Goal: Task Accomplishment & Management: Manage account settings

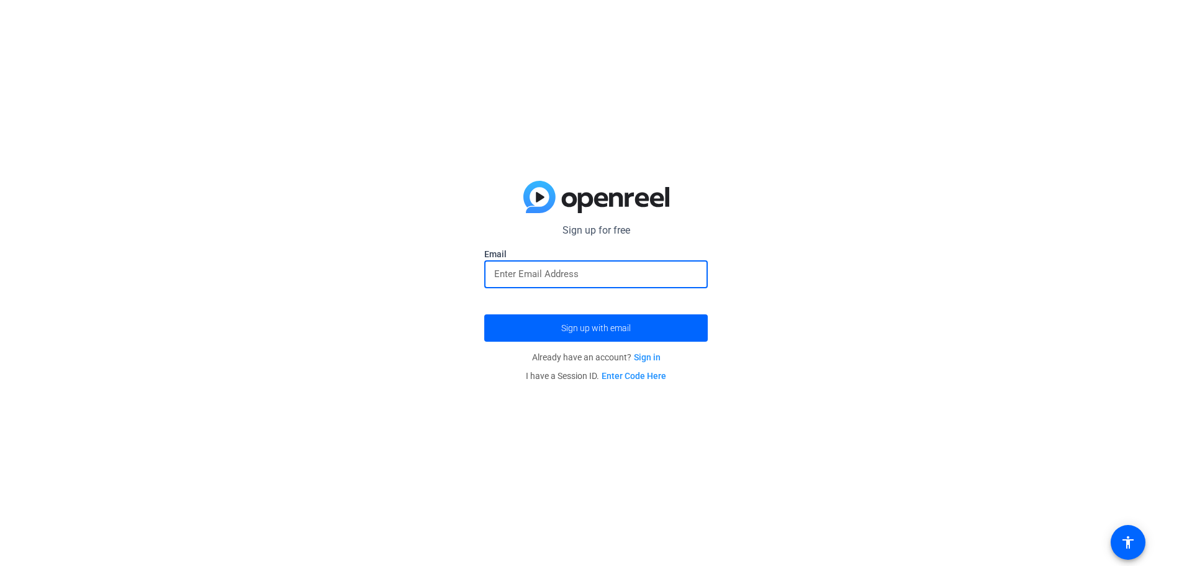
click at [619, 274] on input "email" at bounding box center [596, 273] width 204 height 15
type input "jallen@NLRAdvocates.com"
click at [636, 329] on span "submit" at bounding box center [595, 328] width 223 height 30
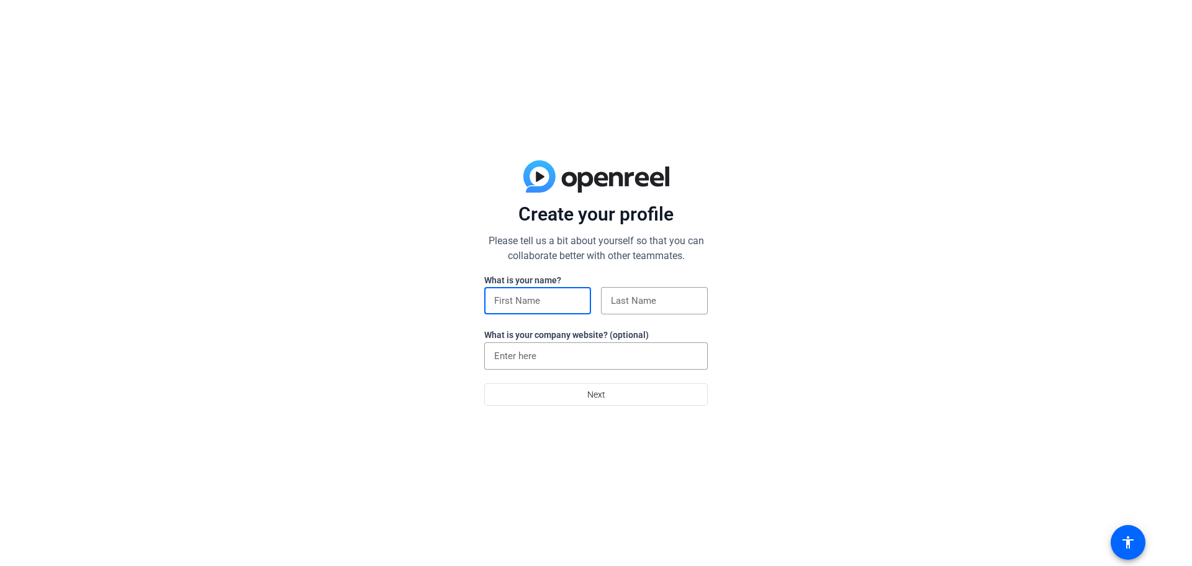
click at [552, 297] on input at bounding box center [537, 300] width 87 height 15
type input "James"
type input "Allen"
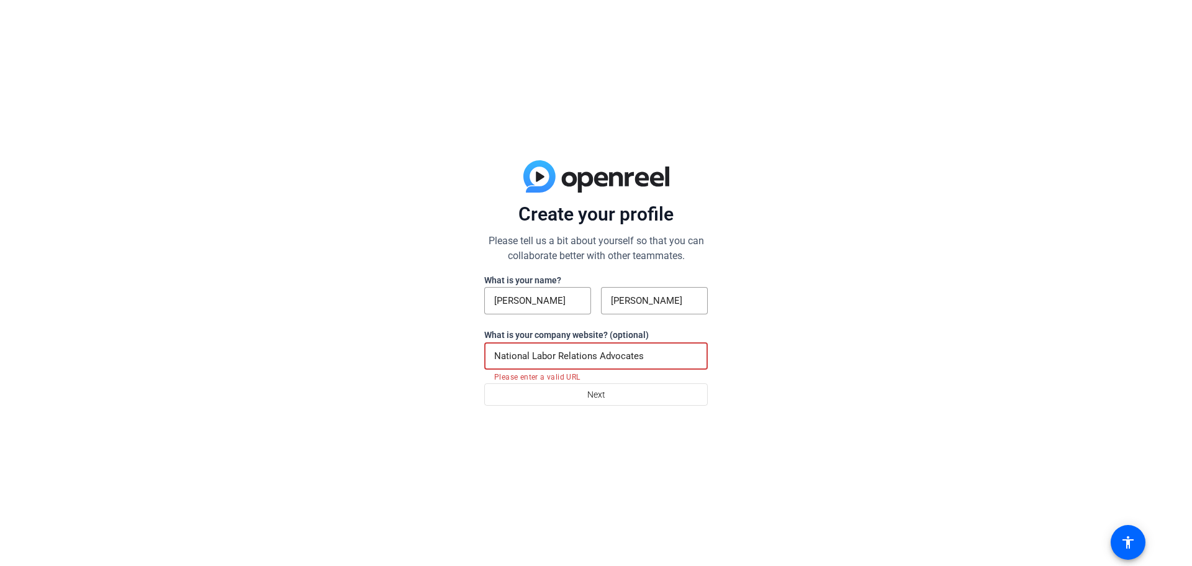
drag, startPoint x: 654, startPoint y: 351, endPoint x: 249, endPoint y: 364, distance: 404.9
click at [249, 364] on div "Create your profile Please tell us a bit about yourself so that you can collabo…" at bounding box center [596, 283] width 1192 height 566
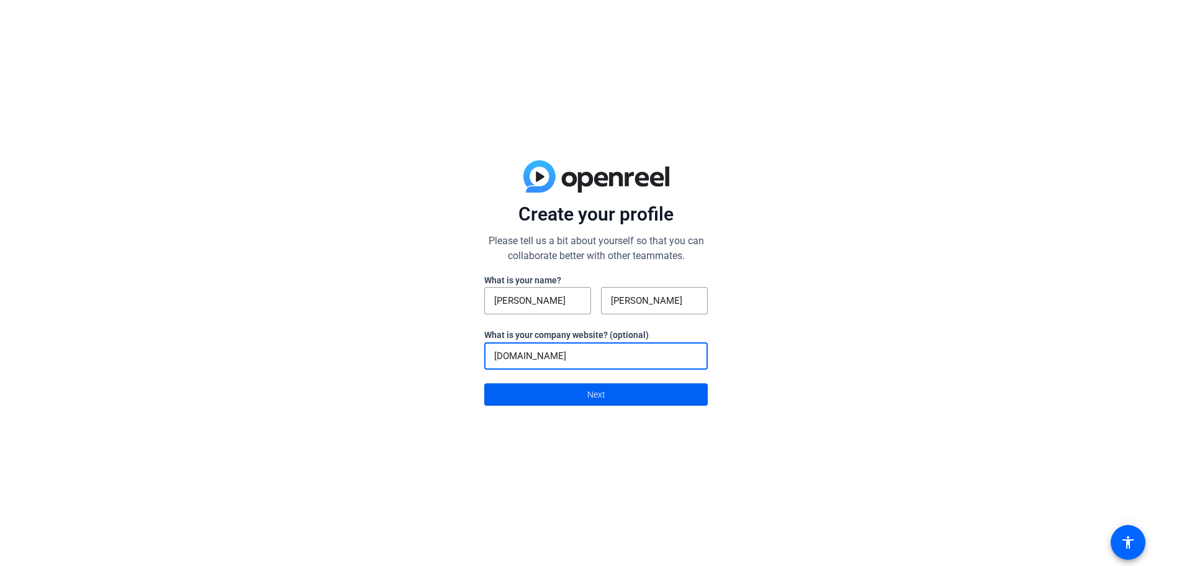
type input "nlradvoctes.com"
click at [543, 394] on span at bounding box center [596, 394] width 222 height 30
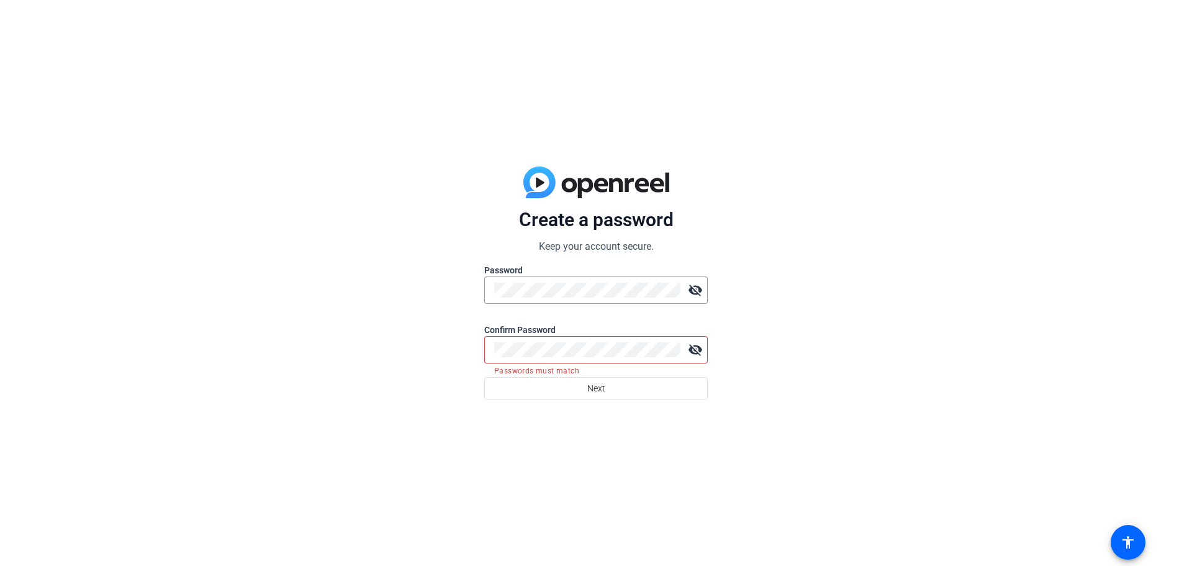
click at [694, 351] on mat-icon "visibility_off" at bounding box center [695, 349] width 25 height 25
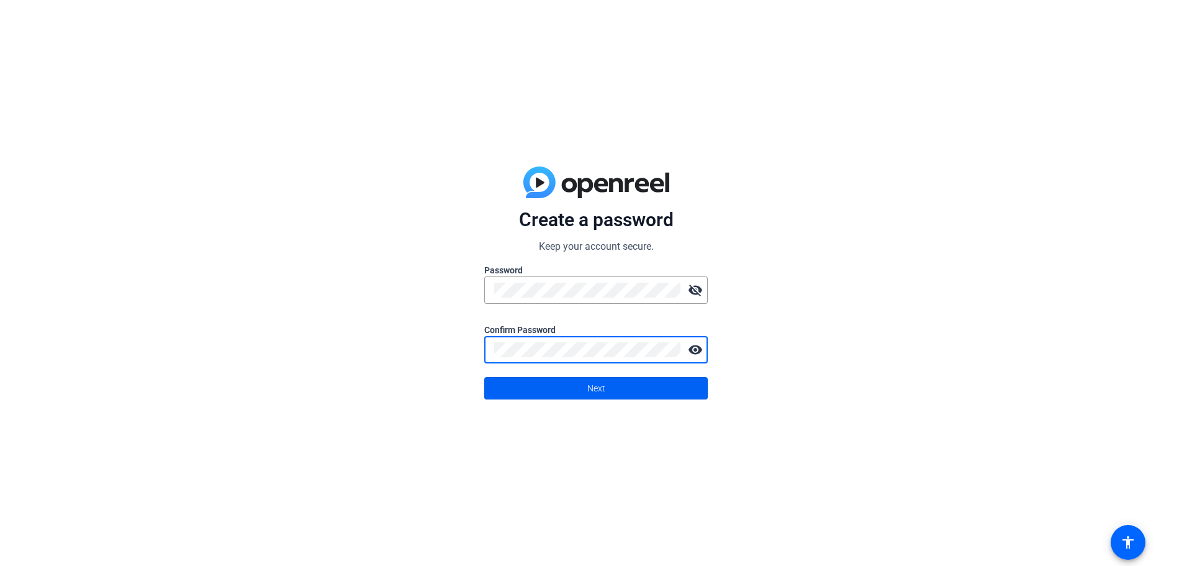
click at [661, 392] on span at bounding box center [596, 388] width 222 height 30
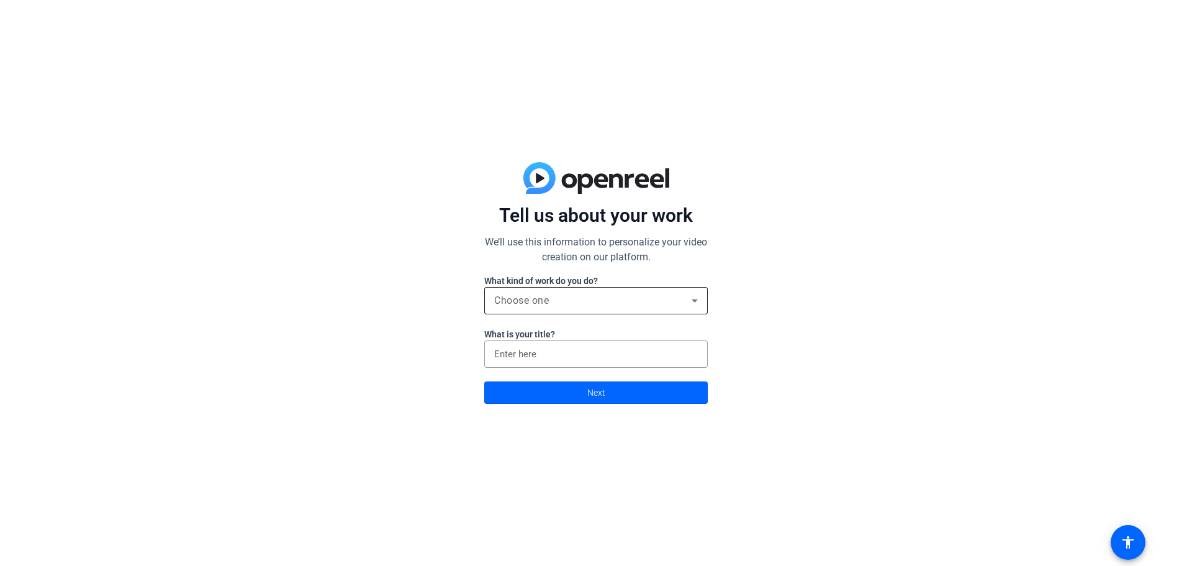
click at [564, 302] on div "Choose one" at bounding box center [592, 300] width 197 height 15
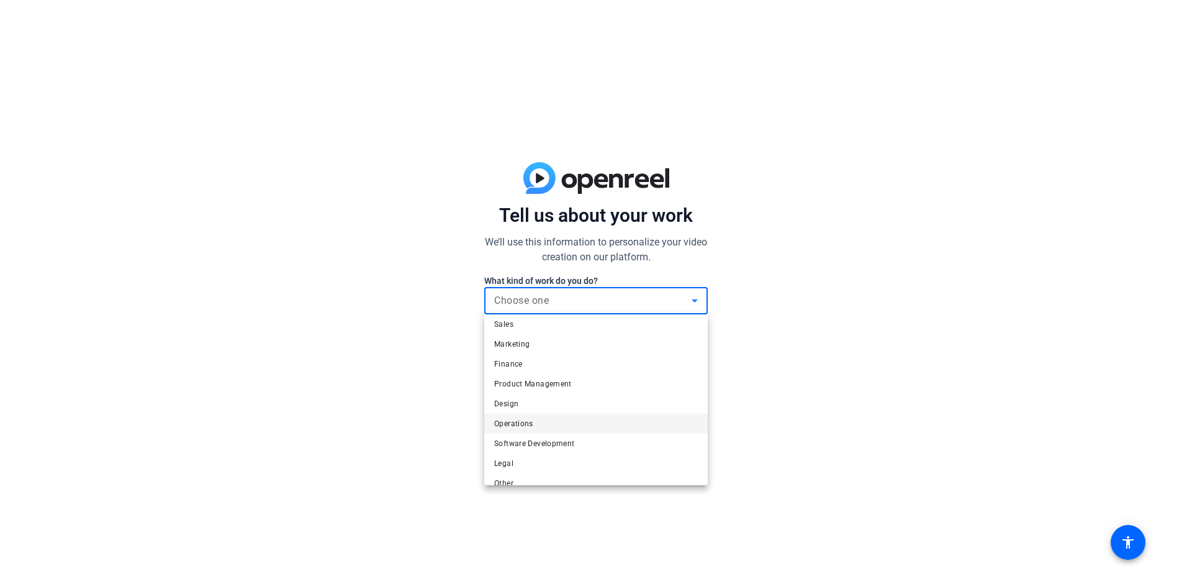
scroll to position [38, 0]
click at [502, 444] on span "Legal" at bounding box center [503, 450] width 19 height 15
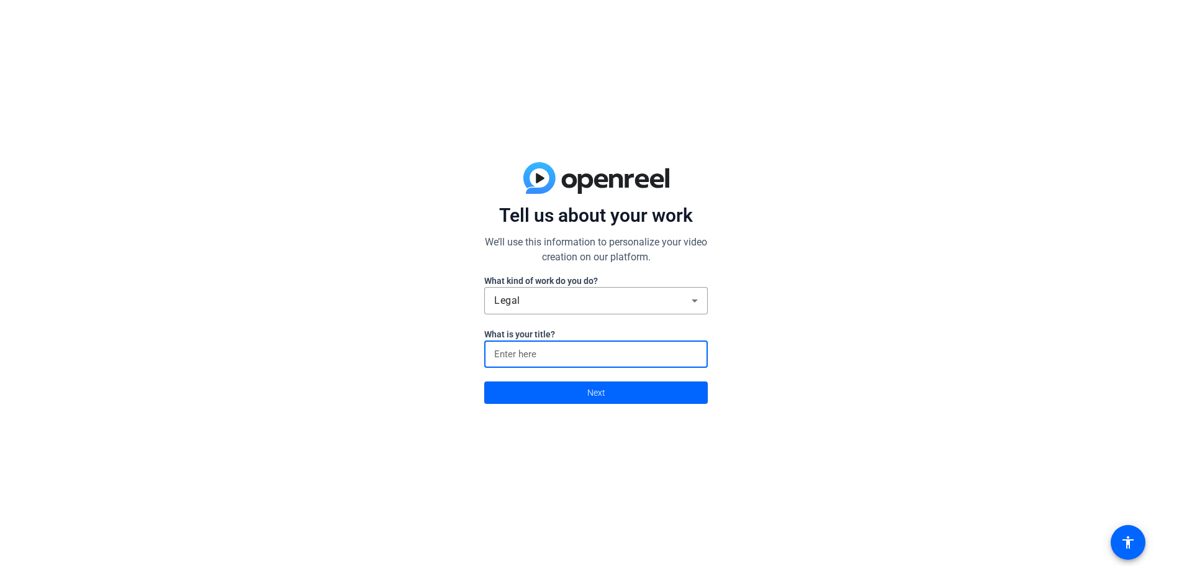
click at [523, 353] on input at bounding box center [596, 353] width 204 height 15
type input "Managing Partner"
click at [586, 388] on span at bounding box center [596, 392] width 222 height 30
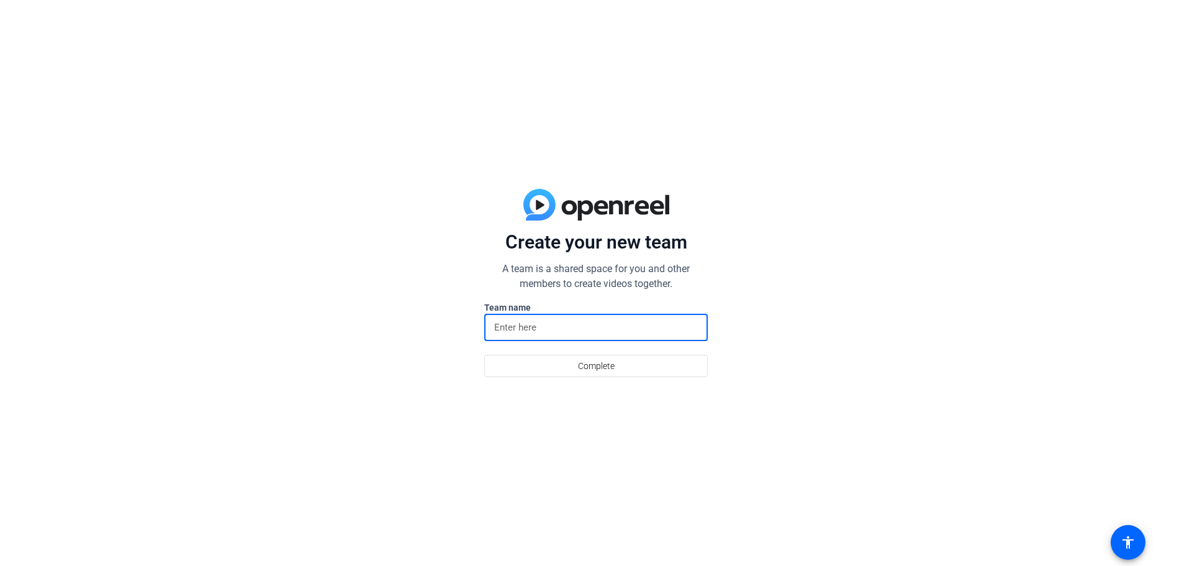
click at [557, 326] on input at bounding box center [596, 327] width 204 height 15
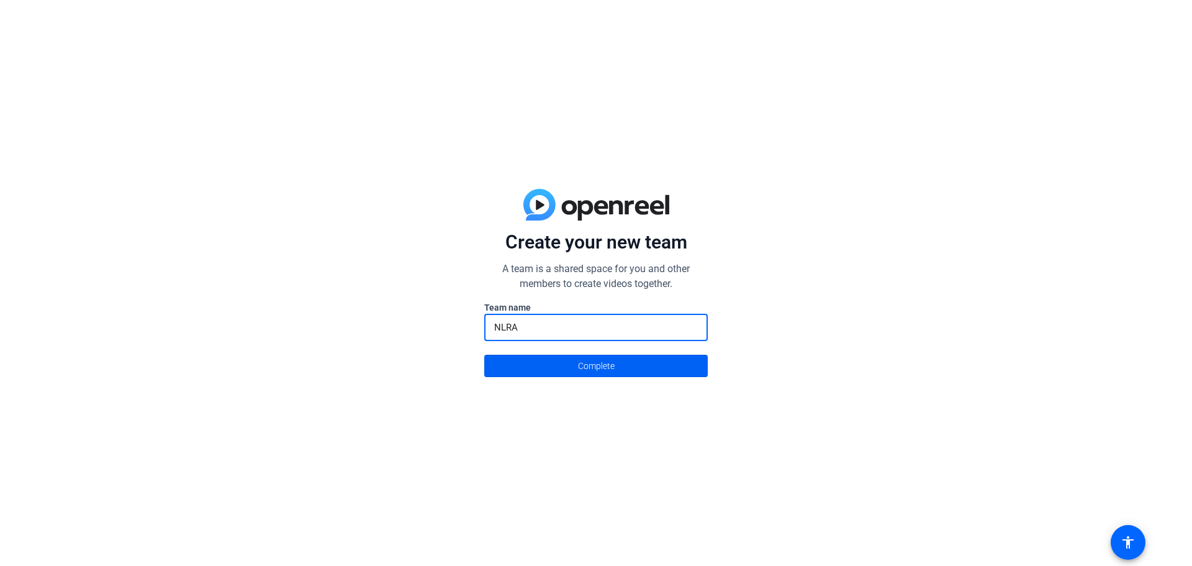
type input "NLRA"
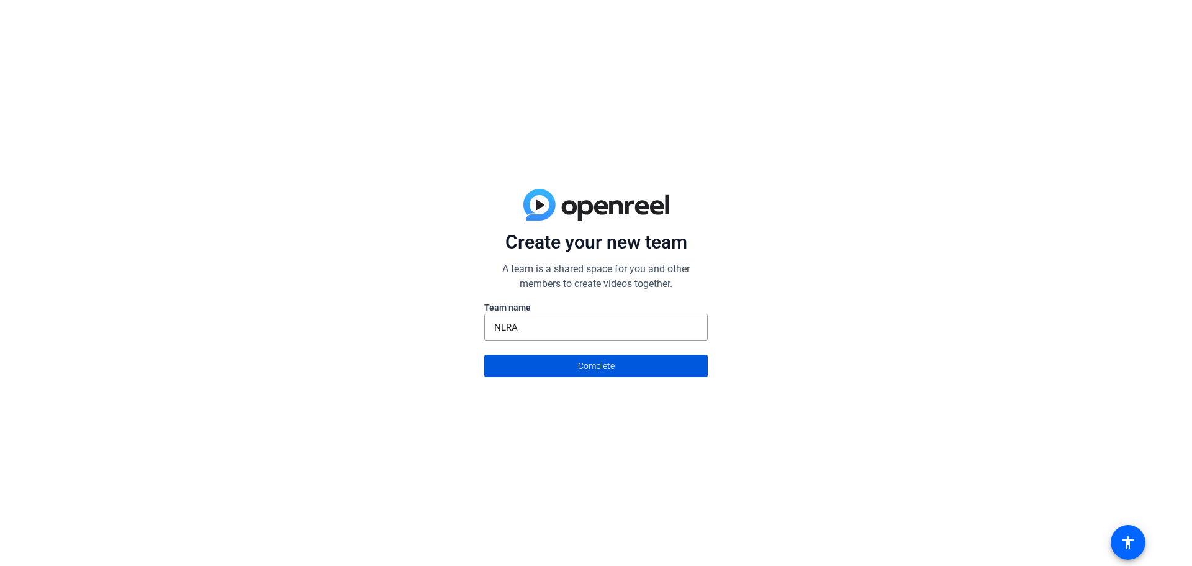
click at [571, 362] on span at bounding box center [596, 366] width 222 height 30
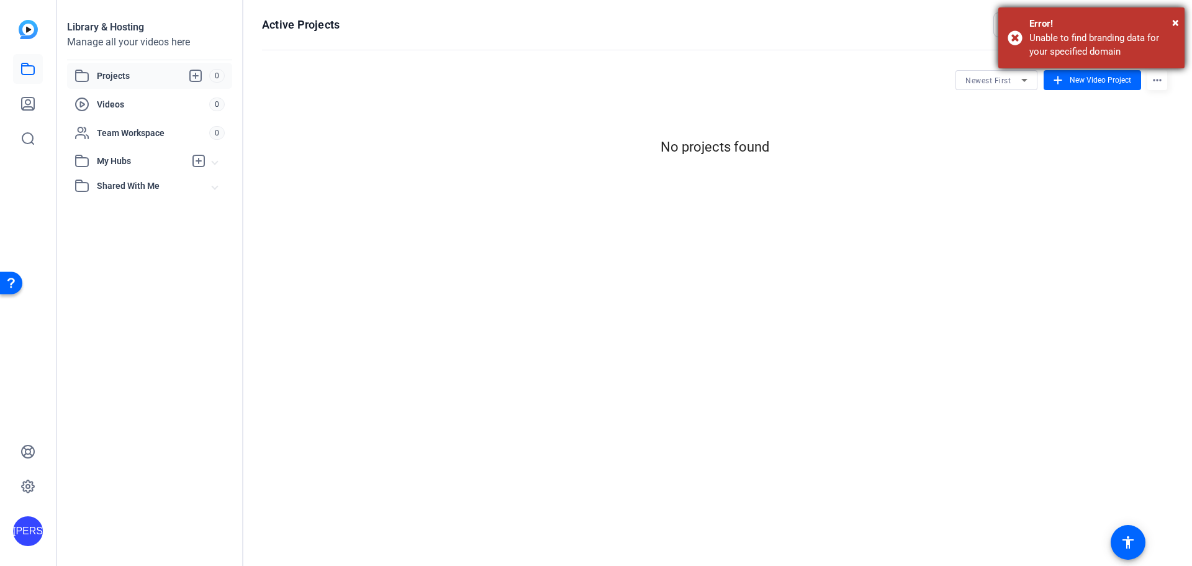
click at [1066, 42] on div "Unable to find branding data for your specified domain" at bounding box center [1102, 45] width 146 height 28
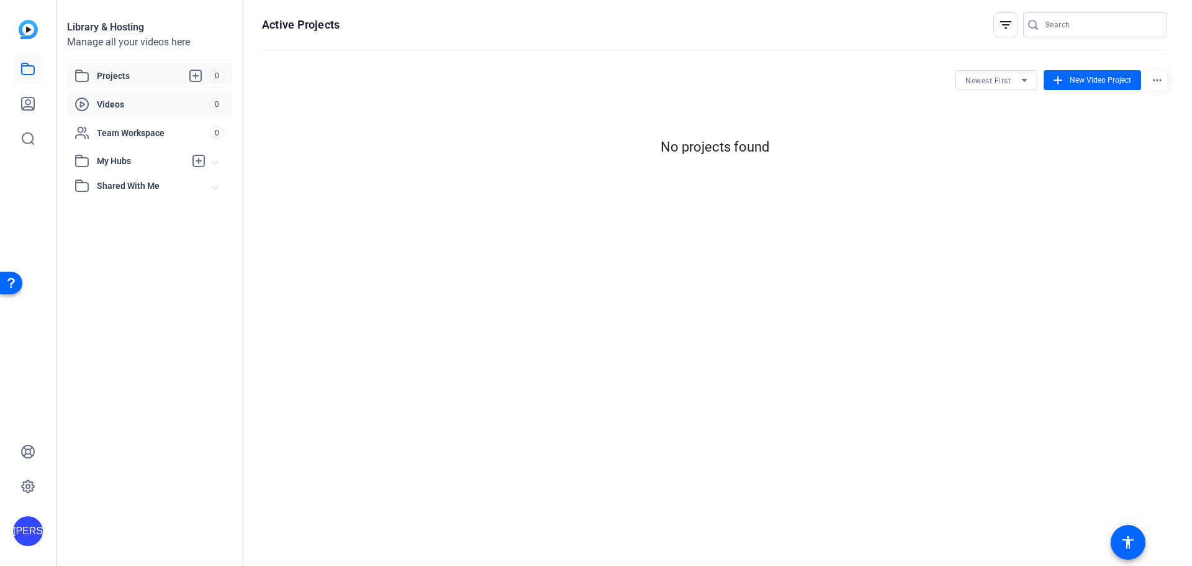
click at [137, 106] on span "Videos" at bounding box center [153, 104] width 112 height 12
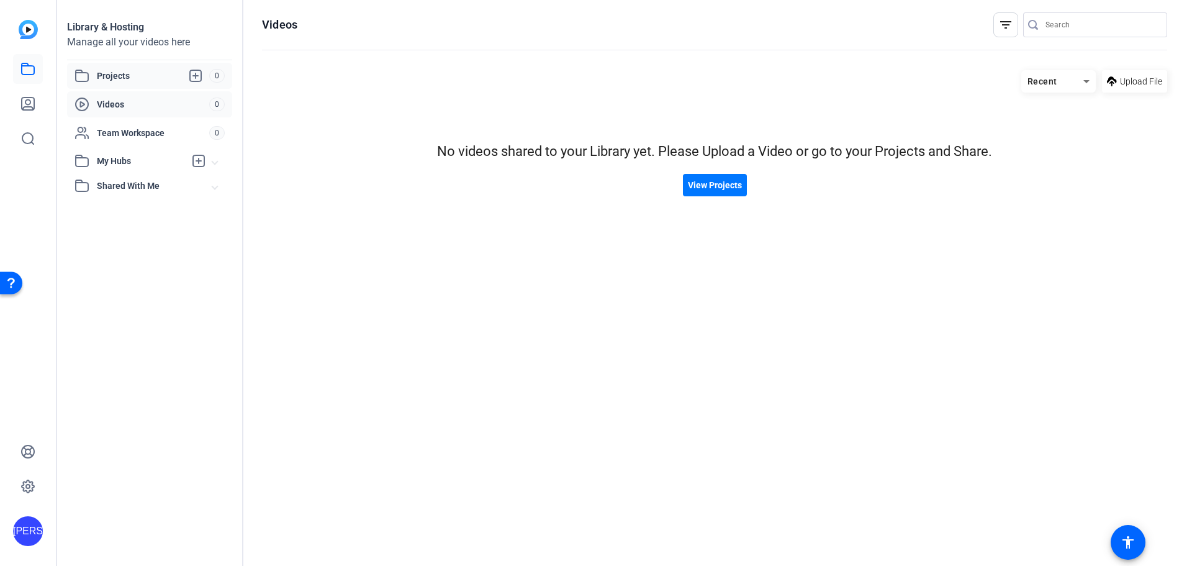
click at [155, 75] on span "Projects" at bounding box center [153, 75] width 112 height 15
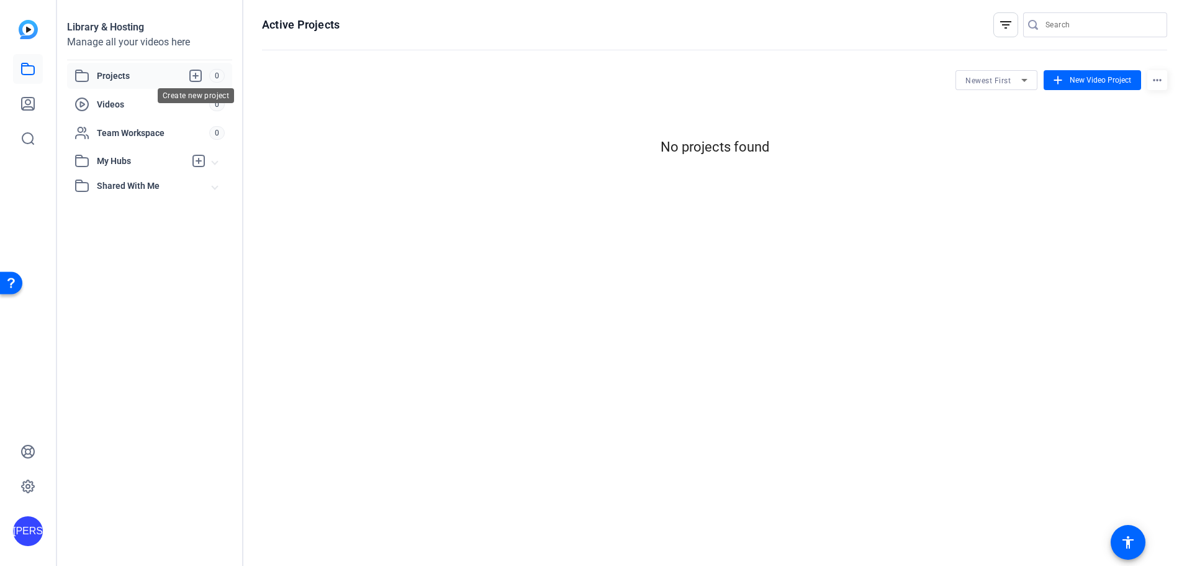
click at [197, 73] on icon at bounding box center [195, 75] width 15 height 15
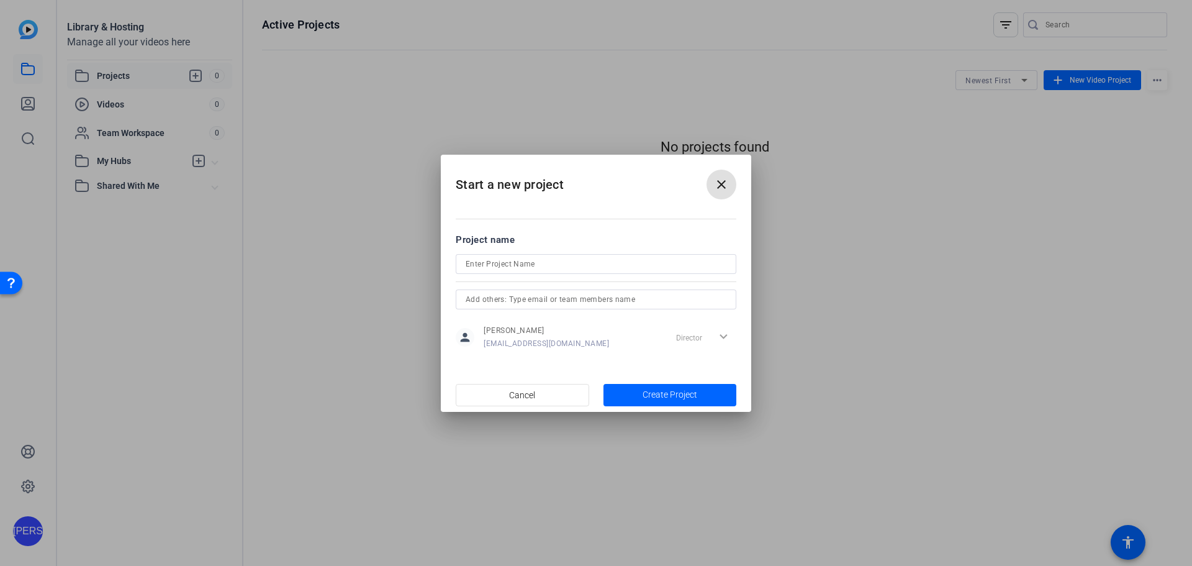
click at [503, 261] on input at bounding box center [596, 263] width 261 height 15
type input "Webinar 1 - STUPID & FOE"
click at [674, 395] on span "Create Project" at bounding box center [670, 394] width 55 height 13
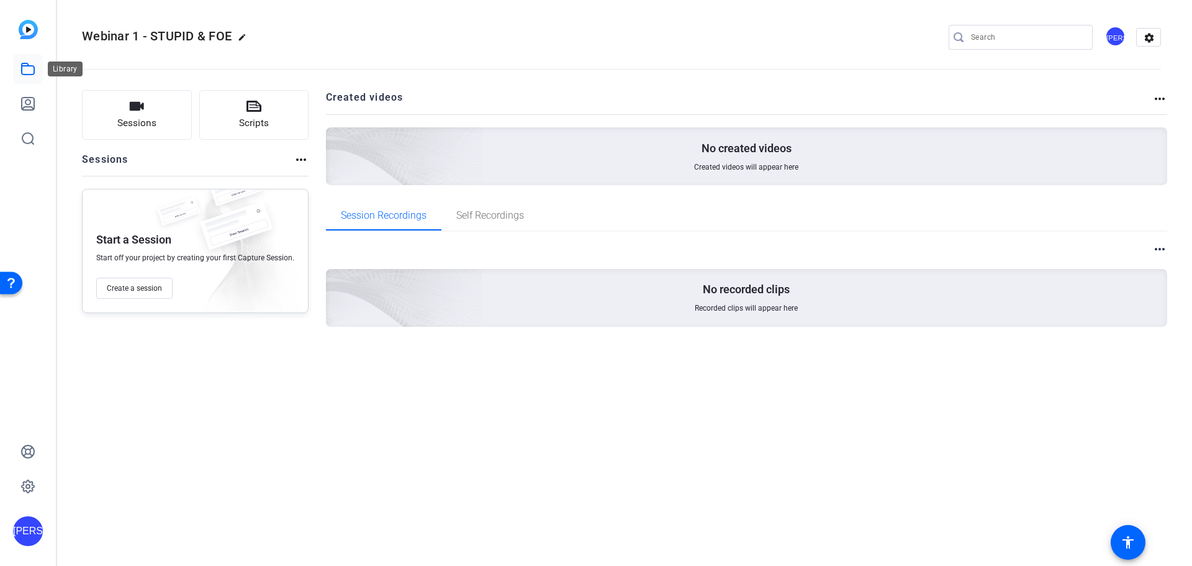
click at [29, 68] on icon at bounding box center [27, 68] width 15 height 15
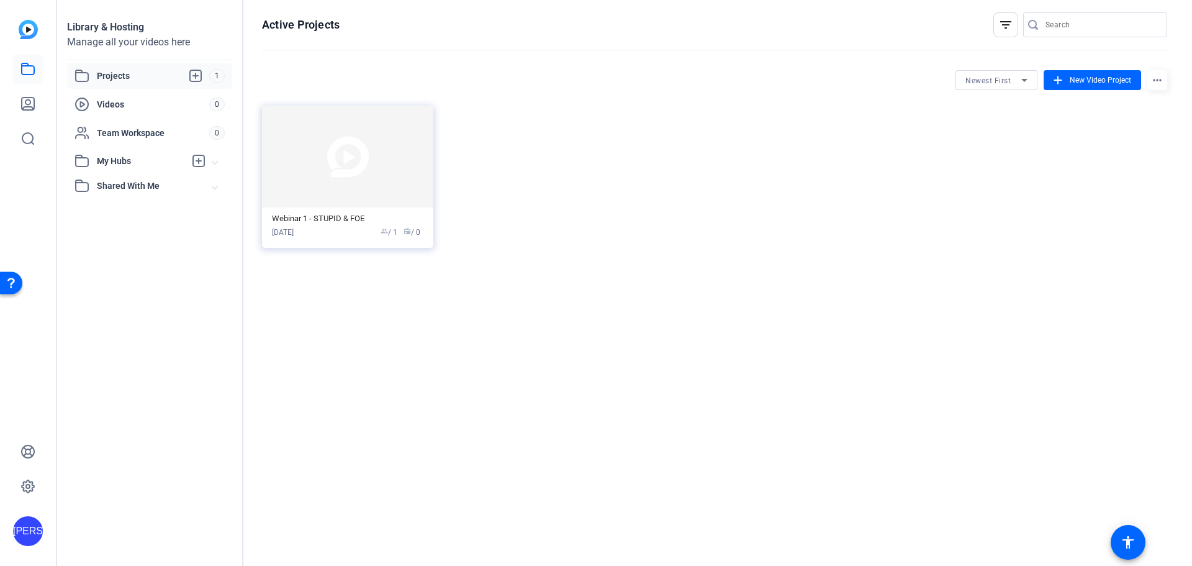
click at [1148, 83] on mat-icon "more_horiz" at bounding box center [1157, 80] width 20 height 20
click at [1152, 78] on div at bounding box center [596, 283] width 1192 height 566
click at [29, 101] on icon at bounding box center [27, 103] width 15 height 15
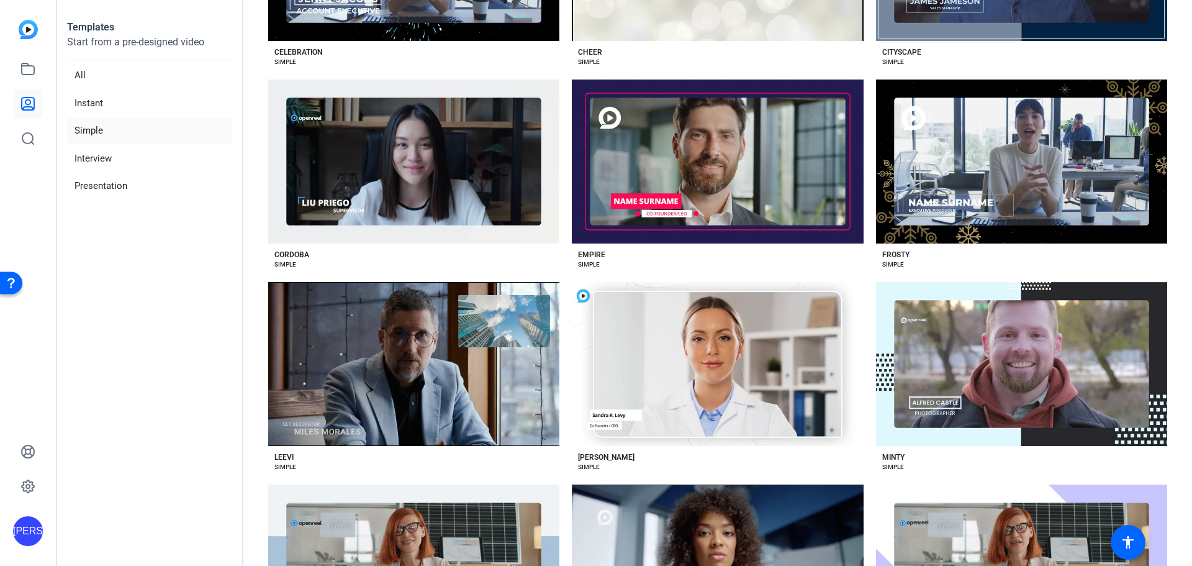
scroll to position [606, 0]
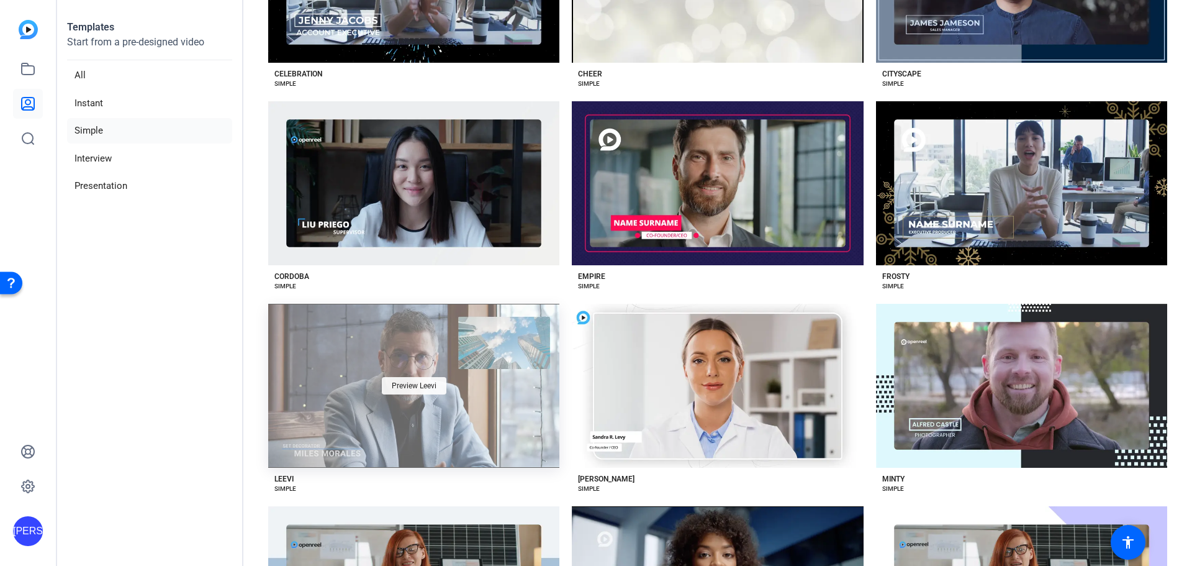
click at [413, 382] on span "Preview Leevi" at bounding box center [414, 385] width 45 height 7
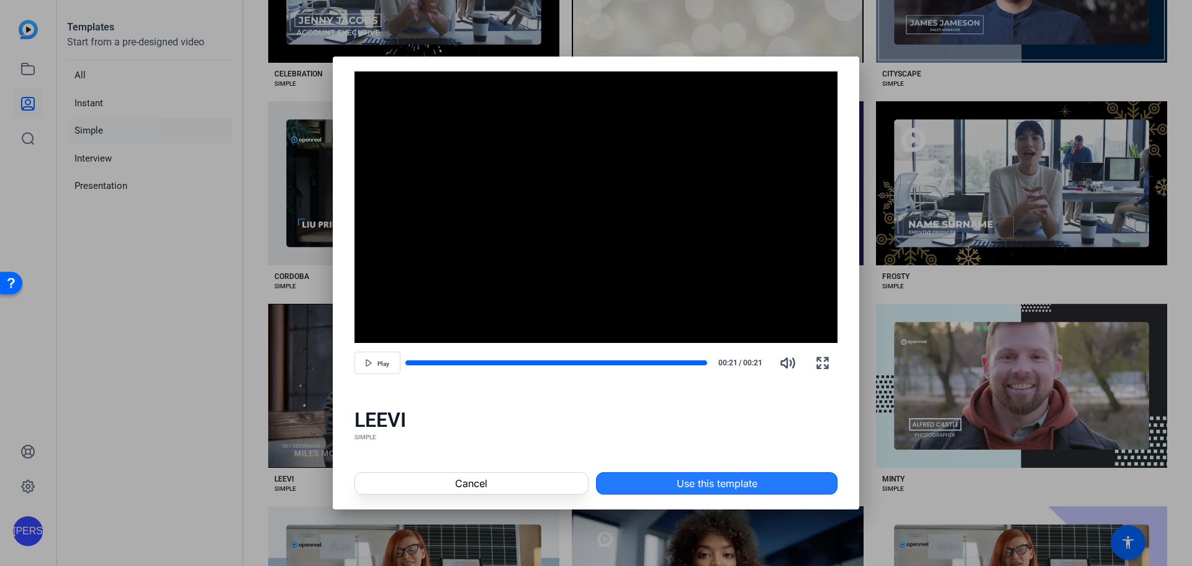
click at [705, 483] on span "Use this template" at bounding box center [717, 483] width 81 height 15
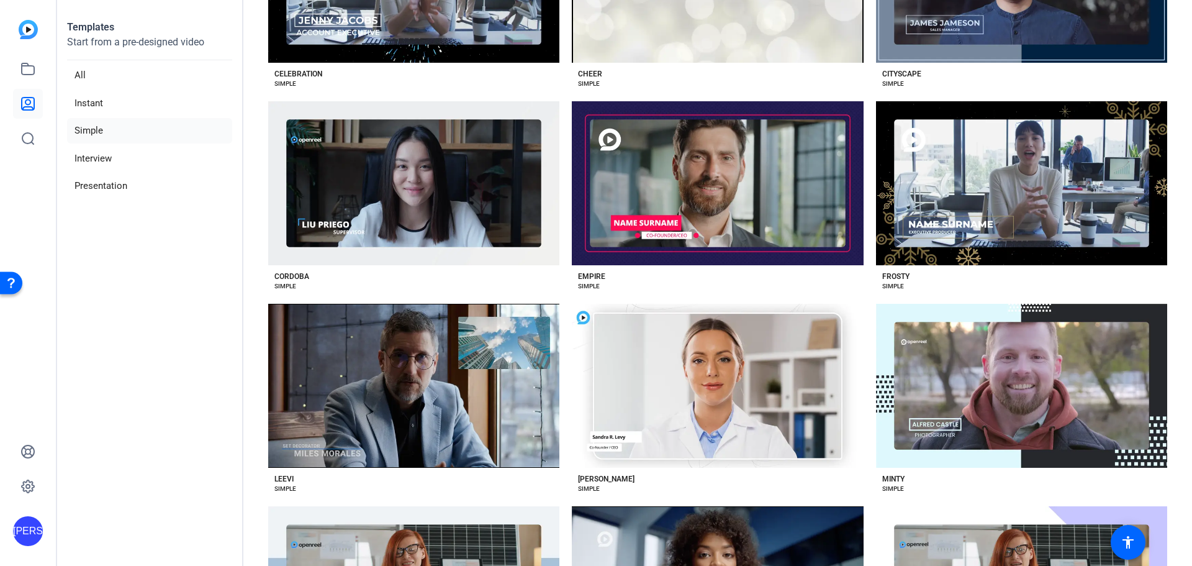
click at [159, 318] on aside "Templates Start from a pre-designed video All Instant Simple Interview Presenta…" at bounding box center [150, 283] width 186 height 566
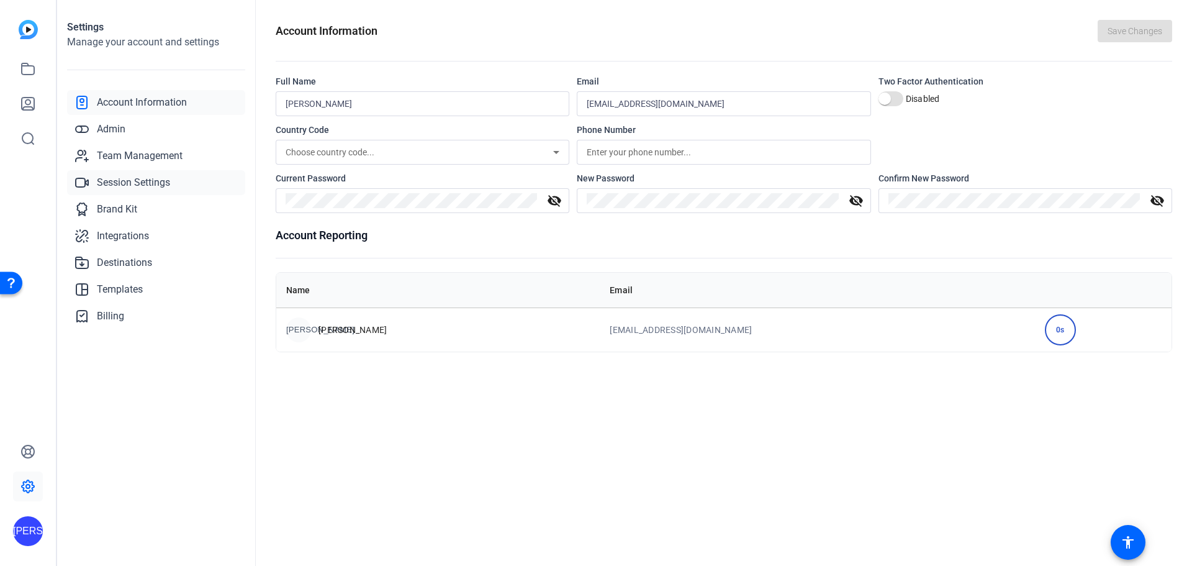
click at [120, 181] on span "Session Settings" at bounding box center [133, 182] width 73 height 15
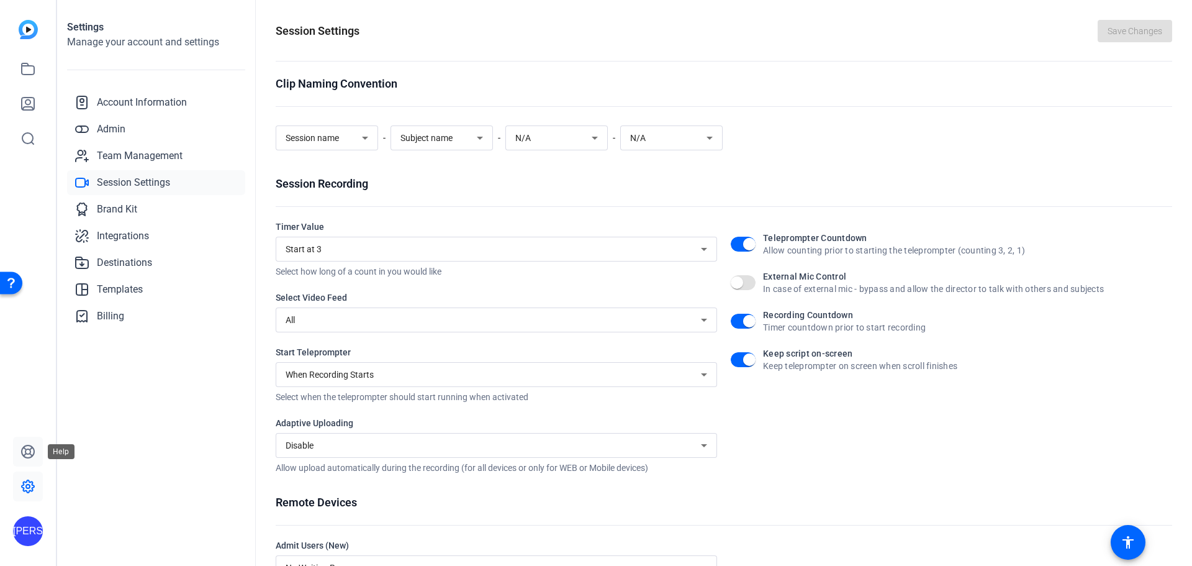
click at [29, 451] on icon at bounding box center [27, 451] width 15 height 15
click at [30, 30] on img at bounding box center [28, 29] width 19 height 19
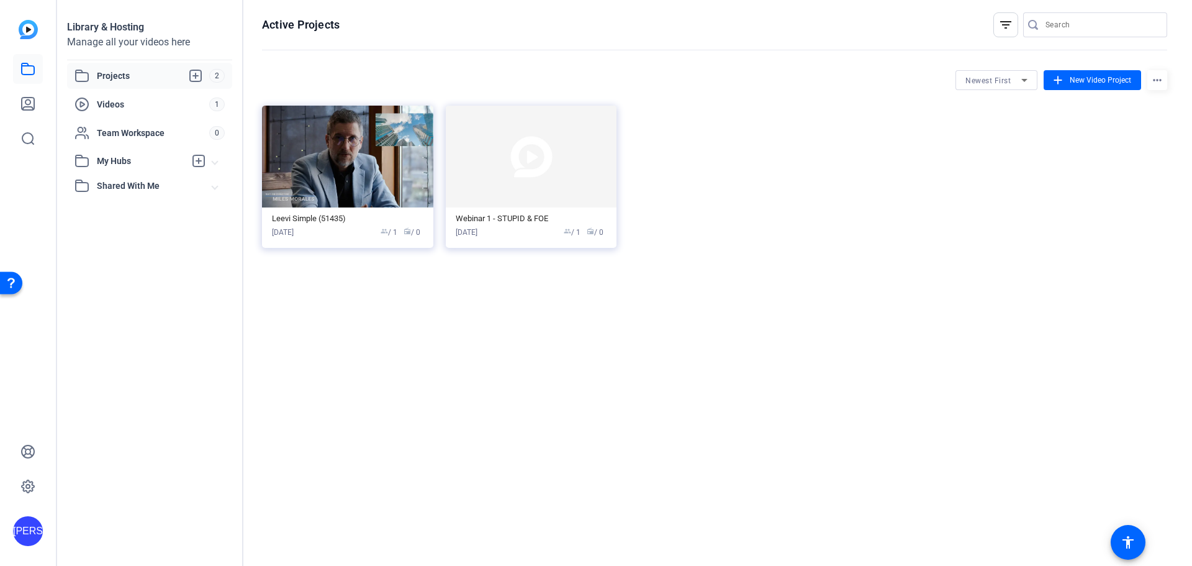
click at [1153, 84] on mat-icon "more_horiz" at bounding box center [1157, 80] width 20 height 20
click at [1153, 84] on div at bounding box center [596, 283] width 1192 height 566
click at [28, 73] on icon at bounding box center [27, 68] width 15 height 15
click at [328, 186] on img at bounding box center [347, 157] width 171 height 102
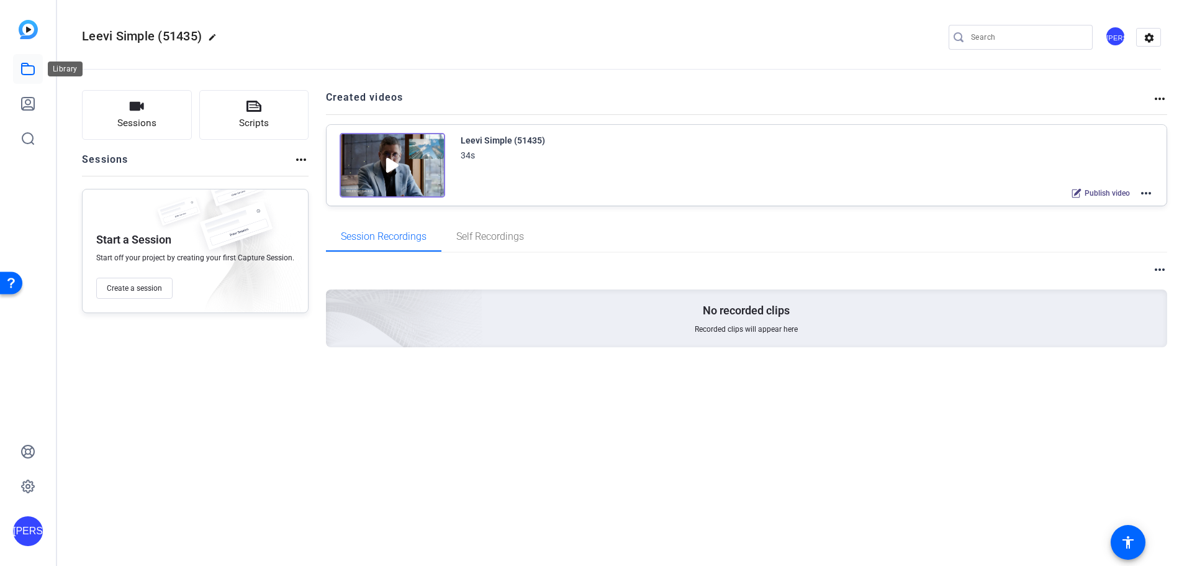
click at [26, 71] on icon at bounding box center [27, 68] width 15 height 15
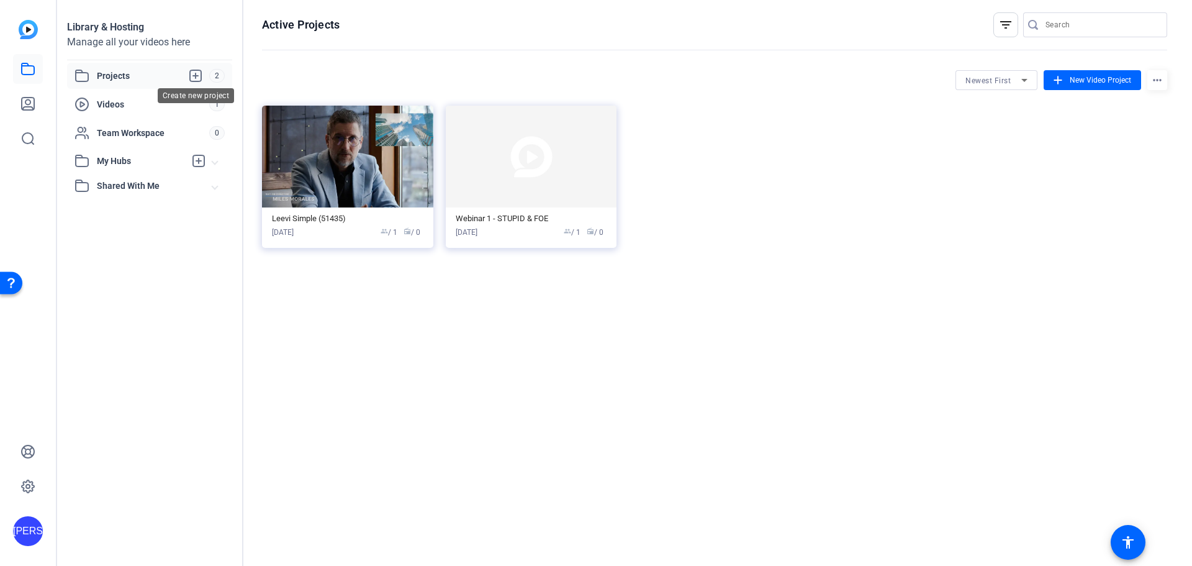
click at [196, 74] on icon at bounding box center [195, 75] width 11 height 11
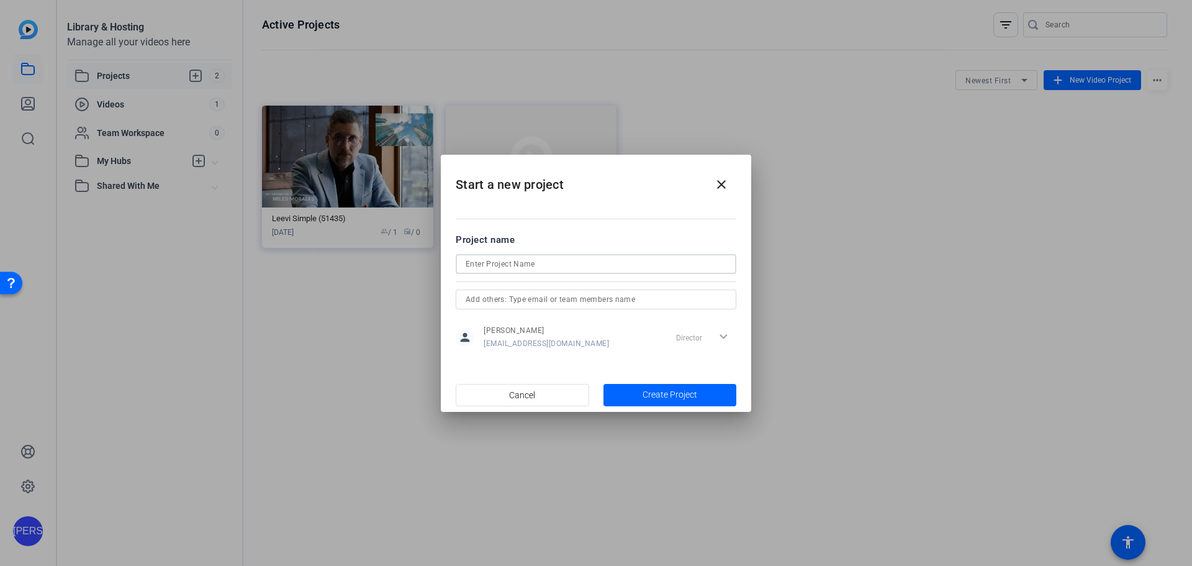
click at [549, 263] on input at bounding box center [596, 263] width 261 height 15
type input "e"
type input "Early Warning Signs of Union Organizing - What Leaders & Supervisors Need to Kn…"
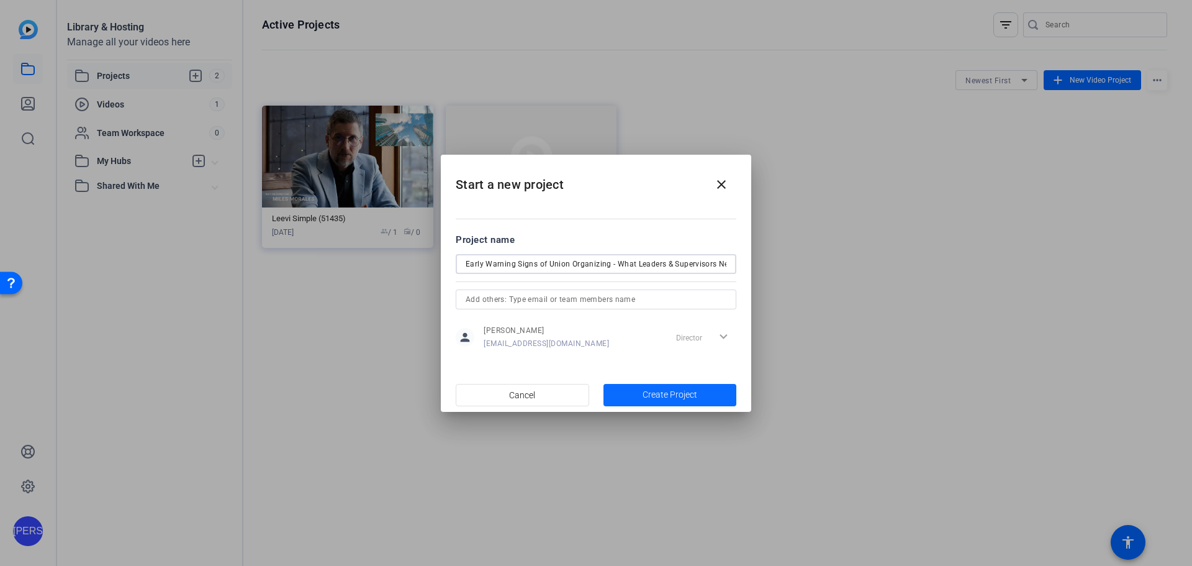
click at [680, 397] on span "Create Project" at bounding box center [670, 394] width 55 height 13
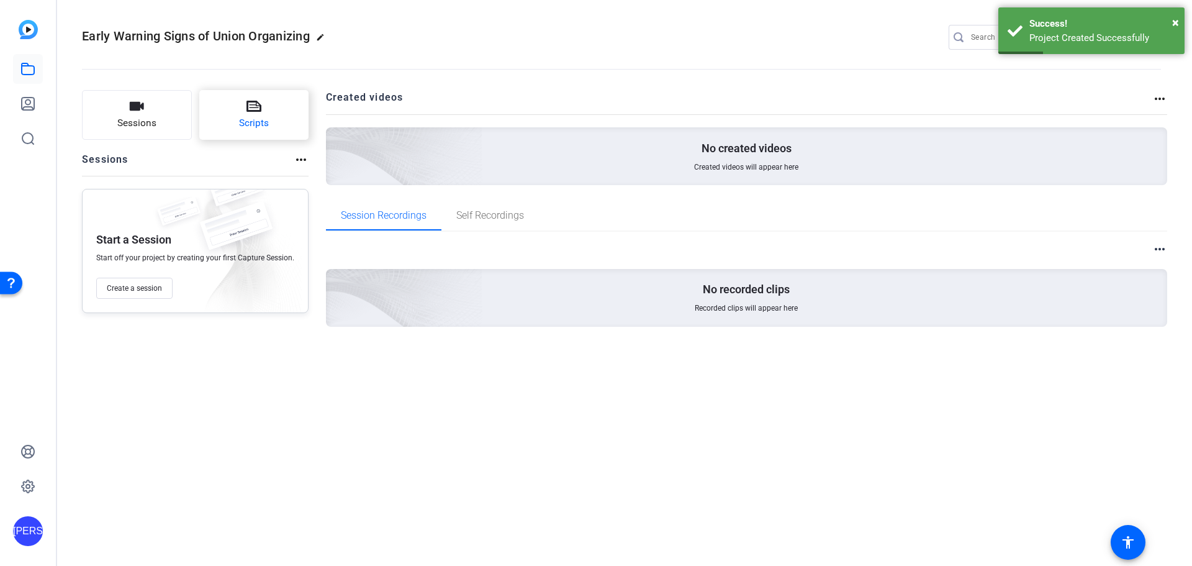
click at [271, 117] on button "Scripts" at bounding box center [254, 115] width 110 height 50
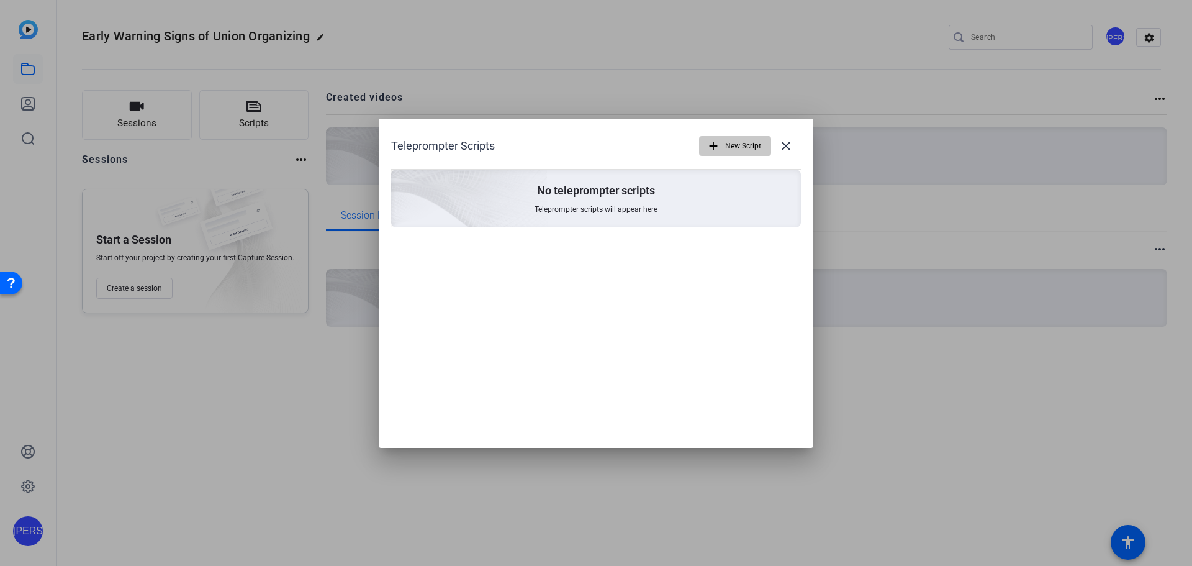
click at [745, 145] on span "New Script" at bounding box center [743, 146] width 36 height 24
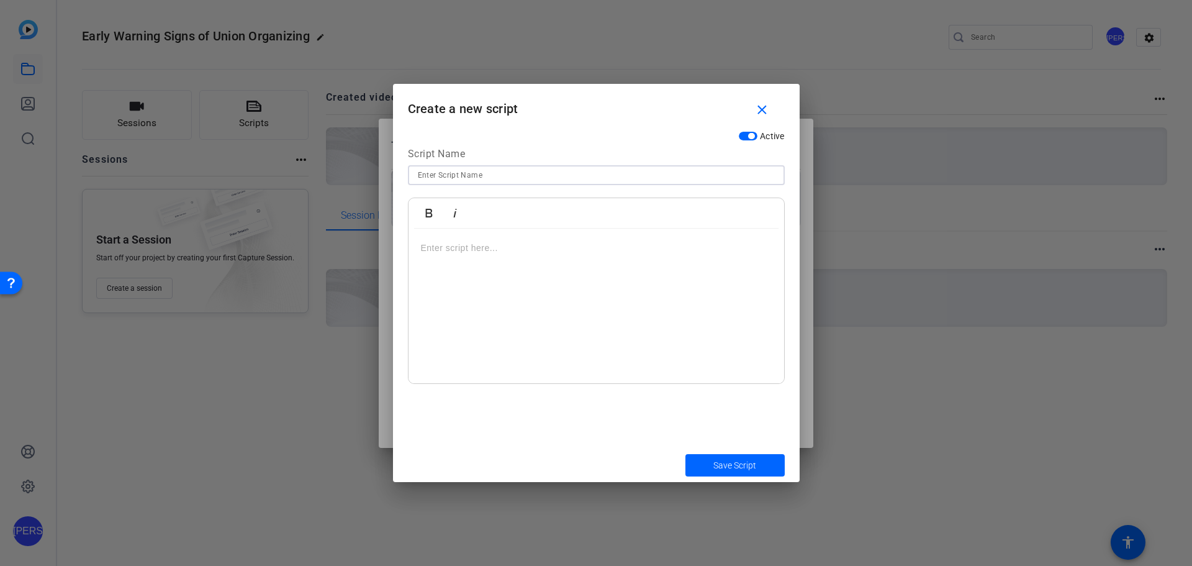
click at [466, 178] on input at bounding box center [596, 175] width 357 height 15
click at [443, 254] on p at bounding box center [596, 248] width 351 height 14
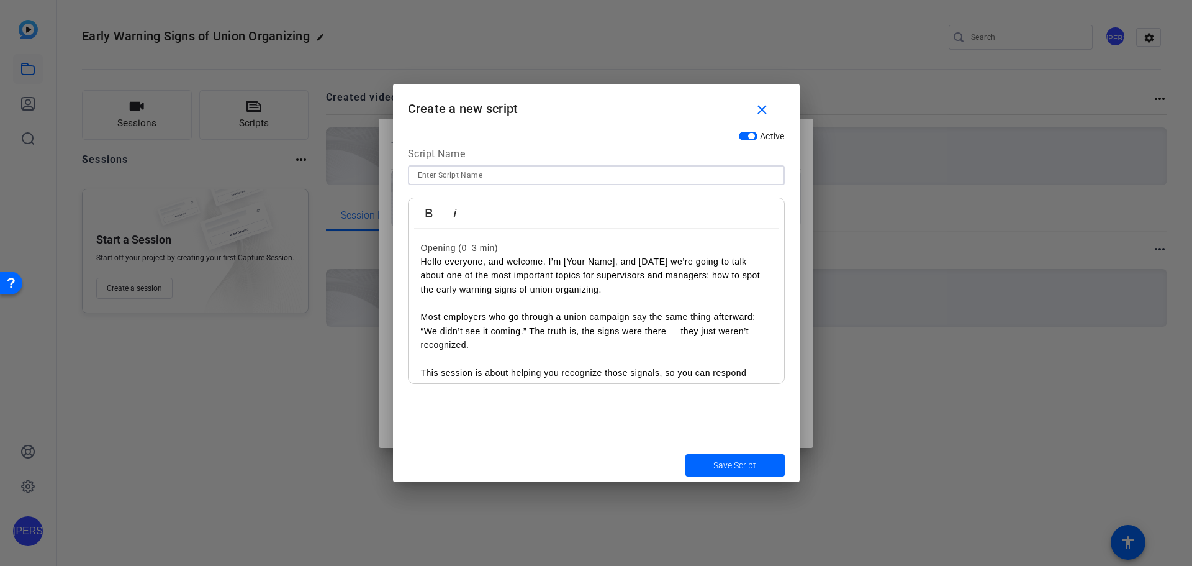
click at [495, 177] on input at bounding box center [596, 175] width 357 height 15
type input "Full Webinar 1 Script"
click at [723, 466] on span "Save Script" at bounding box center [734, 465] width 43 height 13
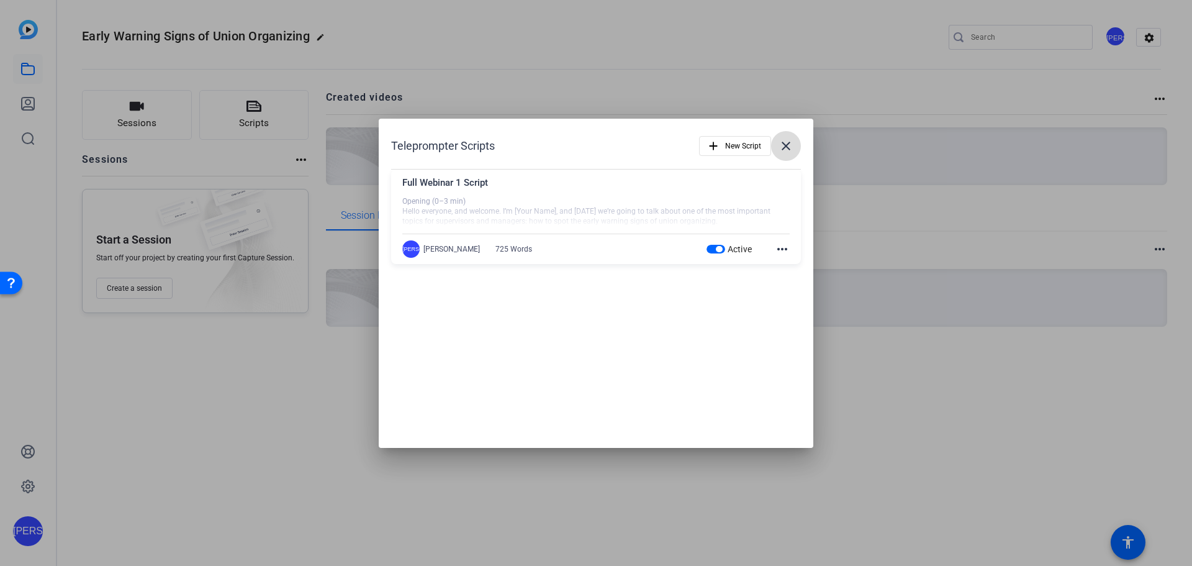
click at [786, 148] on mat-icon "close" at bounding box center [785, 145] width 15 height 15
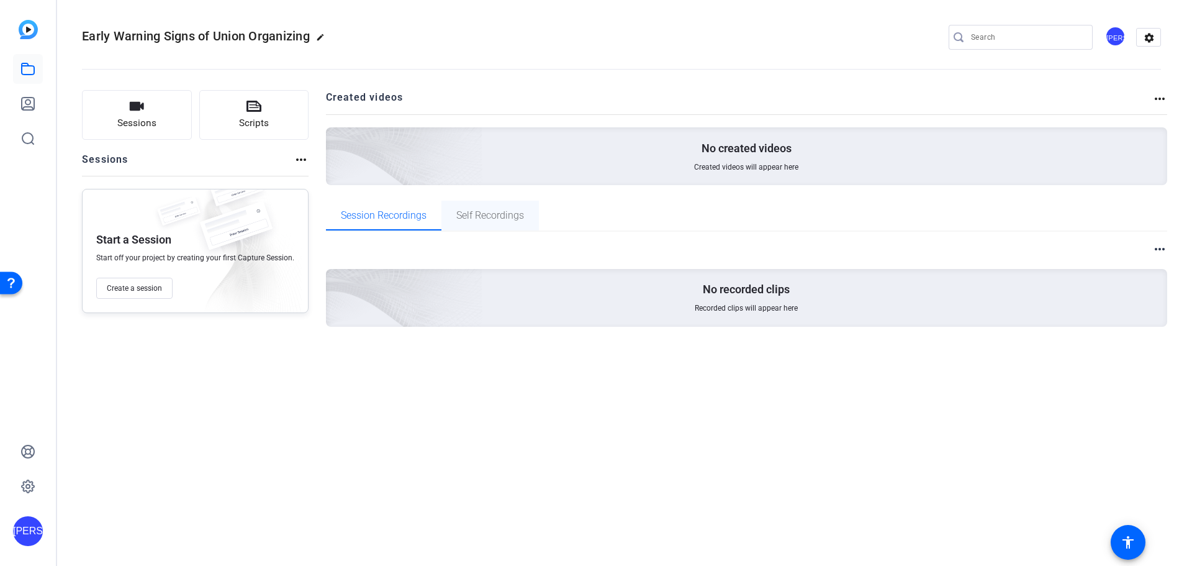
click at [473, 214] on span "Self Recordings" at bounding box center [490, 215] width 68 height 10
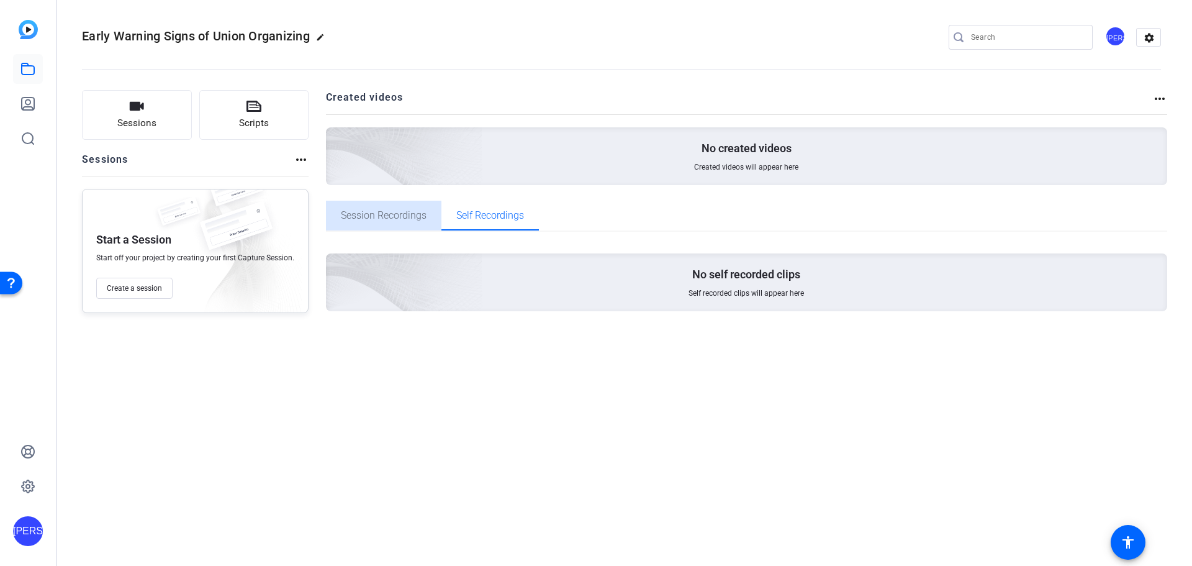
click at [381, 216] on span "Session Recordings" at bounding box center [384, 215] width 86 height 10
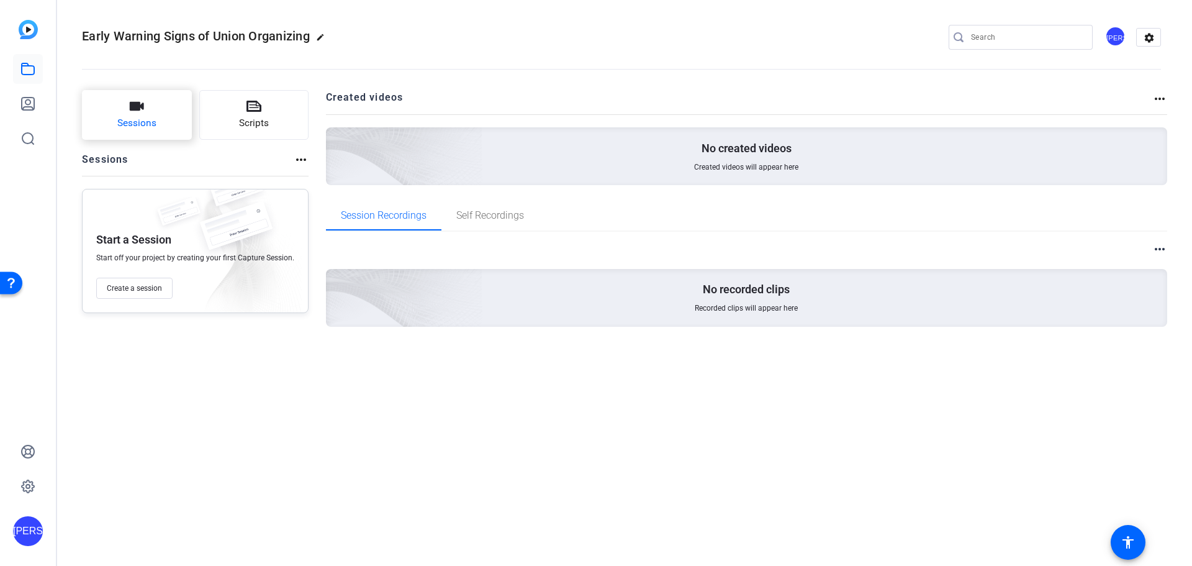
click at [137, 114] on button "Sessions" at bounding box center [137, 115] width 110 height 50
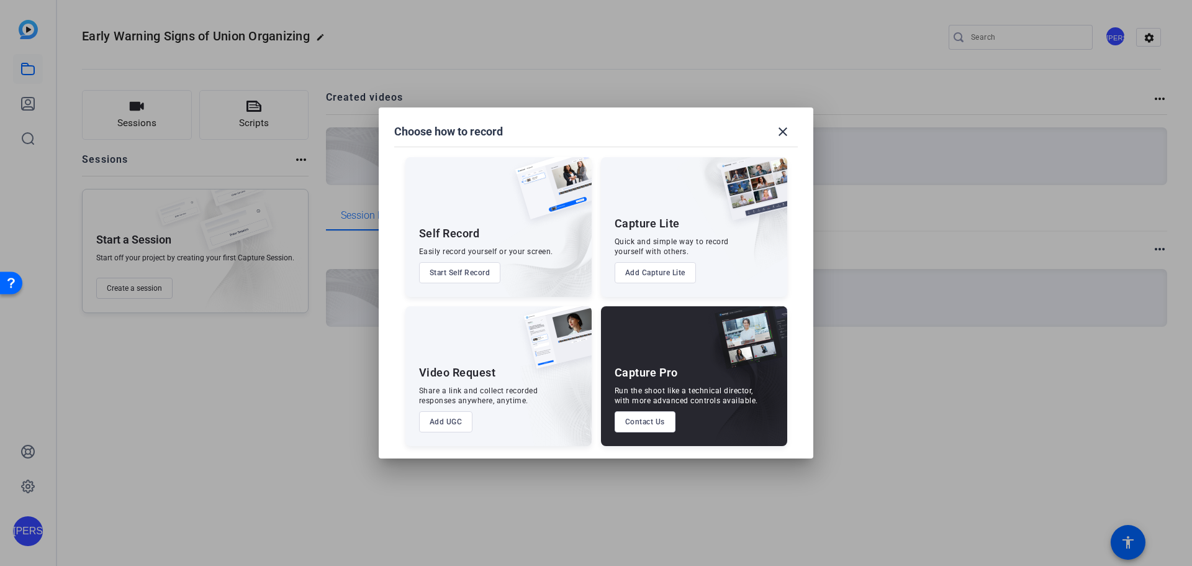
click at [470, 271] on button "Start Self Record" at bounding box center [460, 272] width 82 height 21
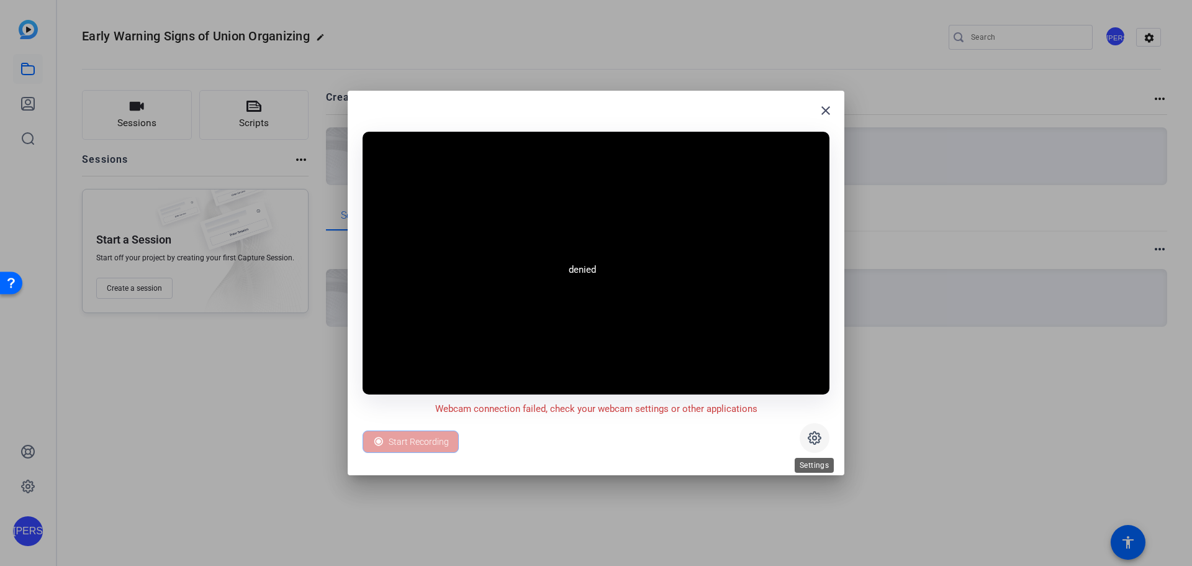
click at [815, 446] on span at bounding box center [815, 438] width 30 height 30
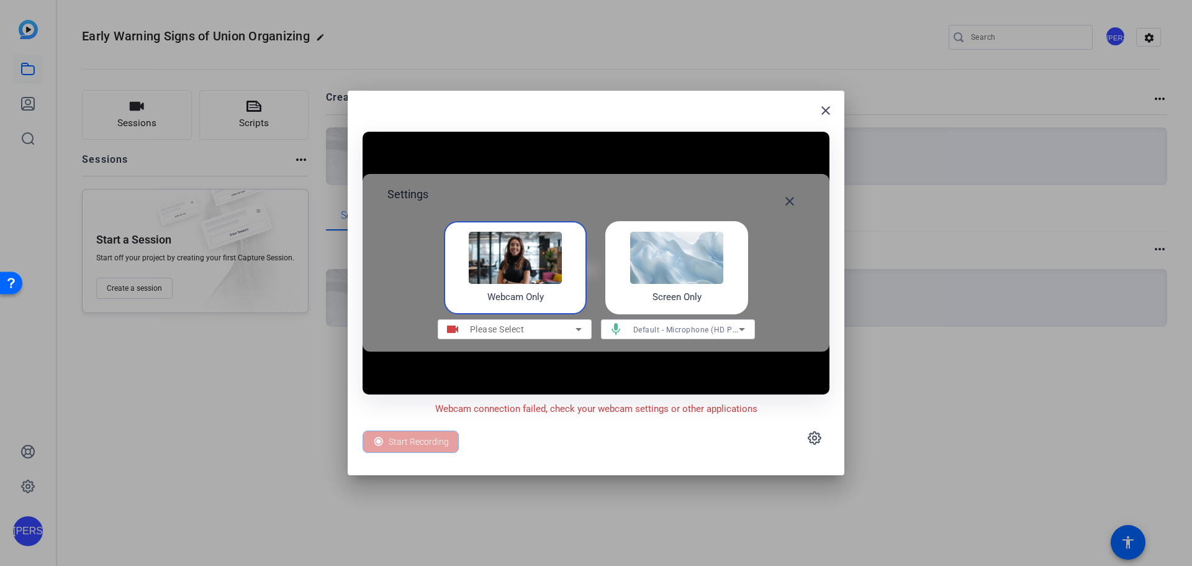
click at [519, 261] on img at bounding box center [515, 258] width 93 height 52
click at [581, 328] on icon at bounding box center [578, 329] width 6 height 3
click at [580, 329] on icon at bounding box center [578, 329] width 6 height 3
click at [828, 104] on mat-icon "close" at bounding box center [825, 110] width 15 height 15
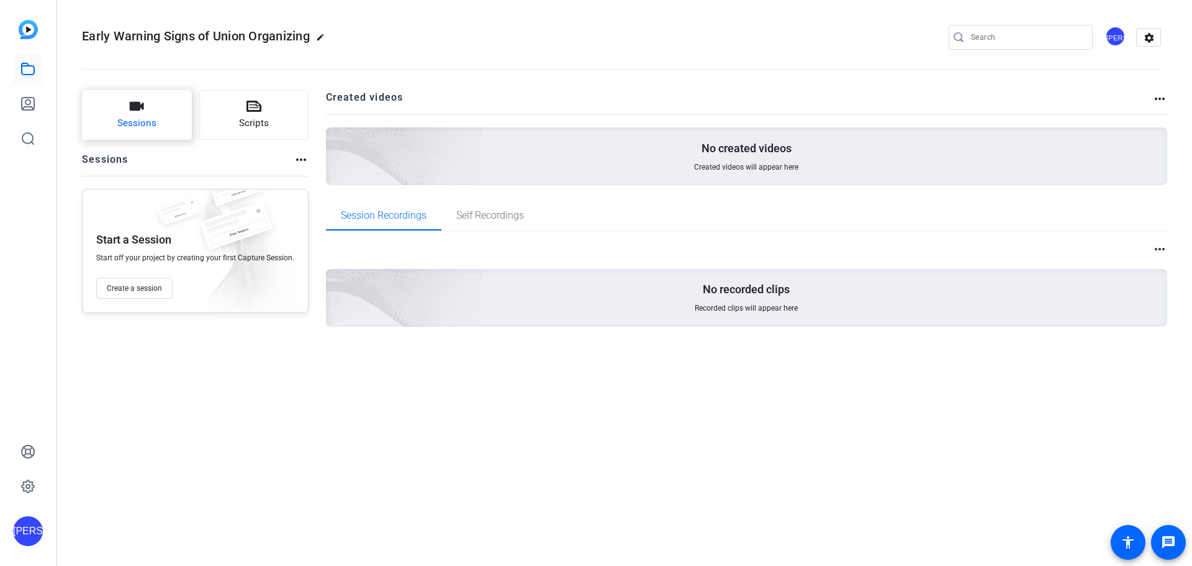
click at [143, 111] on icon "button" at bounding box center [136, 106] width 15 height 15
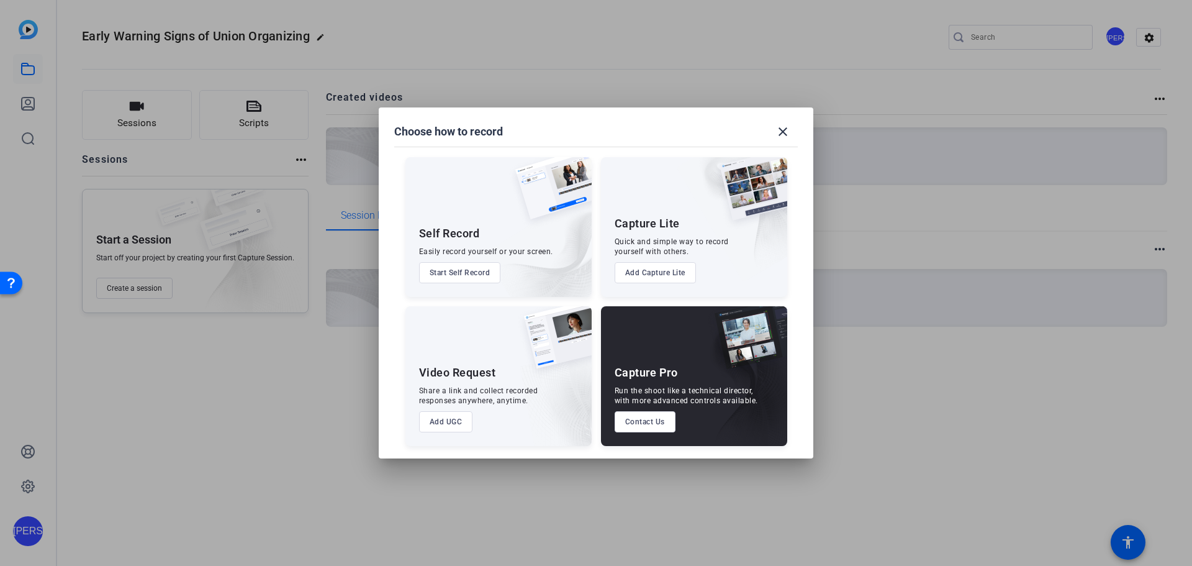
click at [477, 274] on button "Start Self Record" at bounding box center [460, 272] width 82 height 21
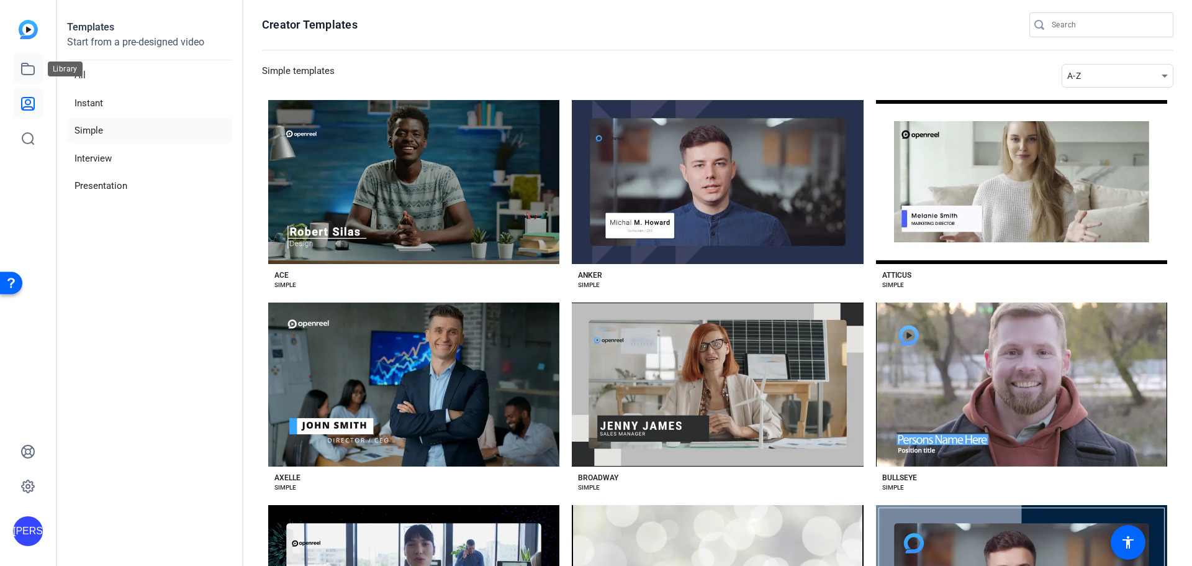
click at [33, 74] on icon at bounding box center [28, 68] width 12 height 11
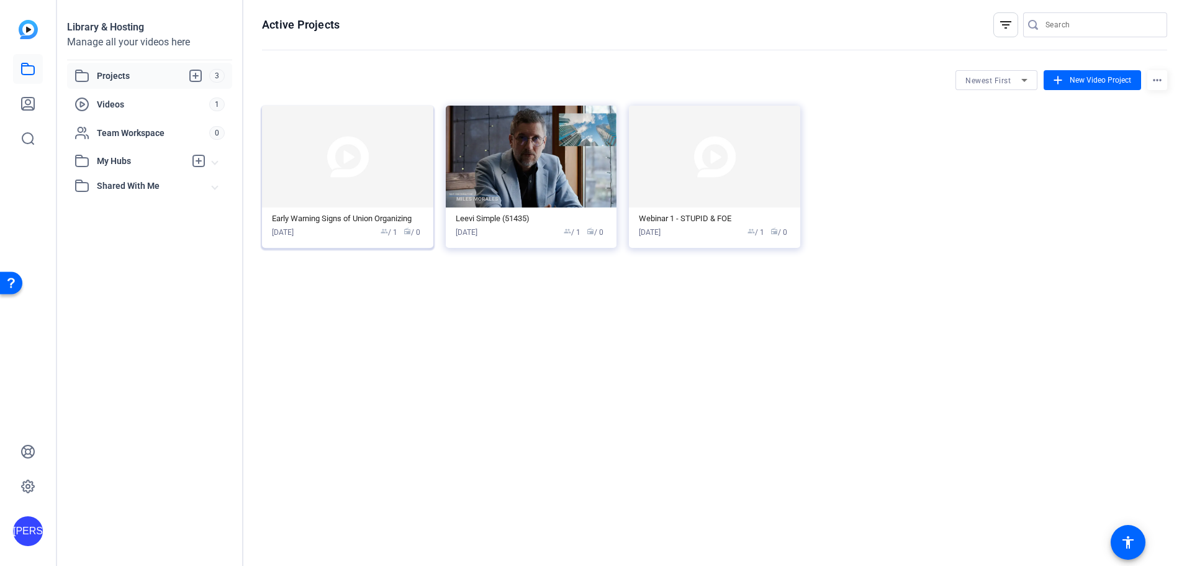
click at [364, 165] on img at bounding box center [347, 157] width 171 height 102
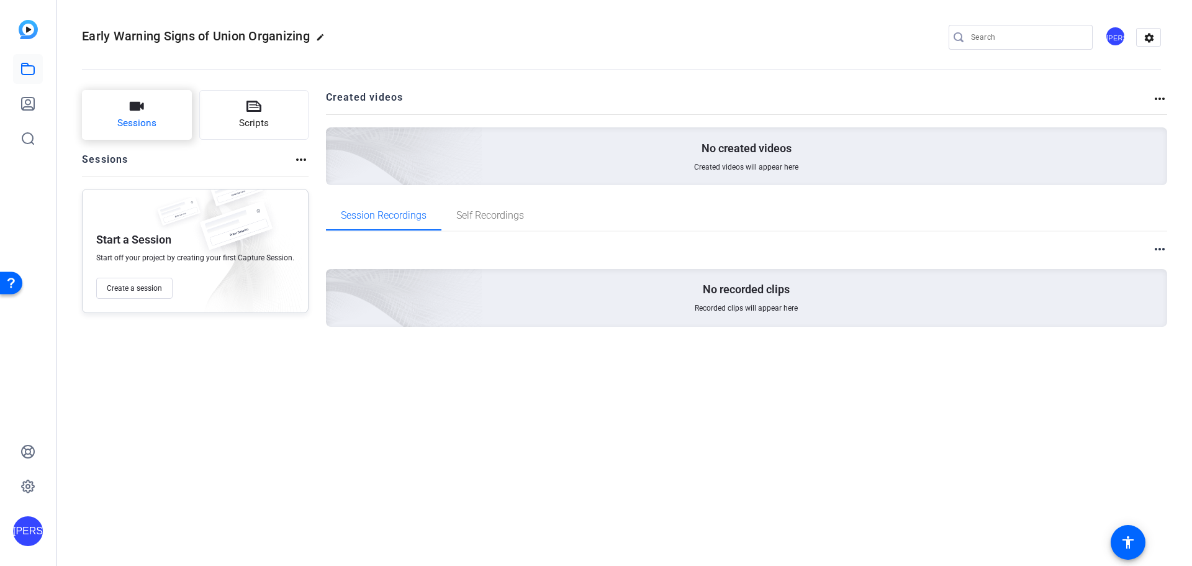
click at [147, 114] on button "Sessions" at bounding box center [137, 115] width 110 height 50
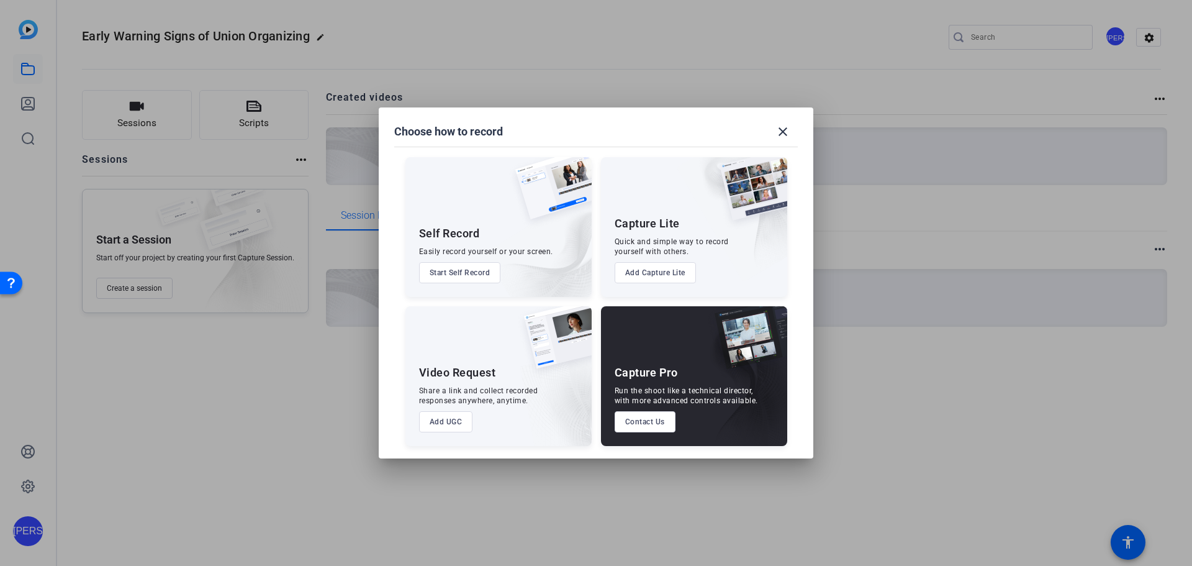
click at [471, 272] on button "Start Self Record" at bounding box center [460, 272] width 82 height 21
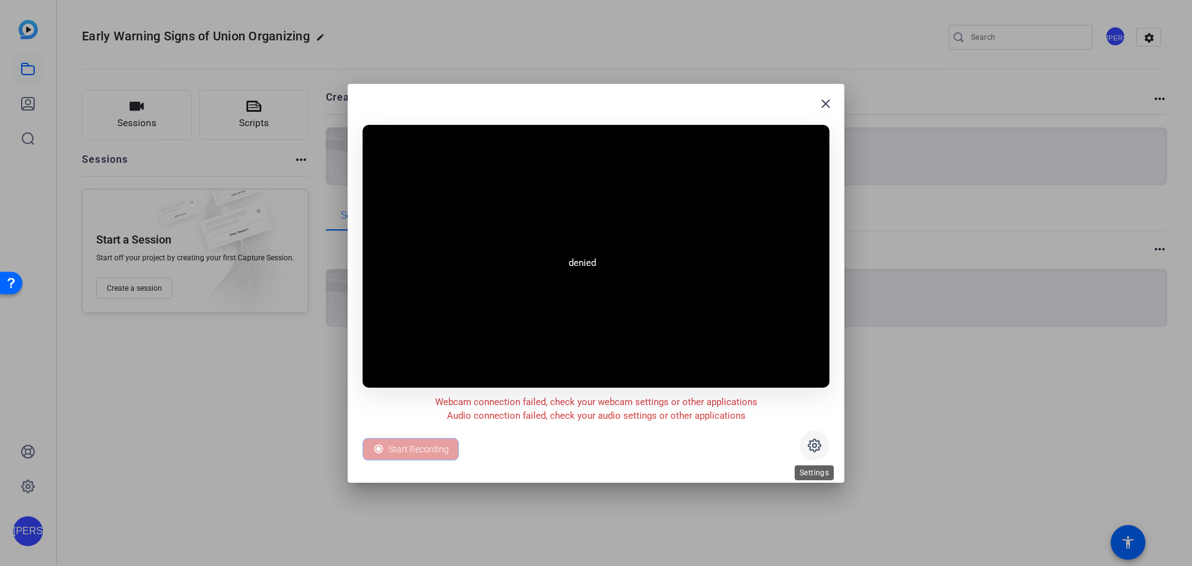
click at [823, 446] on span at bounding box center [815, 445] width 30 height 30
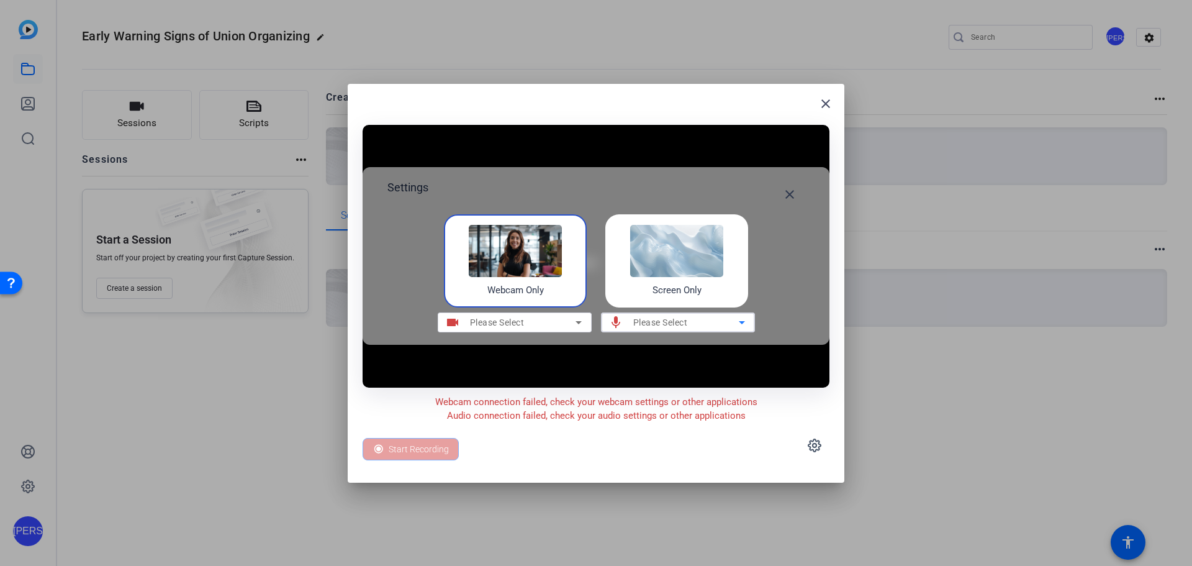
click at [685, 326] on span "Please Select" at bounding box center [660, 322] width 55 height 10
click at [745, 326] on icon at bounding box center [741, 322] width 15 height 15
click at [814, 443] on icon at bounding box center [815, 445] width 4 height 4
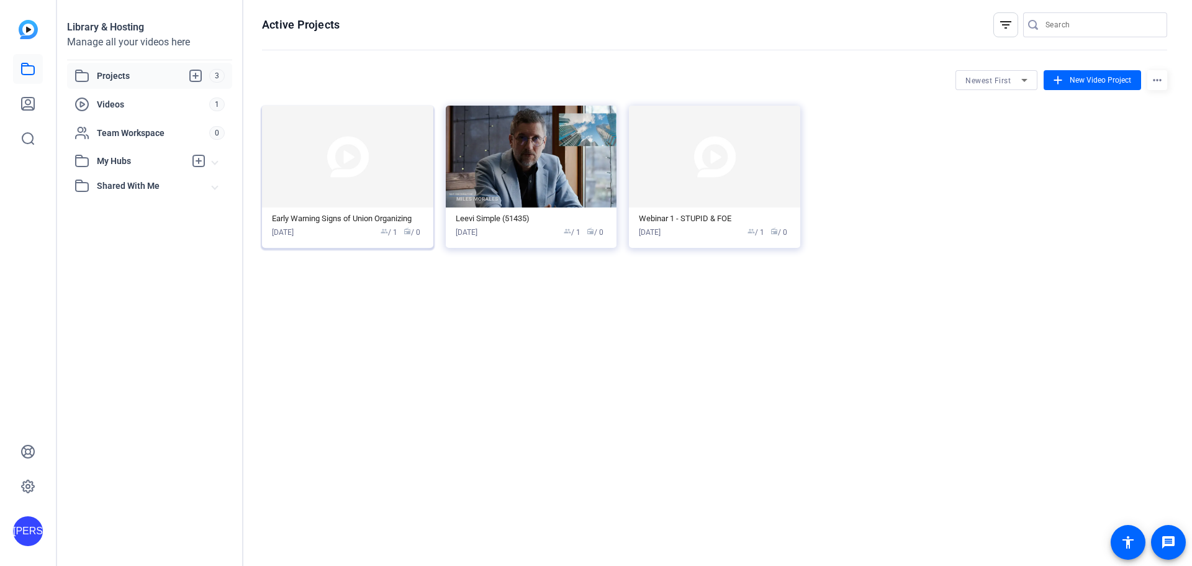
click at [338, 181] on img at bounding box center [347, 157] width 171 height 102
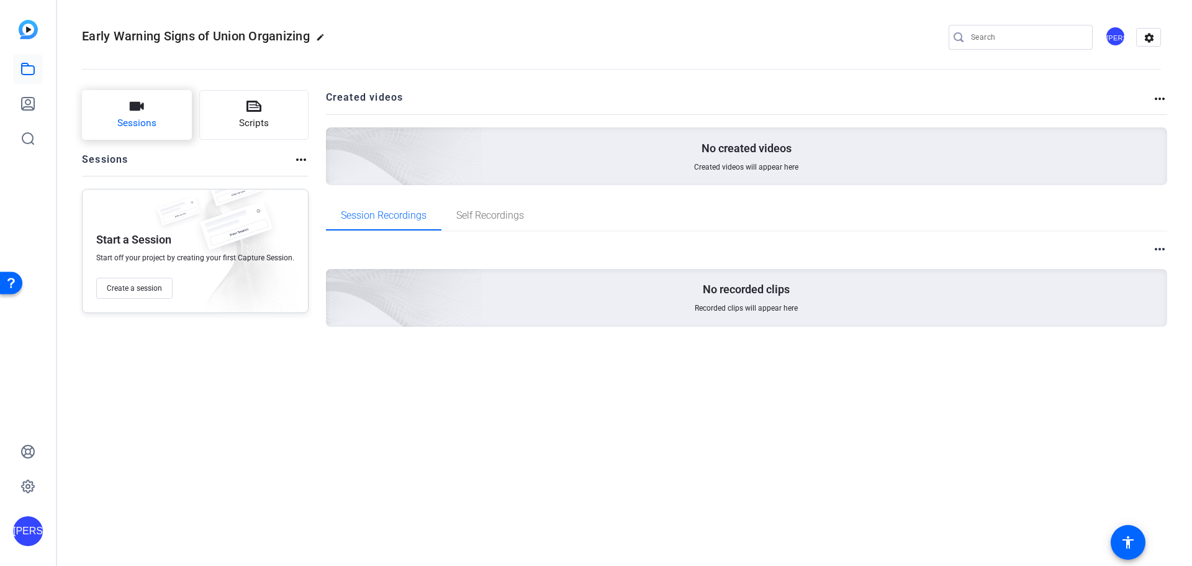
click at [149, 115] on button "Sessions" at bounding box center [137, 115] width 110 height 50
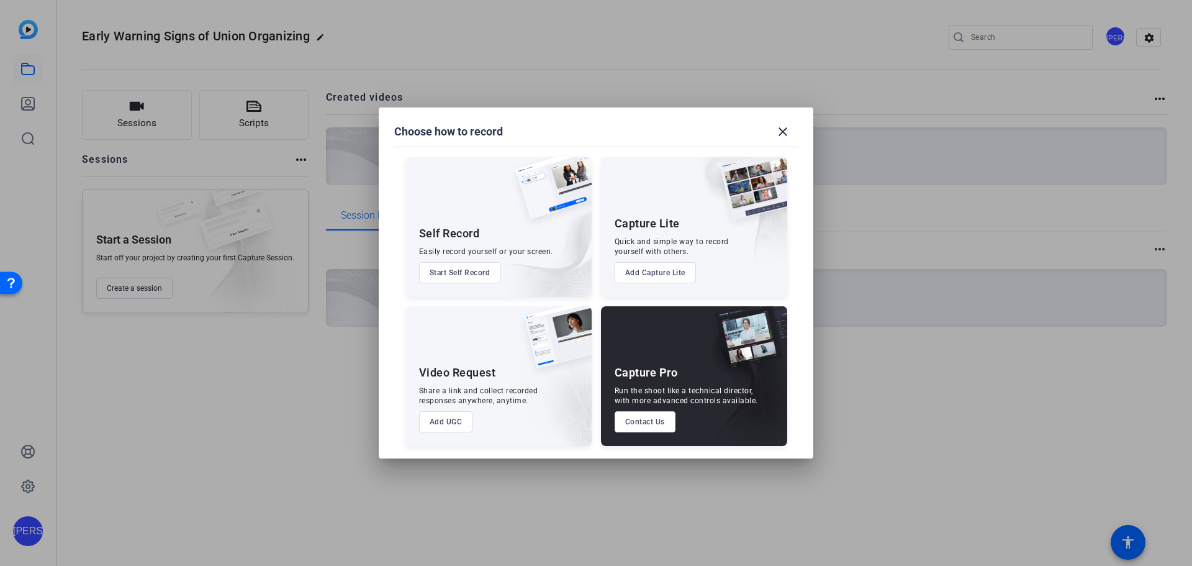
click at [477, 266] on button "Start Self Record" at bounding box center [460, 272] width 82 height 21
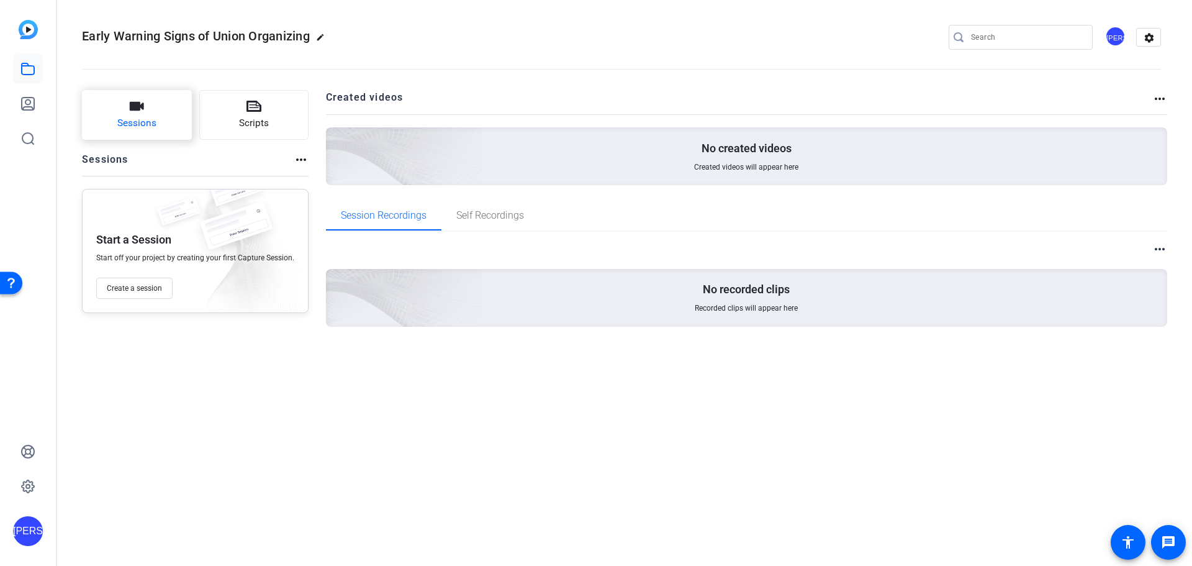
click at [130, 120] on span "Sessions" at bounding box center [136, 123] width 39 height 14
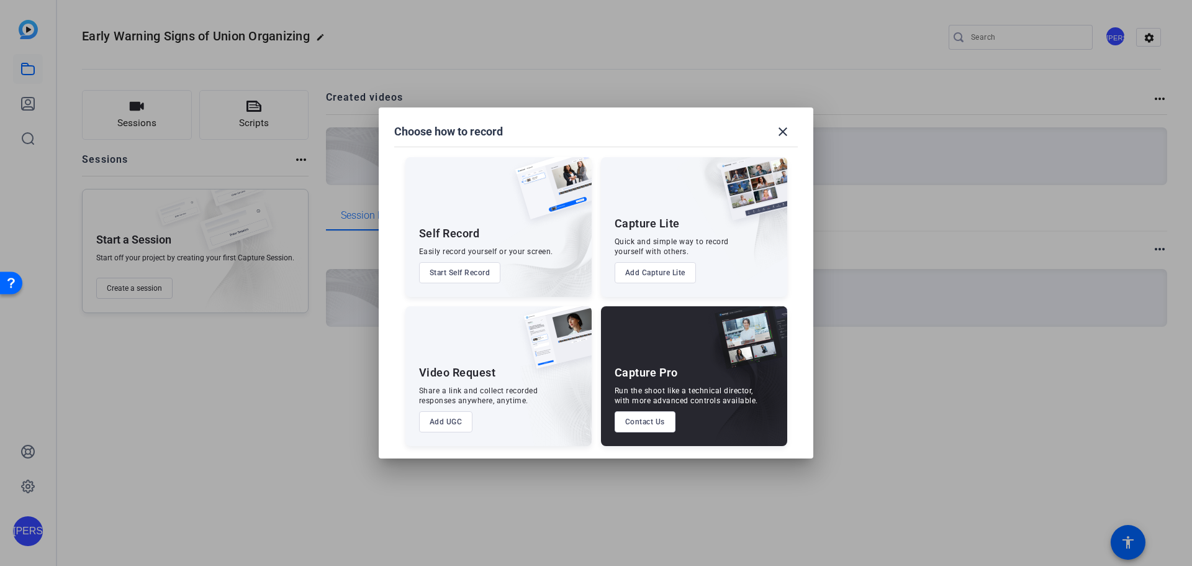
click at [469, 268] on button "Start Self Record" at bounding box center [460, 272] width 82 height 21
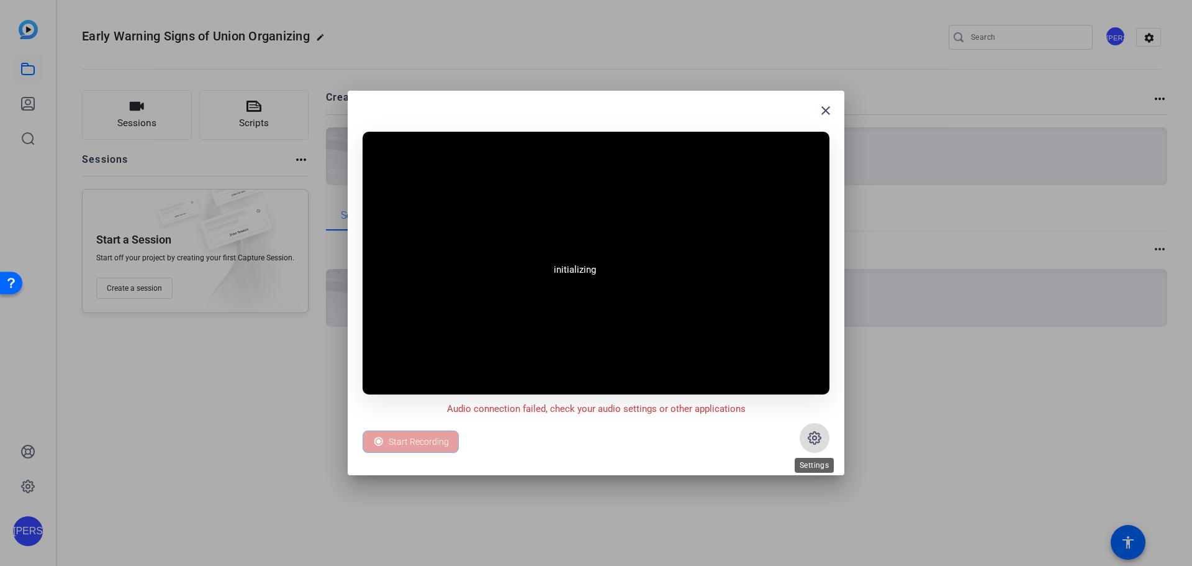
click at [820, 435] on icon at bounding box center [814, 437] width 15 height 15
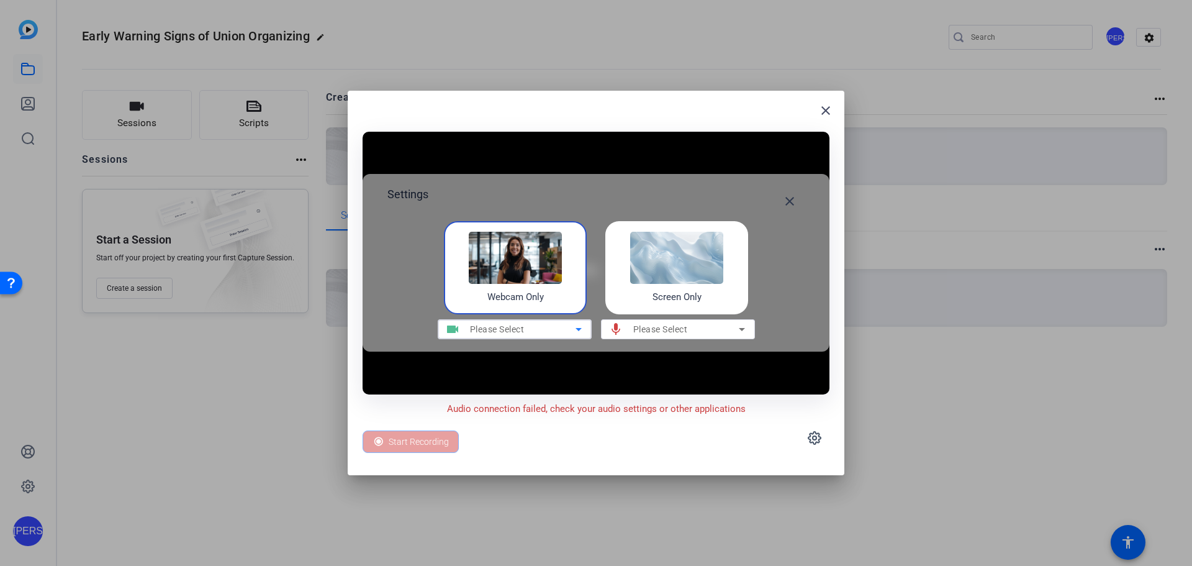
click at [574, 330] on icon at bounding box center [578, 329] width 15 height 15
click at [581, 330] on icon at bounding box center [578, 329] width 15 height 15
click at [500, 282] on img at bounding box center [515, 258] width 93 height 52
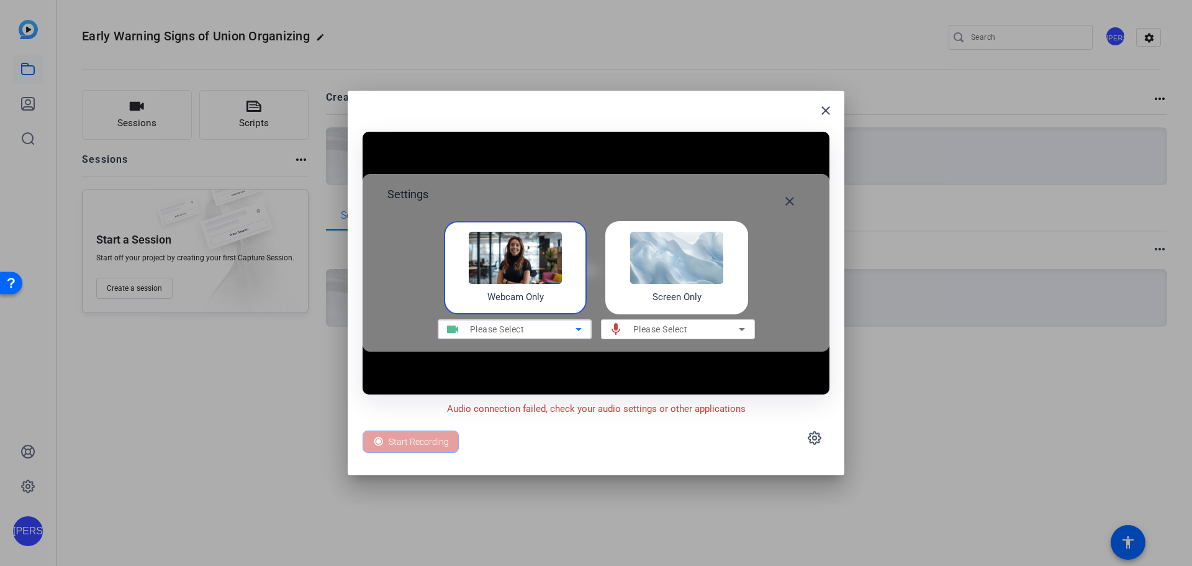
click at [517, 326] on span "Please Select" at bounding box center [497, 329] width 55 height 10
click at [464, 326] on mat-icon "videocam" at bounding box center [453, 329] width 30 height 15
click at [514, 324] on span "Please Select" at bounding box center [497, 329] width 55 height 10
click at [569, 328] on div "Please Select" at bounding box center [523, 329] width 106 height 15
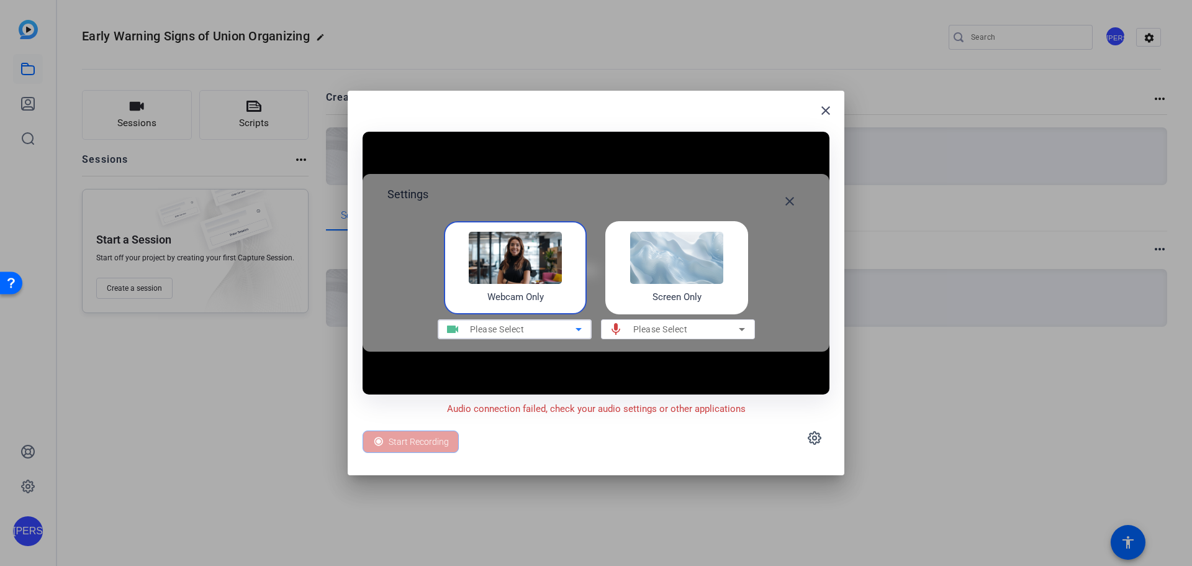
click at [573, 328] on icon at bounding box center [578, 329] width 15 height 15
click at [826, 110] on mat-icon "close" at bounding box center [825, 110] width 15 height 15
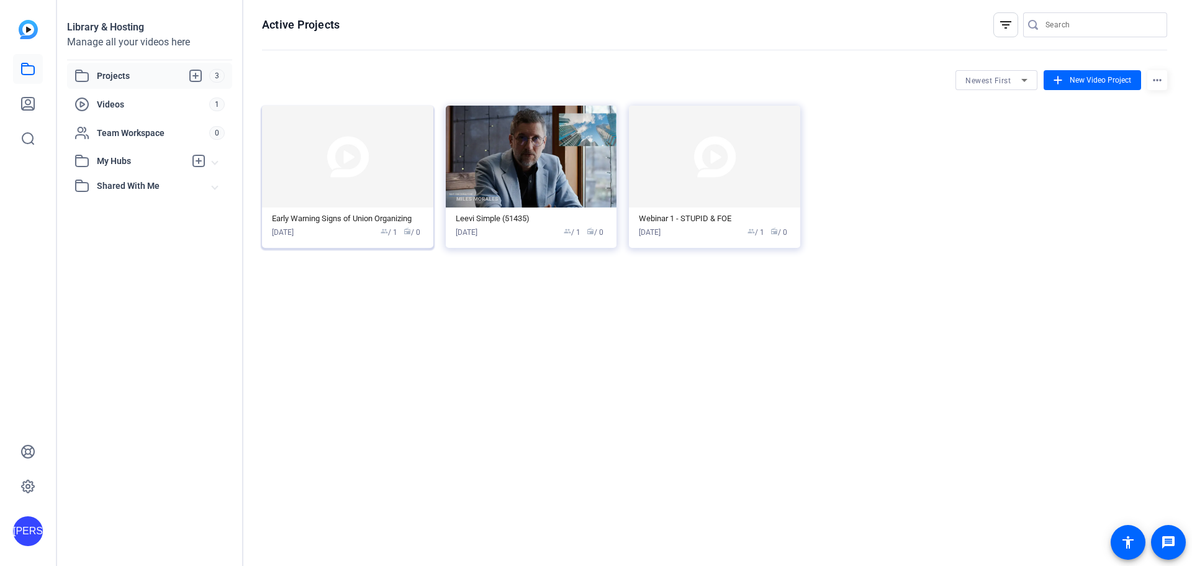
click at [359, 166] on img at bounding box center [347, 157] width 171 height 102
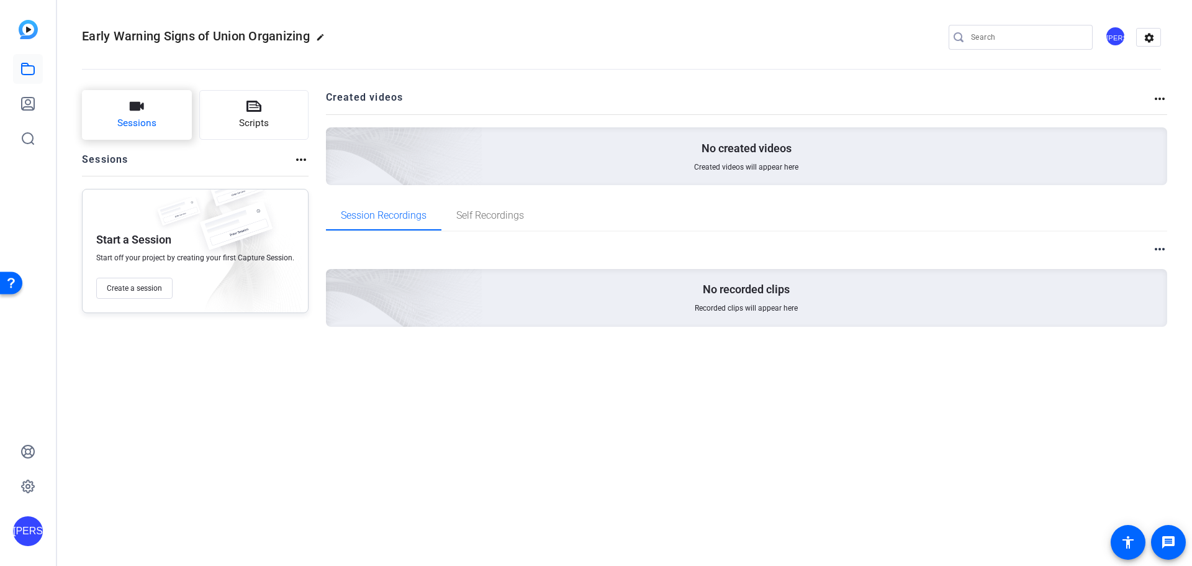
click at [155, 114] on button "Sessions" at bounding box center [137, 115] width 110 height 50
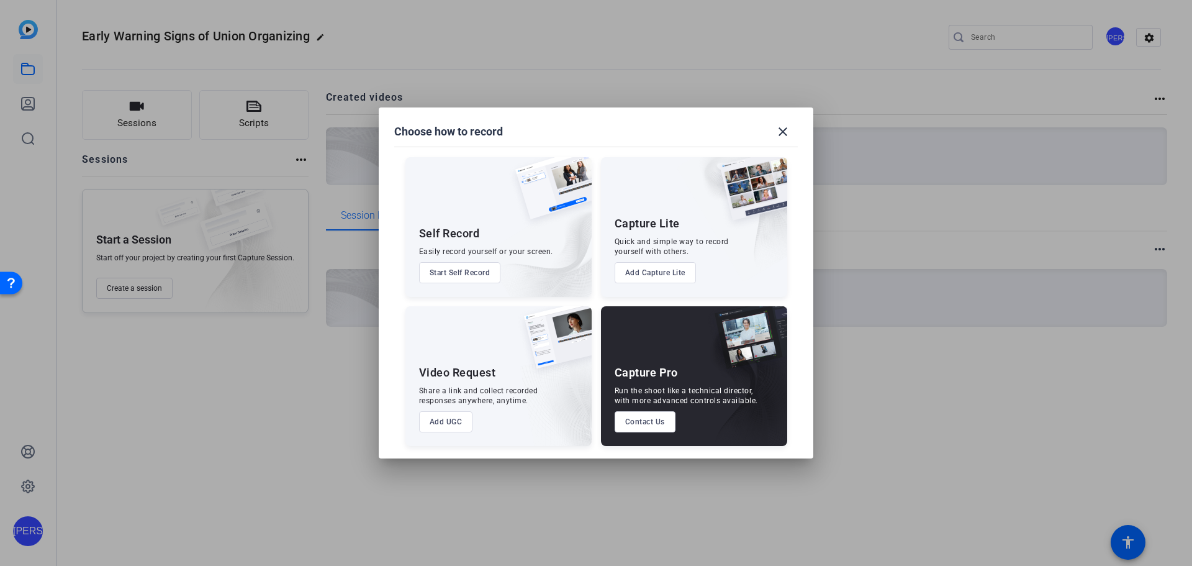
click at [484, 273] on button "Start Self Record" at bounding box center [460, 272] width 82 height 21
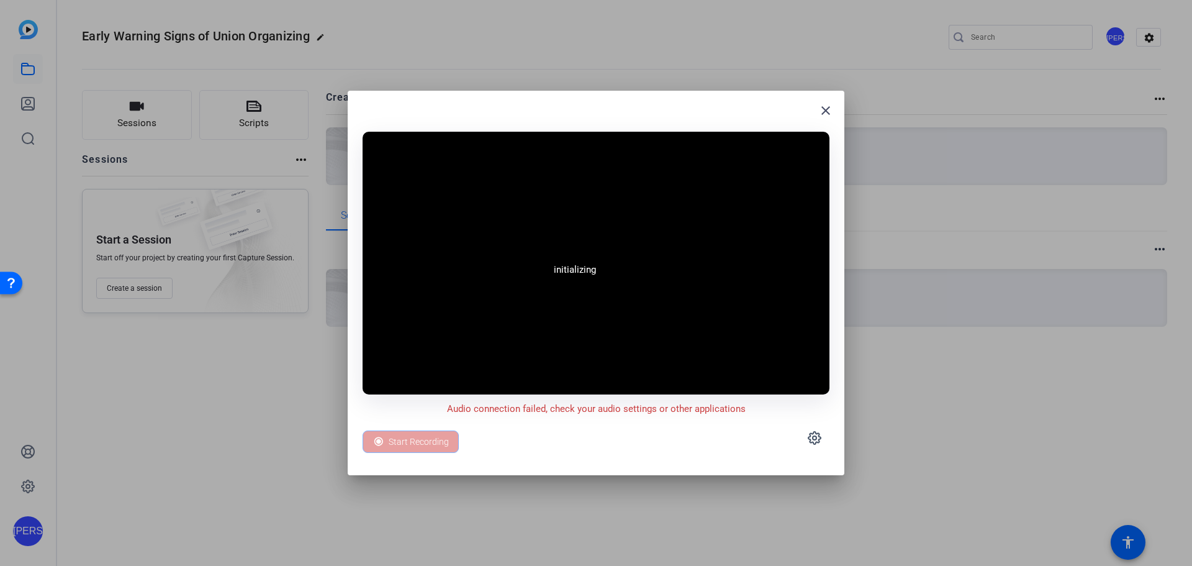
click at [409, 434] on div "Start Recording" at bounding box center [411, 441] width 96 height 22
click at [818, 441] on icon at bounding box center [814, 437] width 15 height 15
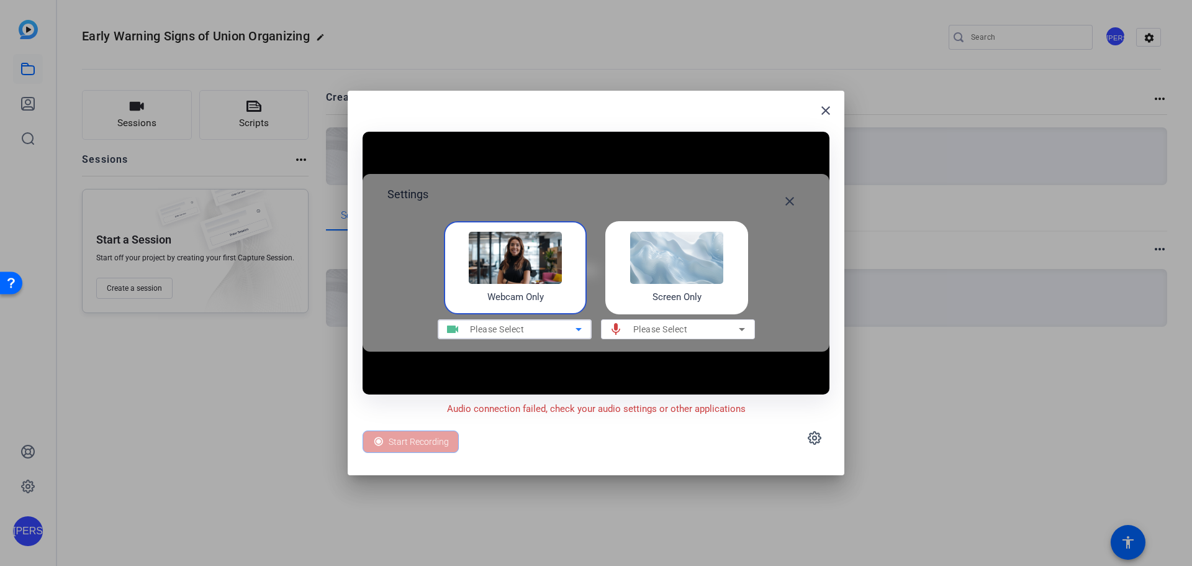
click at [576, 330] on icon at bounding box center [578, 329] width 15 height 15
click at [639, 327] on span "Please Select" at bounding box center [660, 329] width 55 height 10
click at [735, 329] on icon at bounding box center [741, 329] width 15 height 15
click at [703, 264] on img at bounding box center [676, 258] width 93 height 52
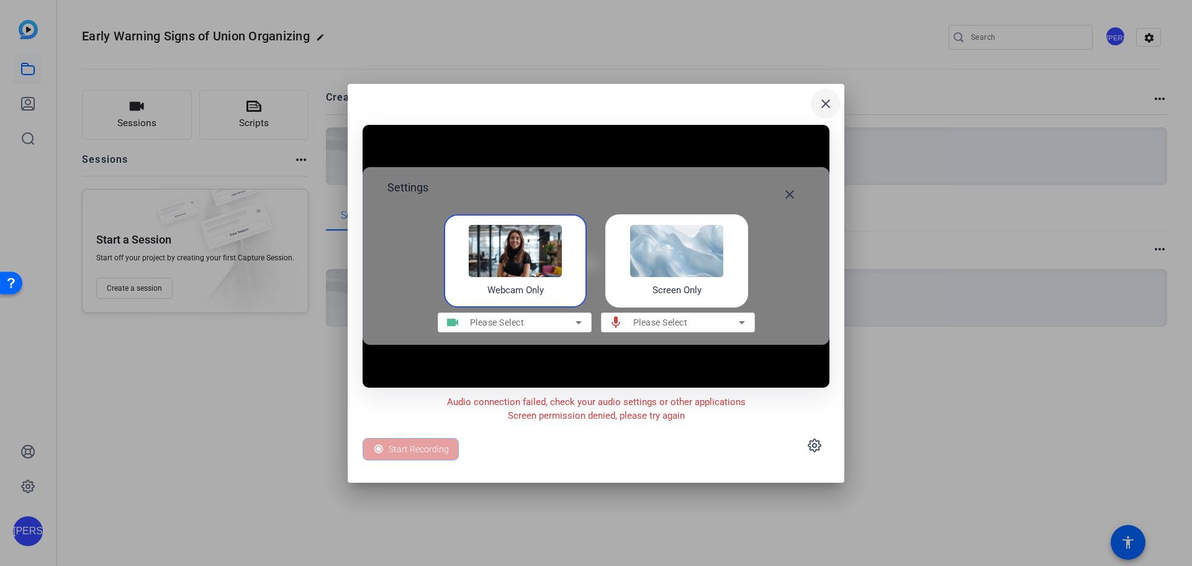
click at [824, 99] on mat-icon "close" at bounding box center [825, 103] width 15 height 15
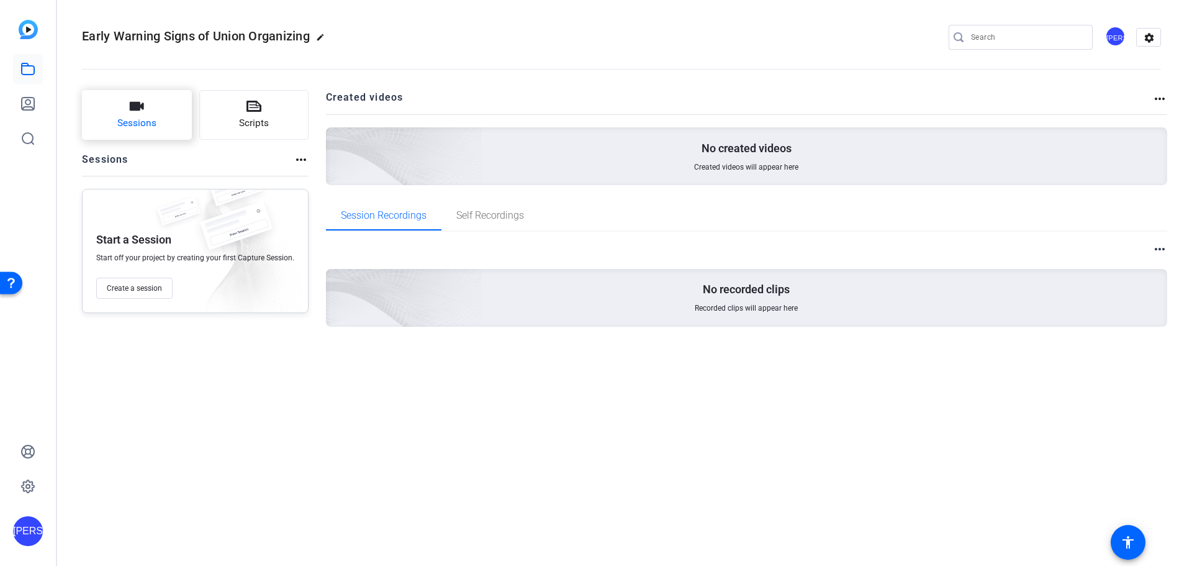
click at [137, 122] on span "Sessions" at bounding box center [136, 123] width 39 height 14
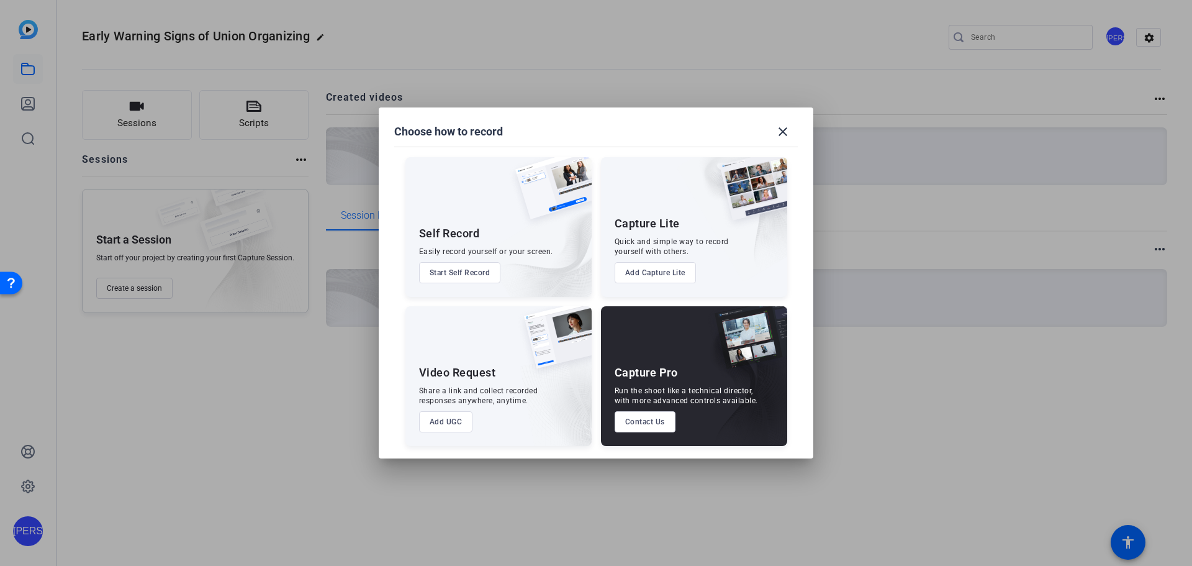
click at [484, 273] on button "Start Self Record" at bounding box center [460, 272] width 82 height 21
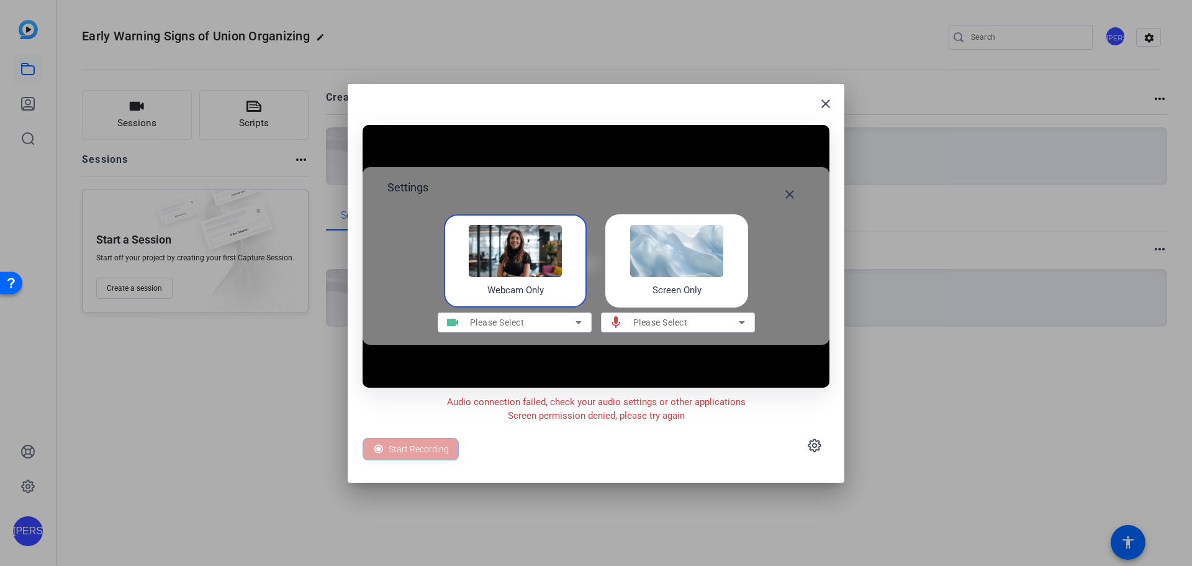
click at [575, 321] on icon at bounding box center [578, 322] width 15 height 15
click at [571, 320] on icon at bounding box center [578, 322] width 15 height 15
click at [573, 322] on icon at bounding box center [578, 322] width 15 height 15
click at [586, 328] on div "videocam Please Select" at bounding box center [515, 322] width 154 height 20
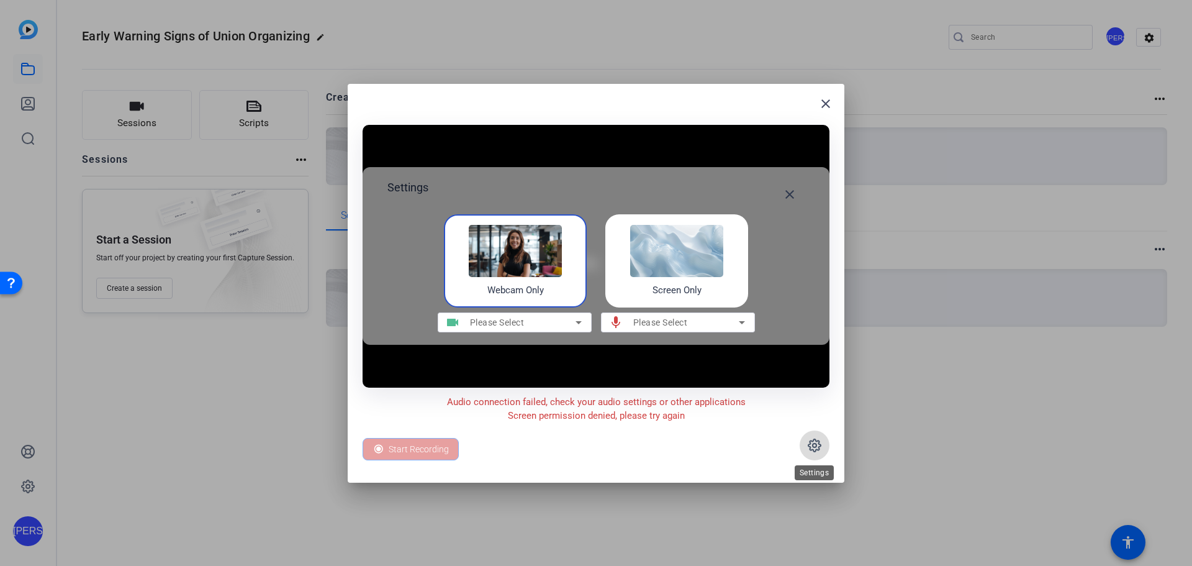
click at [814, 449] on icon at bounding box center [814, 445] width 15 height 15
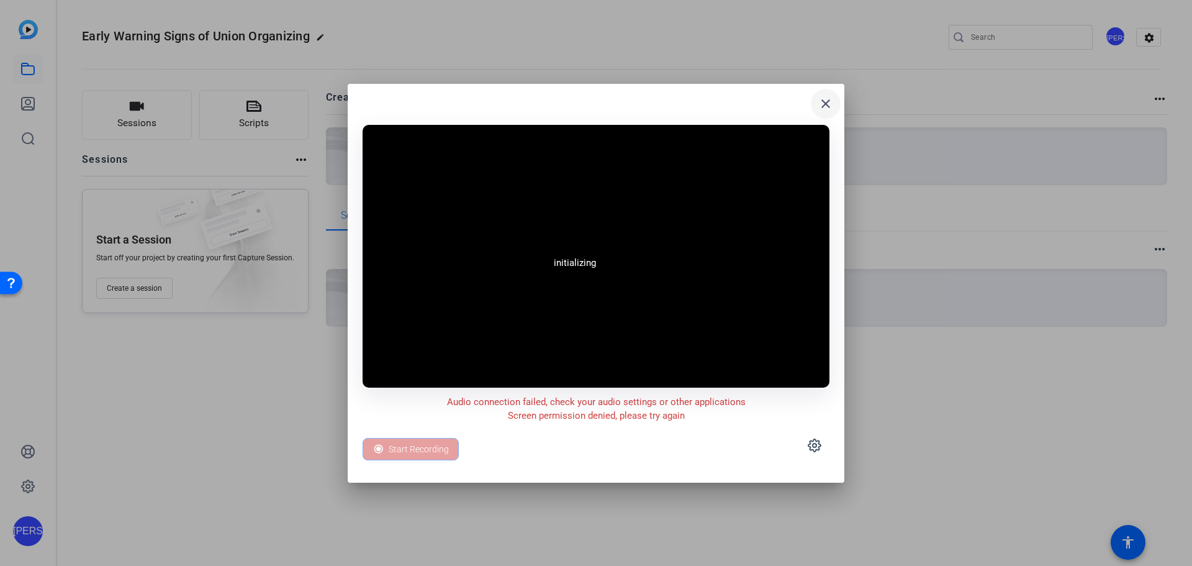
click at [832, 100] on mat-icon "close" at bounding box center [825, 103] width 15 height 15
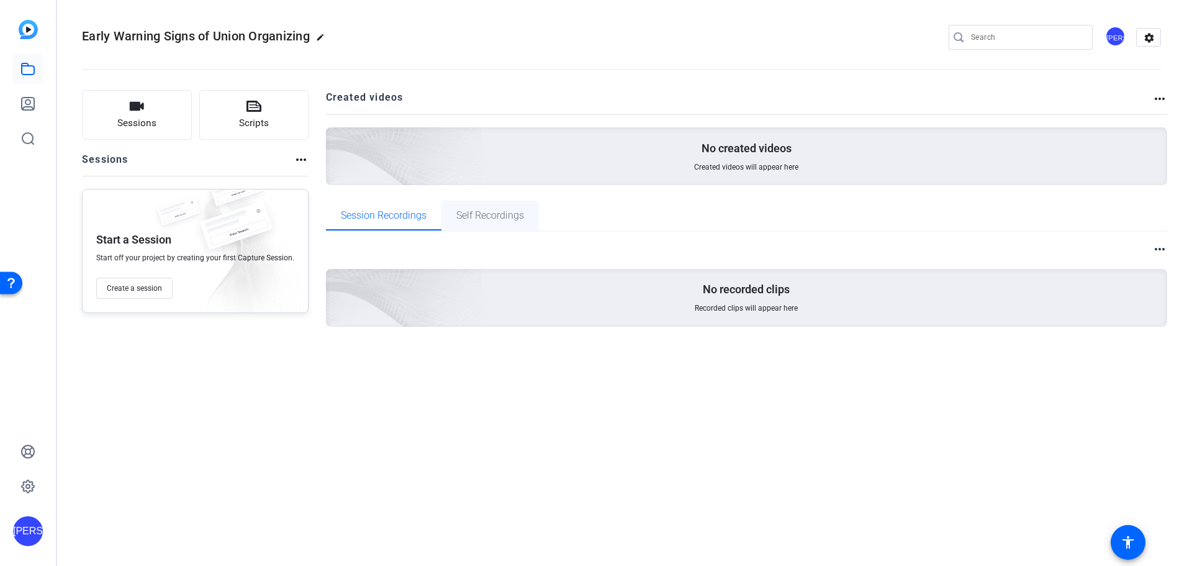
click at [494, 223] on span "Self Recordings" at bounding box center [490, 216] width 68 height 30
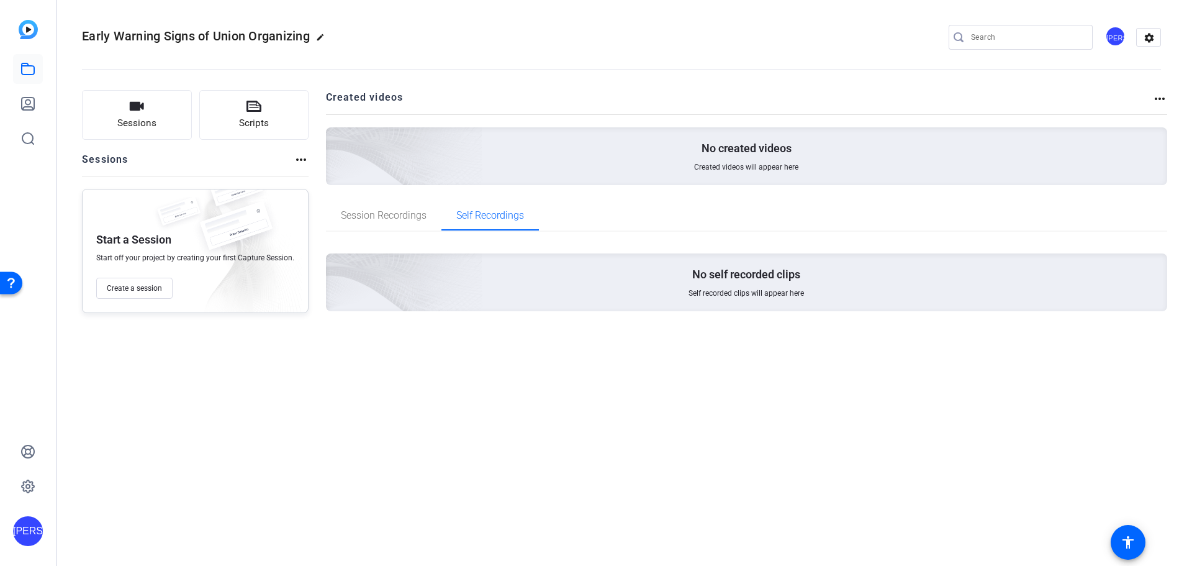
click at [757, 280] on p "No self recorded clips" at bounding box center [746, 274] width 108 height 15
click at [1145, 40] on mat-icon "settings" at bounding box center [1149, 38] width 25 height 19
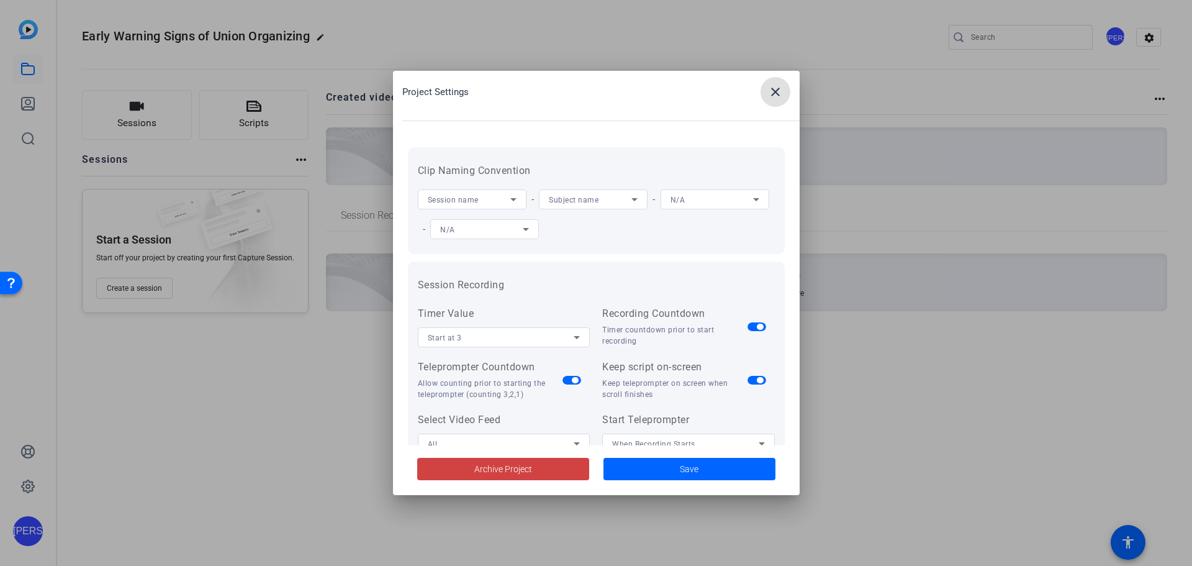
click at [749, 207] on icon at bounding box center [756, 199] width 15 height 15
click at [502, 228] on div at bounding box center [596, 283] width 1192 height 566
click at [729, 472] on span at bounding box center [689, 469] width 172 height 30
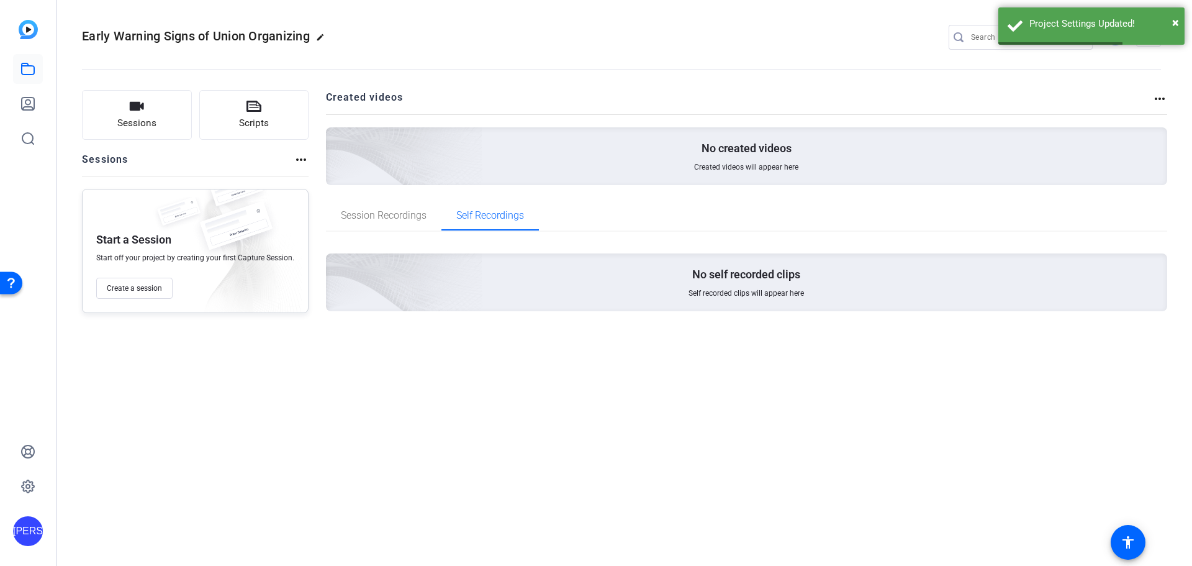
click at [301, 163] on mat-icon "more_horiz" at bounding box center [301, 159] width 15 height 15
click at [295, 153] on div at bounding box center [596, 283] width 1192 height 566
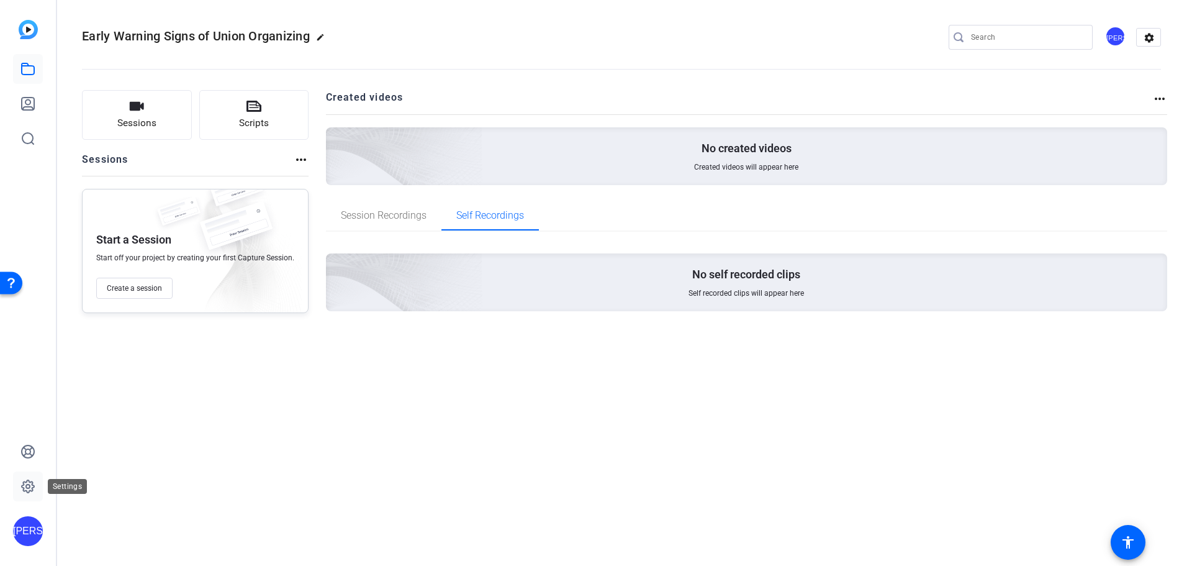
click at [30, 482] on icon at bounding box center [28, 486] width 12 height 12
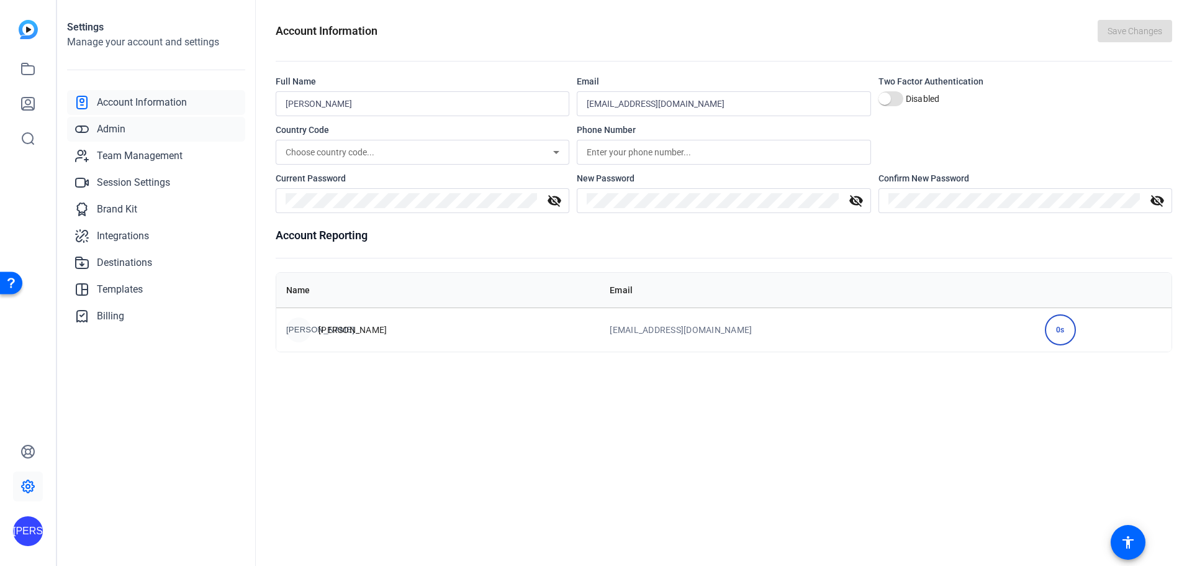
click at [112, 126] on span "Admin" at bounding box center [111, 129] width 29 height 15
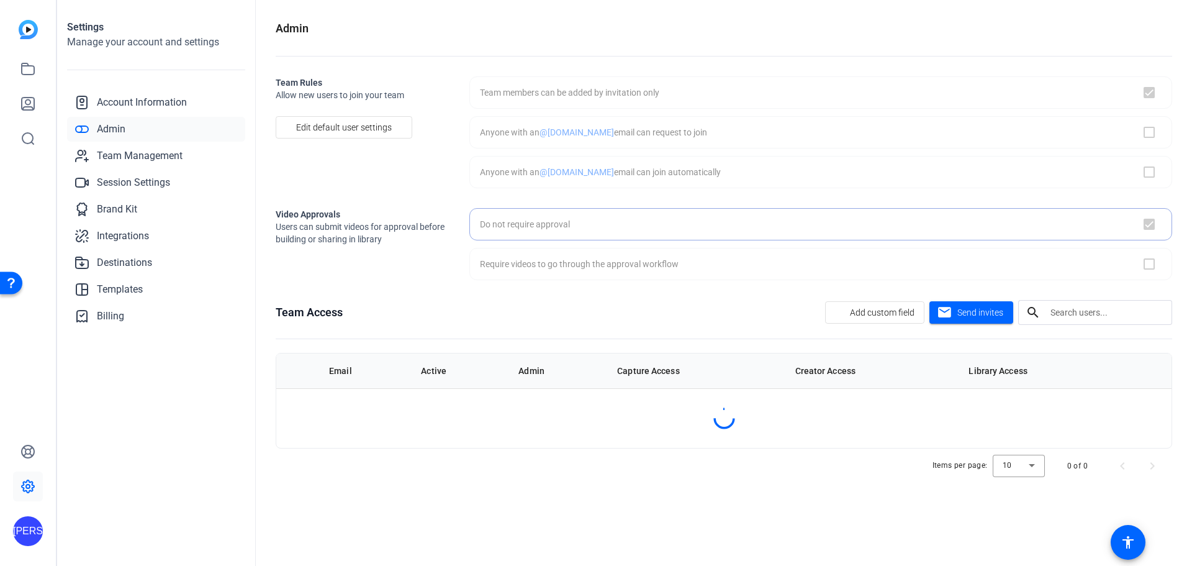
checkbox input "true"
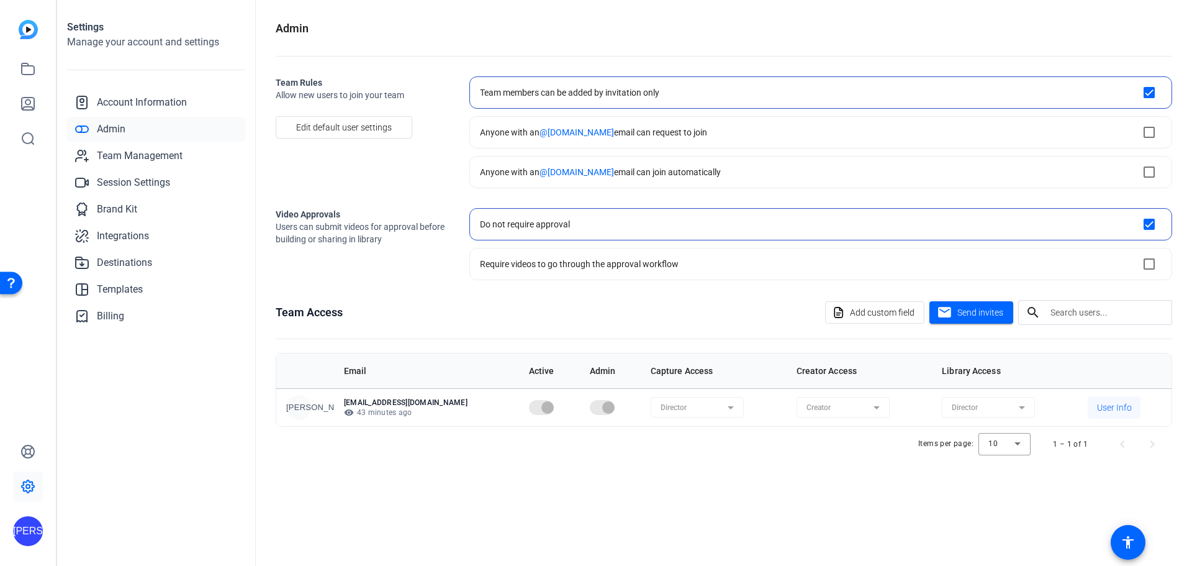
click at [1101, 407] on span "User Info" at bounding box center [1114, 407] width 35 height 12
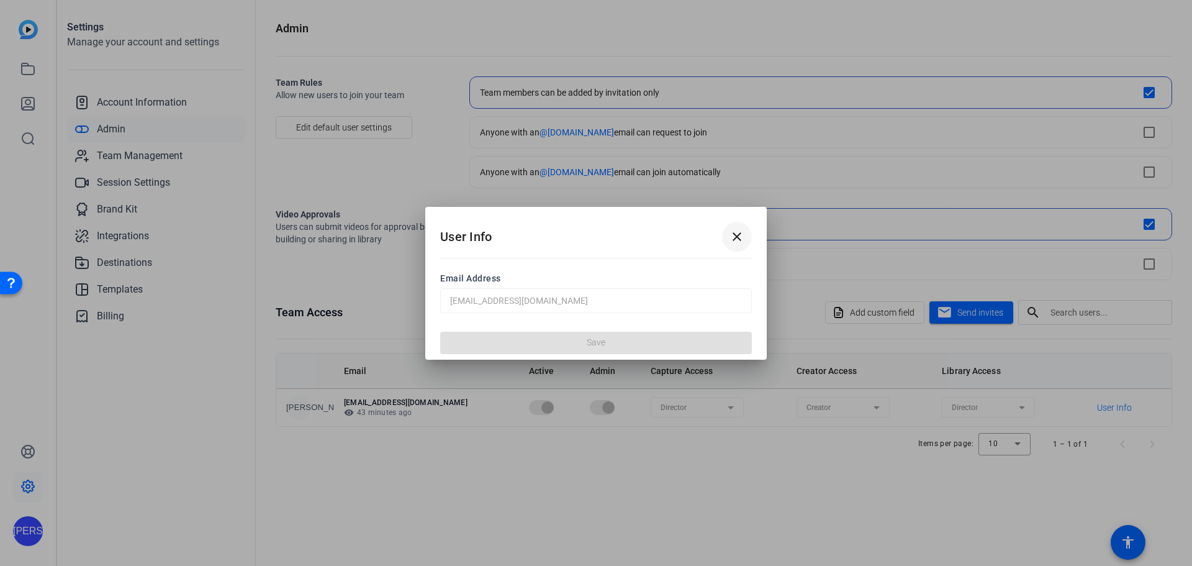
click at [746, 241] on span at bounding box center [737, 237] width 30 height 30
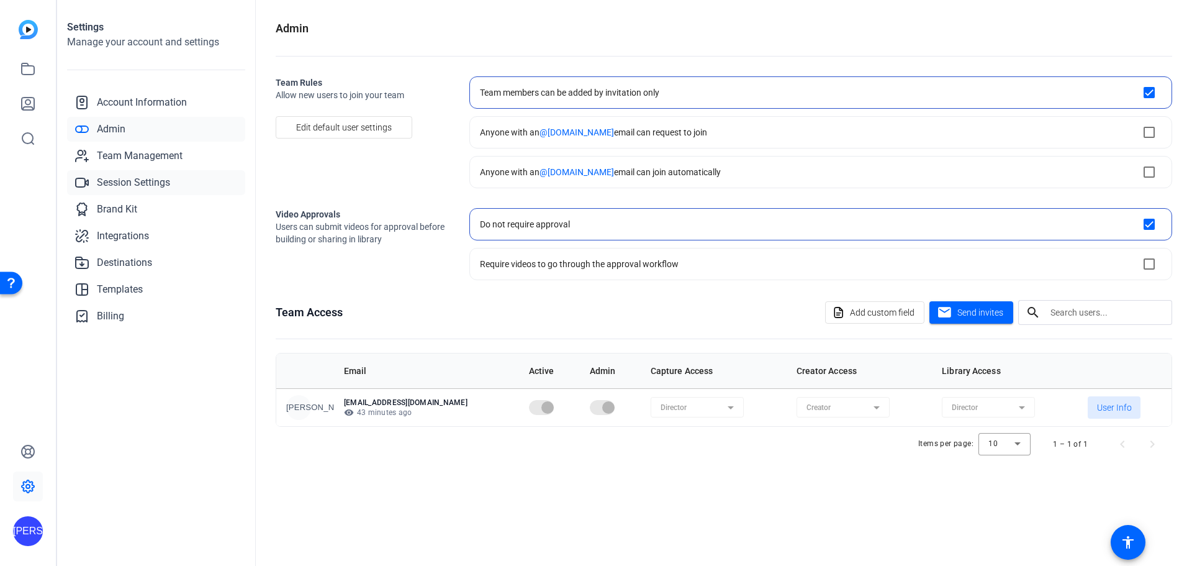
click at [113, 186] on span "Session Settings" at bounding box center [133, 182] width 73 height 15
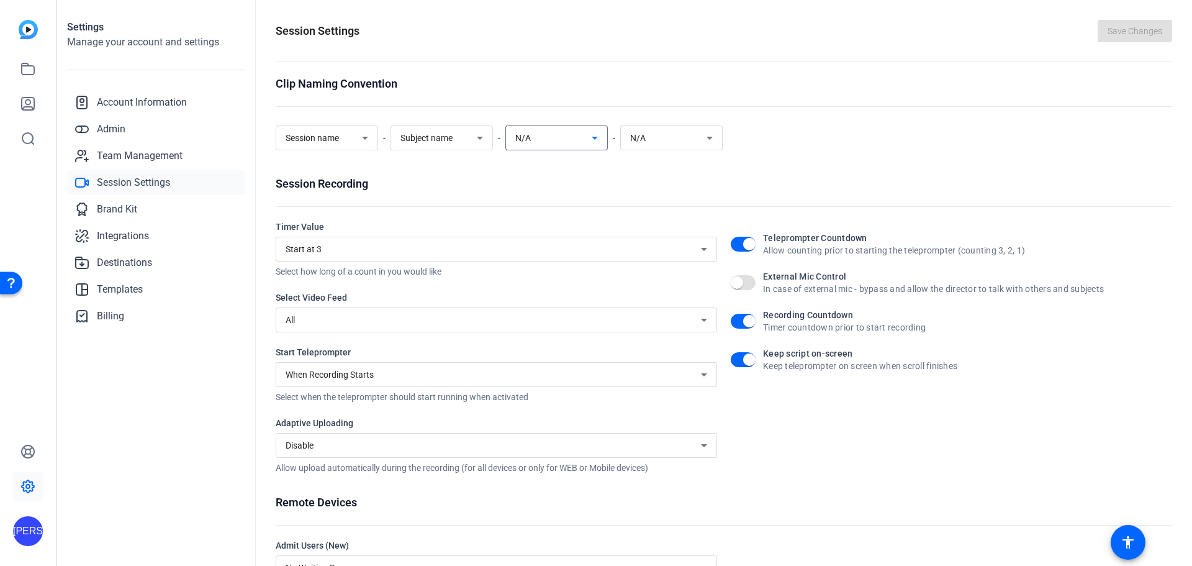
click at [573, 139] on div "N/A" at bounding box center [553, 137] width 76 height 15
click at [573, 139] on div at bounding box center [596, 283] width 1192 height 566
click at [111, 212] on span "Brand Kit" at bounding box center [117, 209] width 40 height 15
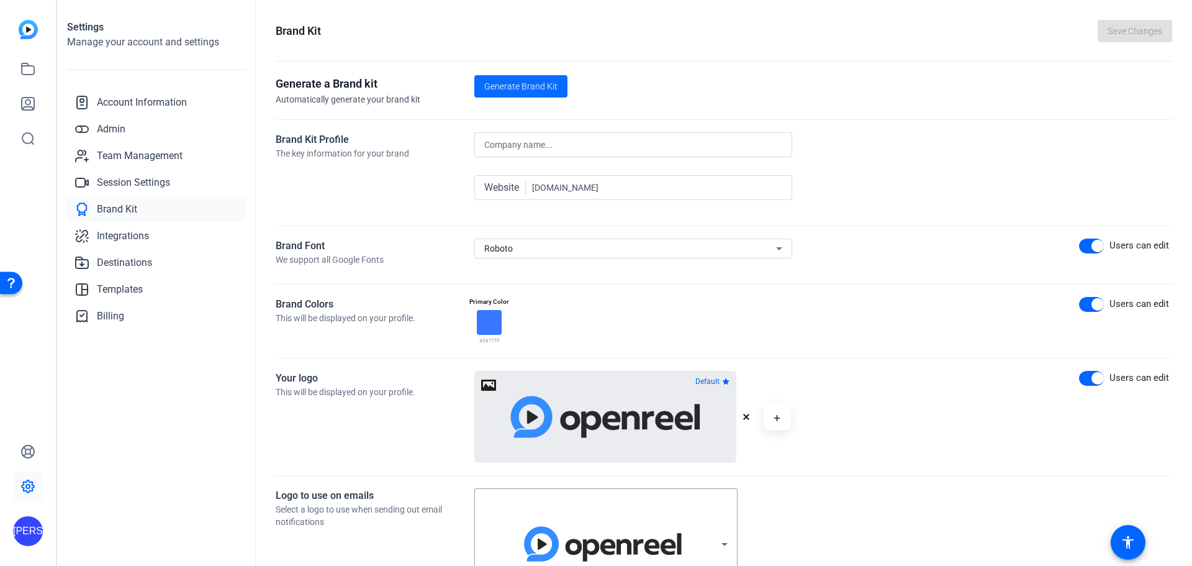
click at [527, 89] on span "Generate Brand Kit" at bounding box center [520, 86] width 73 height 13
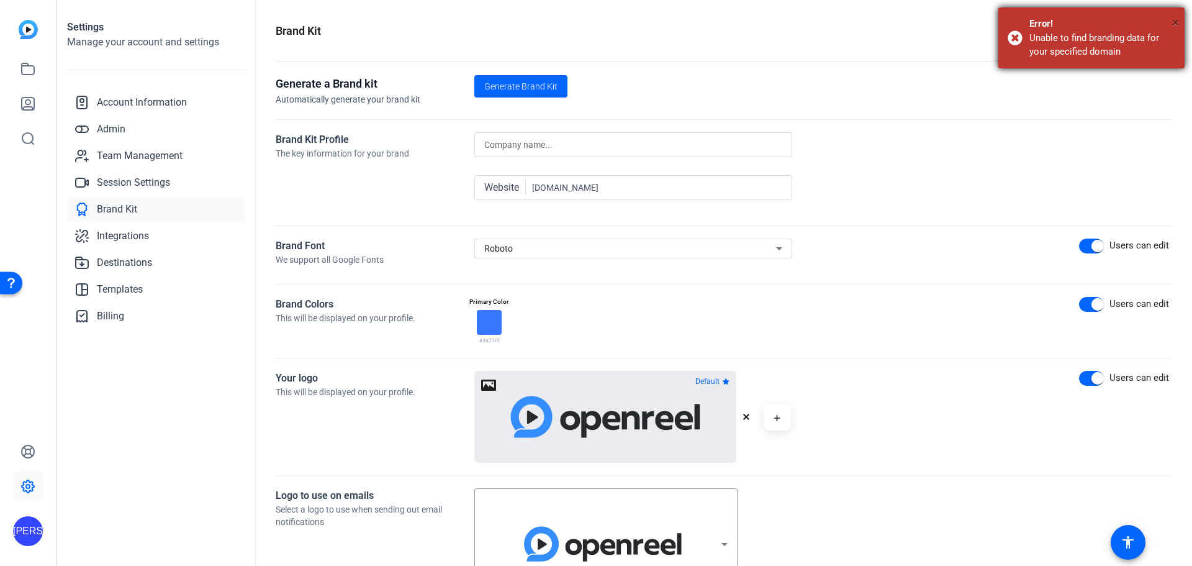
click at [1178, 22] on span "×" at bounding box center [1175, 22] width 7 height 15
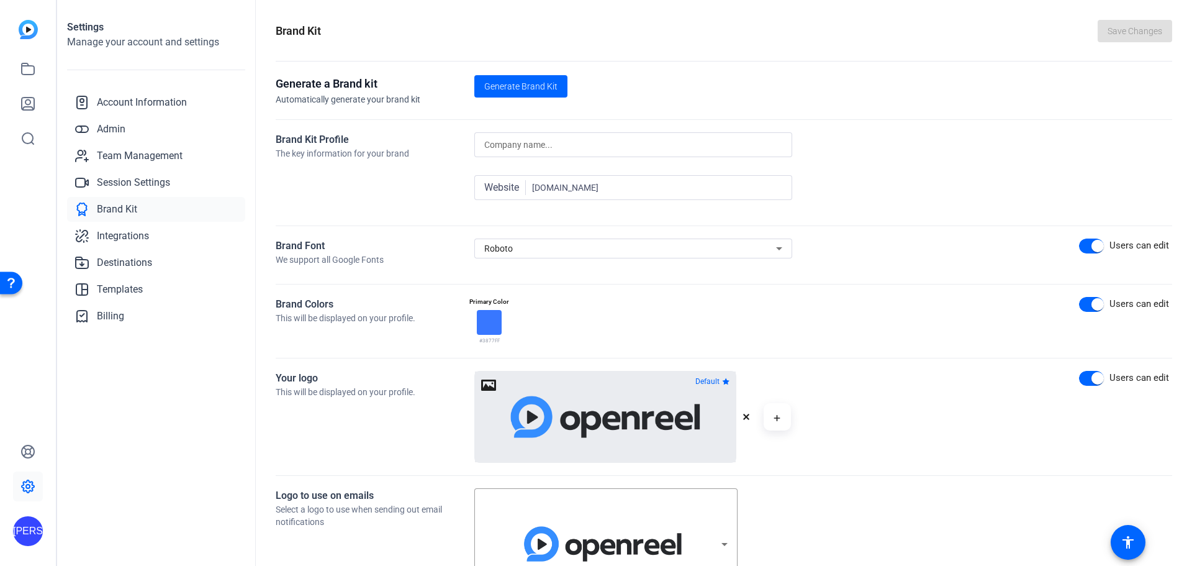
click at [559, 152] on div at bounding box center [633, 144] width 298 height 25
type input "National Labor Relations Advocates"
click at [532, 187] on div "Website" at bounding box center [508, 187] width 48 height 15
click at [533, 187] on input "nlradvoctes.com" at bounding box center [657, 187] width 250 height 15
type input "https://nlradvoctes.com"
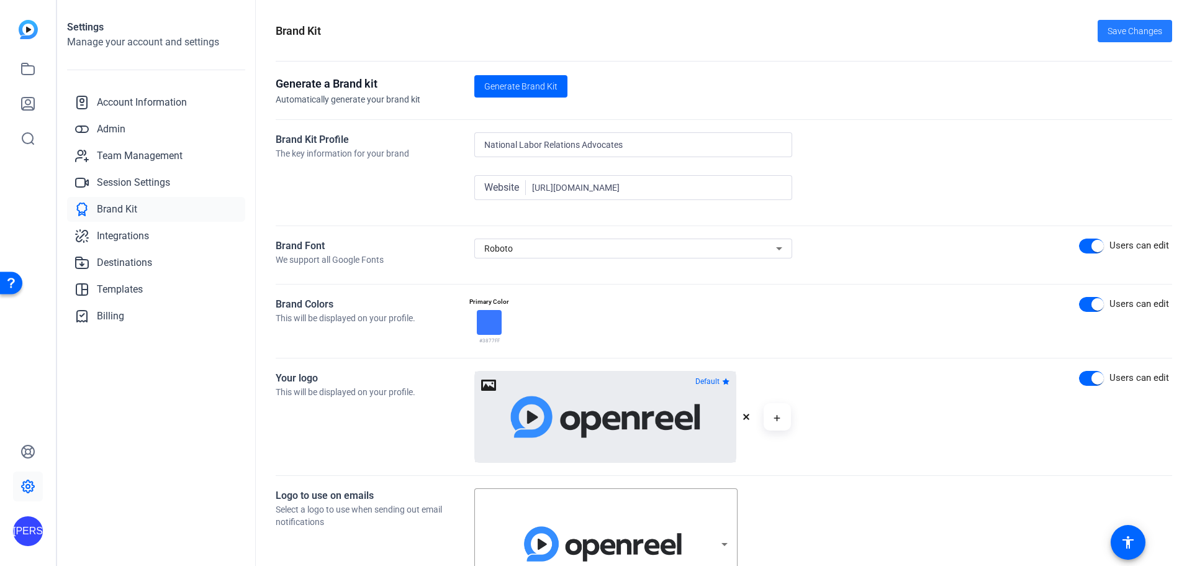
click at [1121, 33] on span "Save Changes" at bounding box center [1134, 31] width 55 height 13
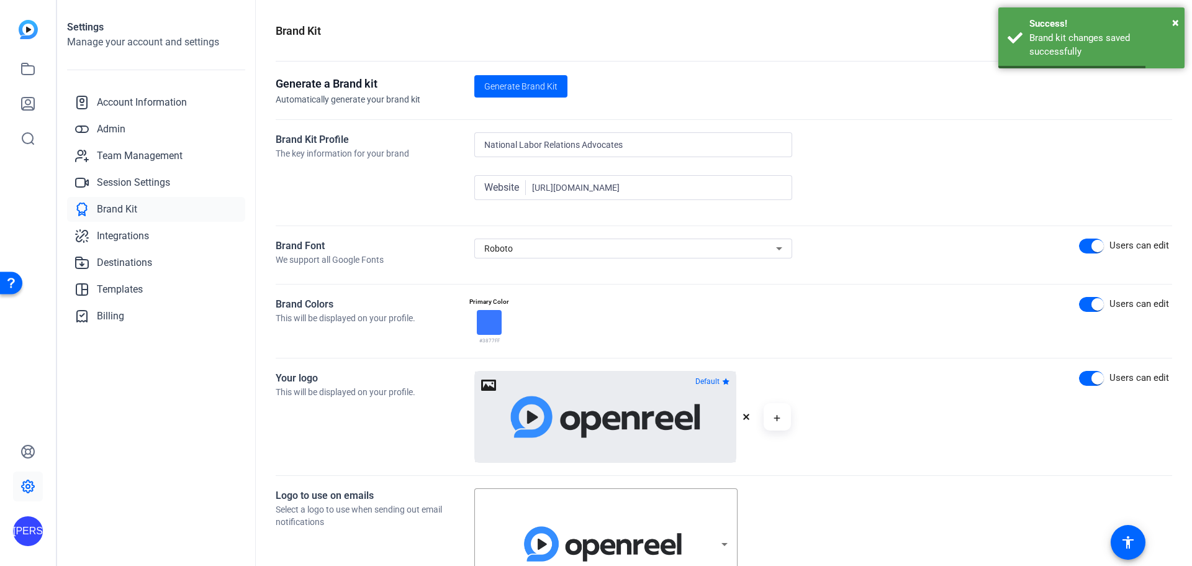
click at [750, 77] on div "Generate a Brand kit Automatically generate your brand kit Generate Brand Kit" at bounding box center [724, 91] width 896 height 32
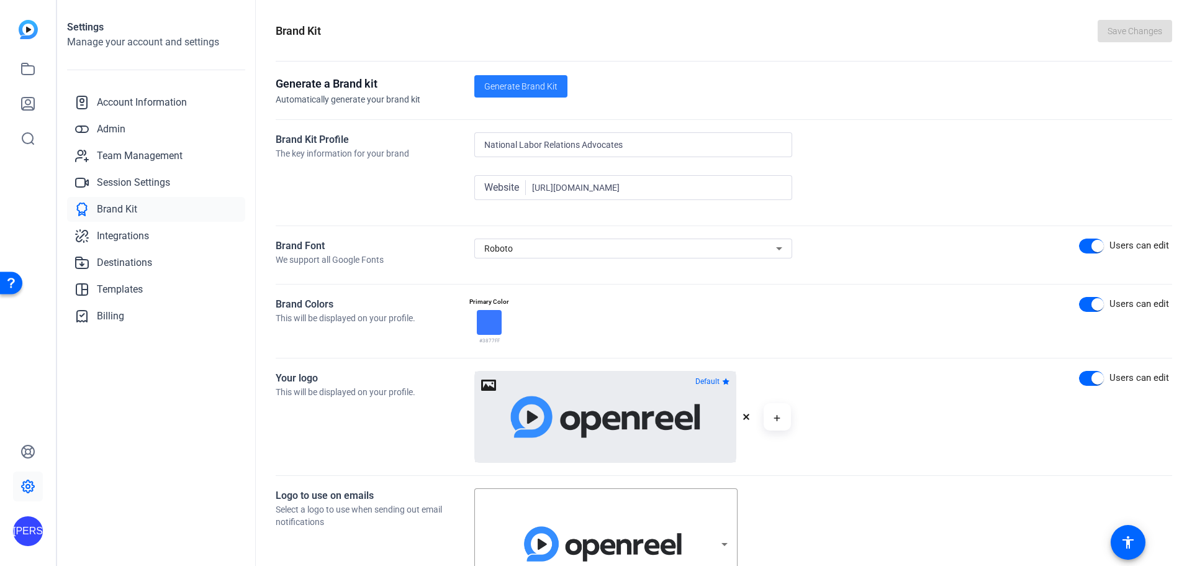
click at [536, 90] on span "Generate Brand Kit" at bounding box center [520, 86] width 73 height 13
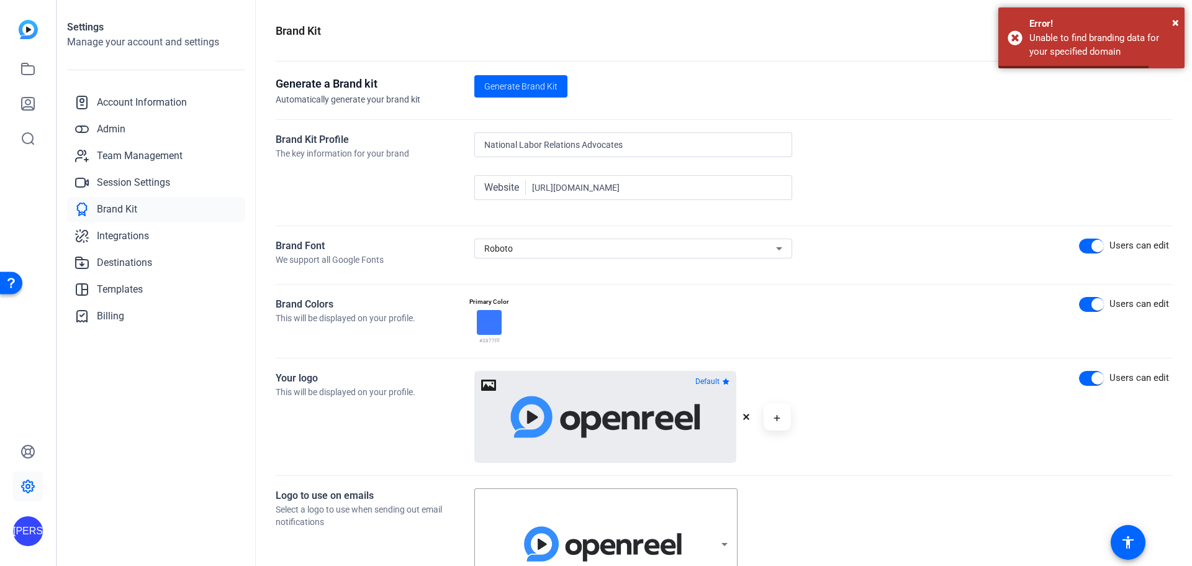
click at [999, 76] on div "Generate a Brand kit Automatically generate your brand kit Generate Brand Kit" at bounding box center [724, 91] width 896 height 32
click at [1171, 21] on div "Error!" at bounding box center [1102, 24] width 146 height 14
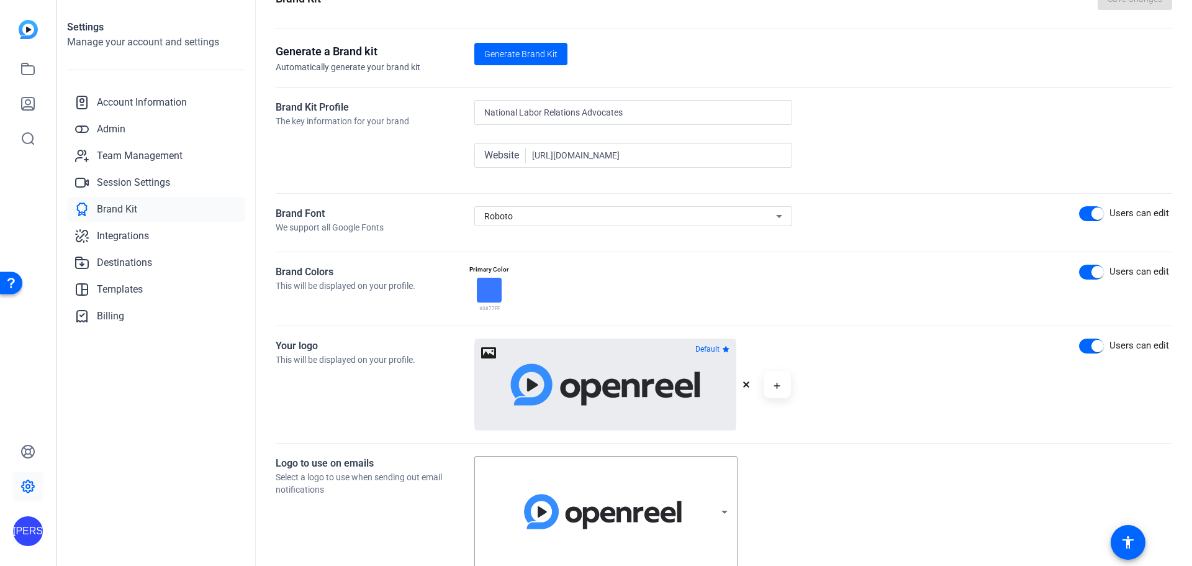
scroll to position [62, 0]
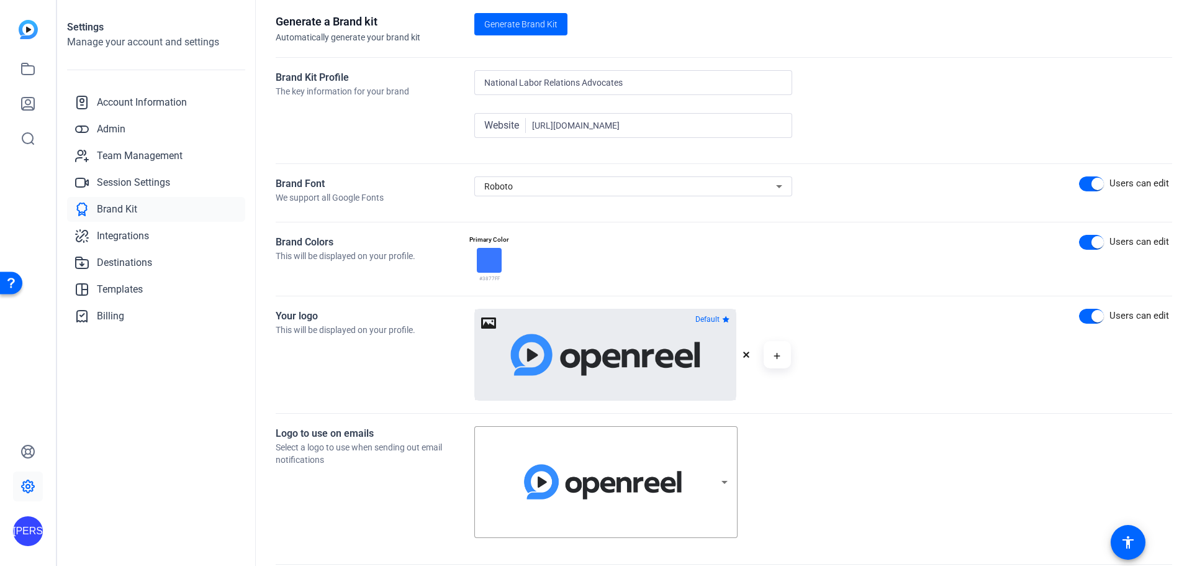
click at [487, 259] on div at bounding box center [489, 260] width 25 height 25
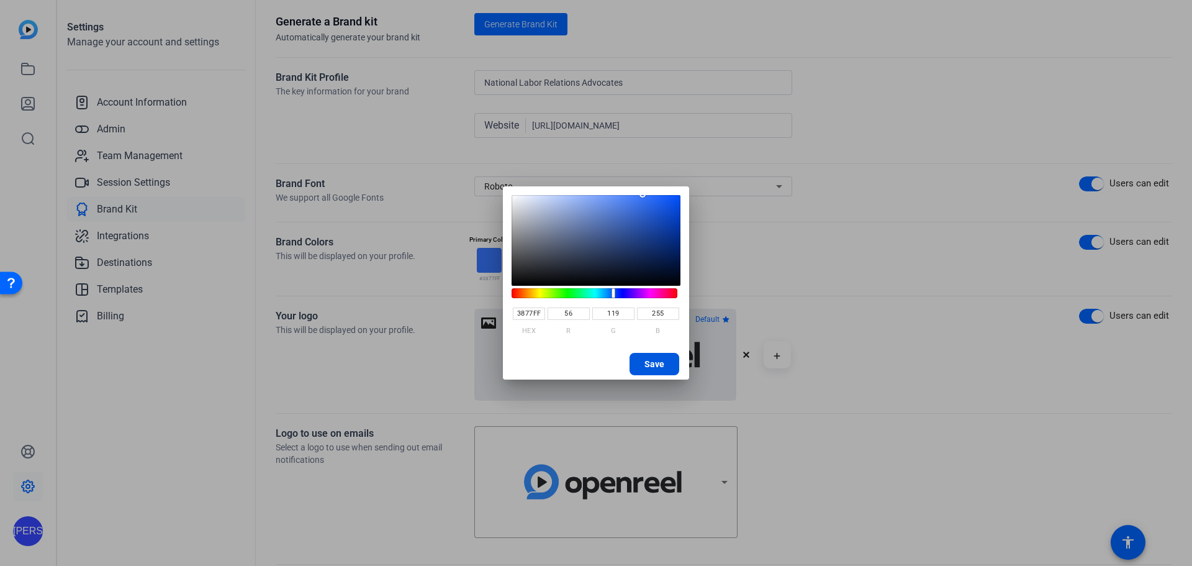
click at [665, 359] on span "button" at bounding box center [654, 364] width 50 height 30
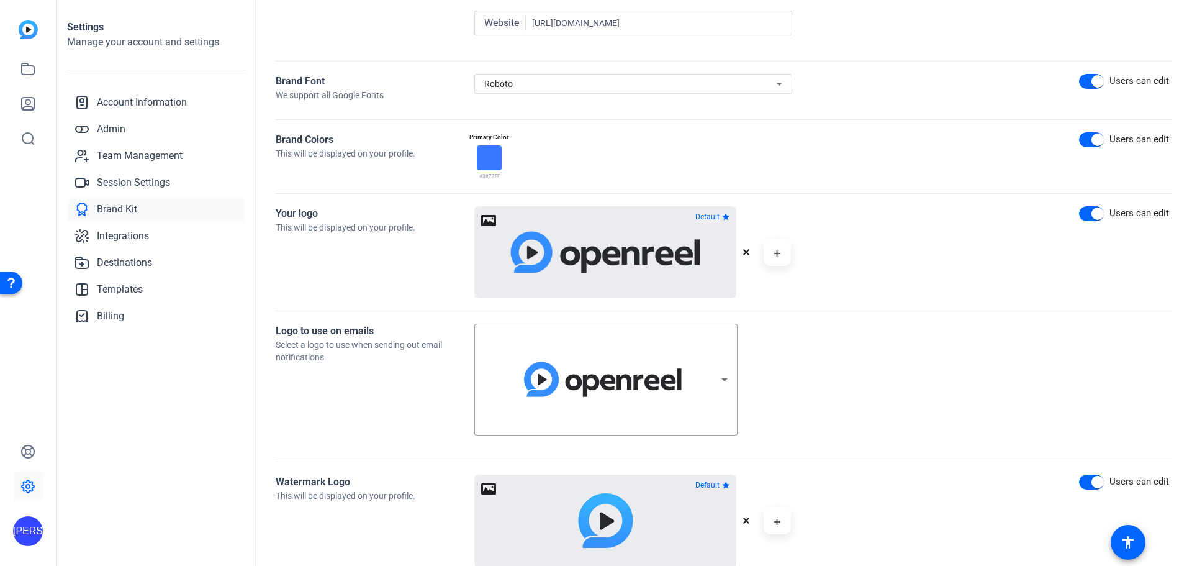
scroll to position [186, 0]
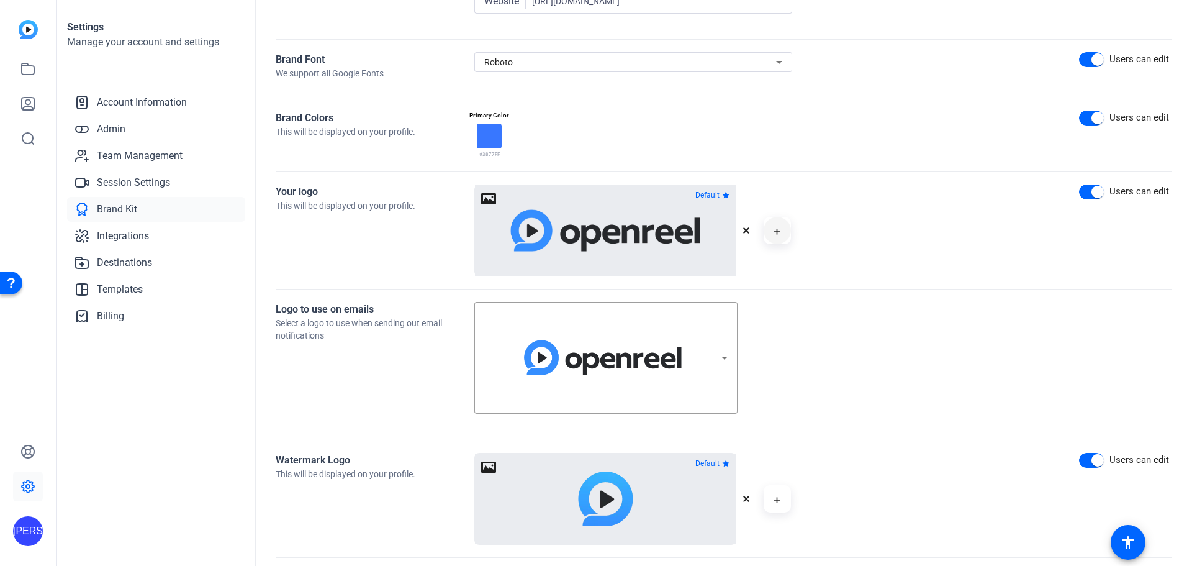
click at [777, 230] on icon "button" at bounding box center [776, 231] width 6 height 6
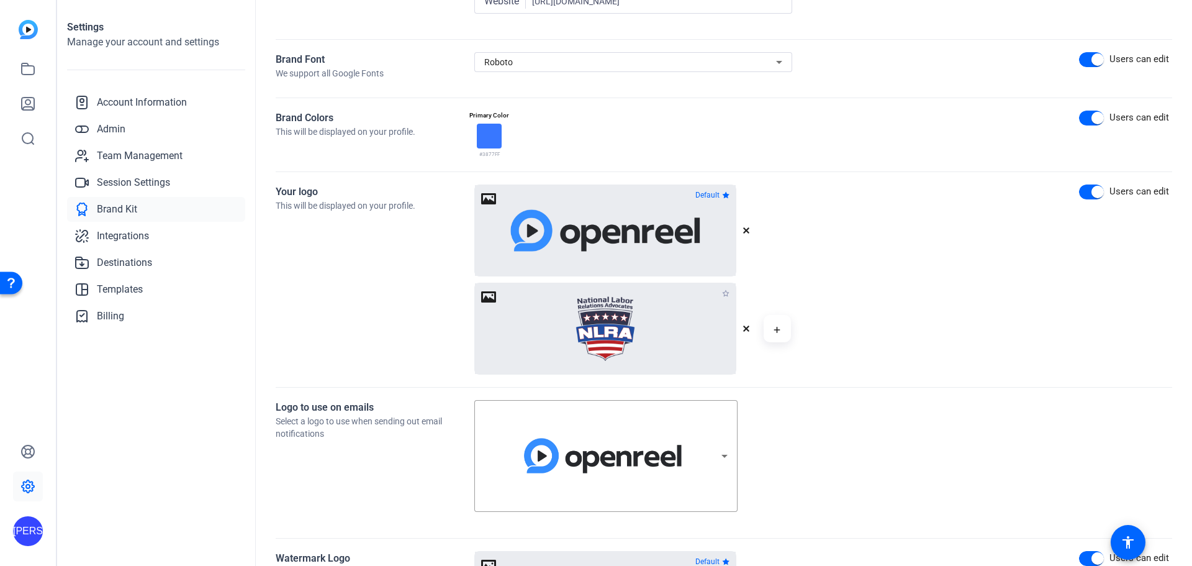
click at [747, 230] on icon "button" at bounding box center [746, 230] width 6 height 6
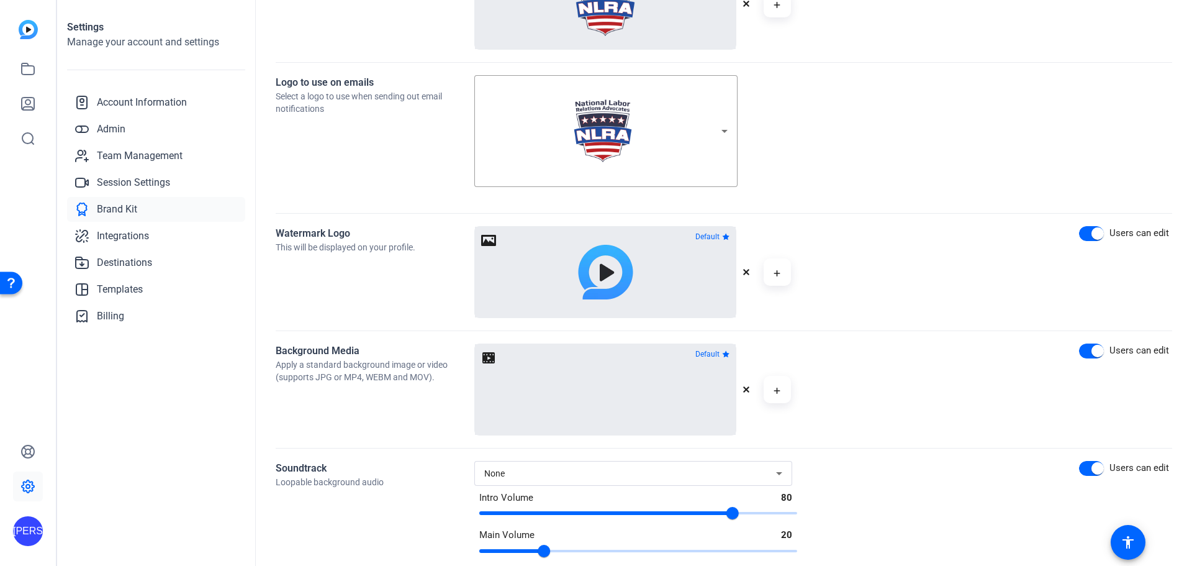
scroll to position [435, 0]
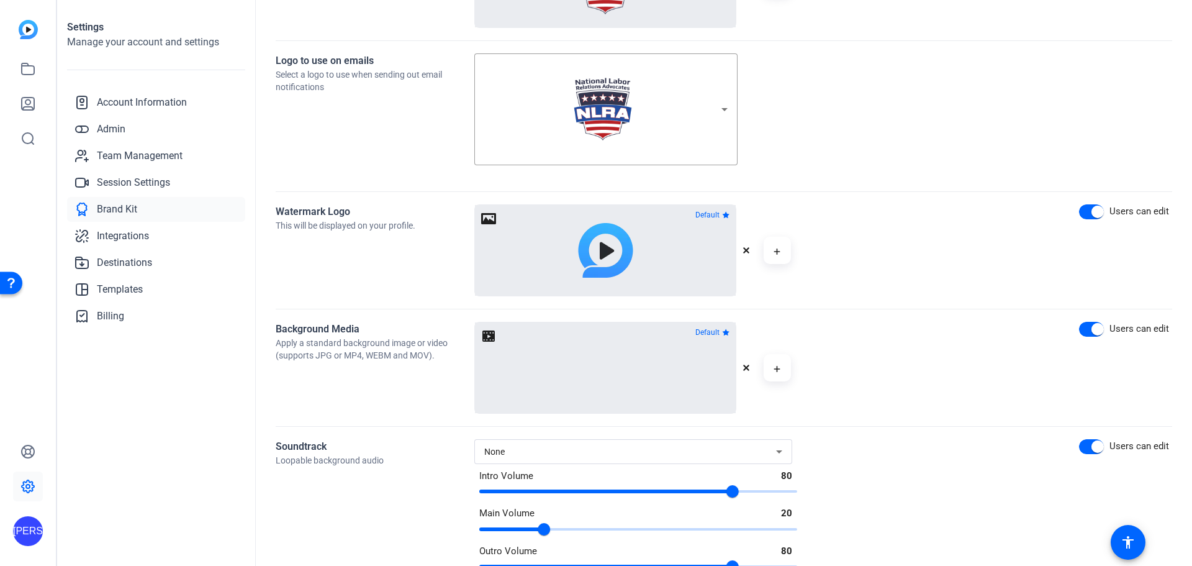
click at [746, 249] on icon "button" at bounding box center [746, 250] width 6 height 6
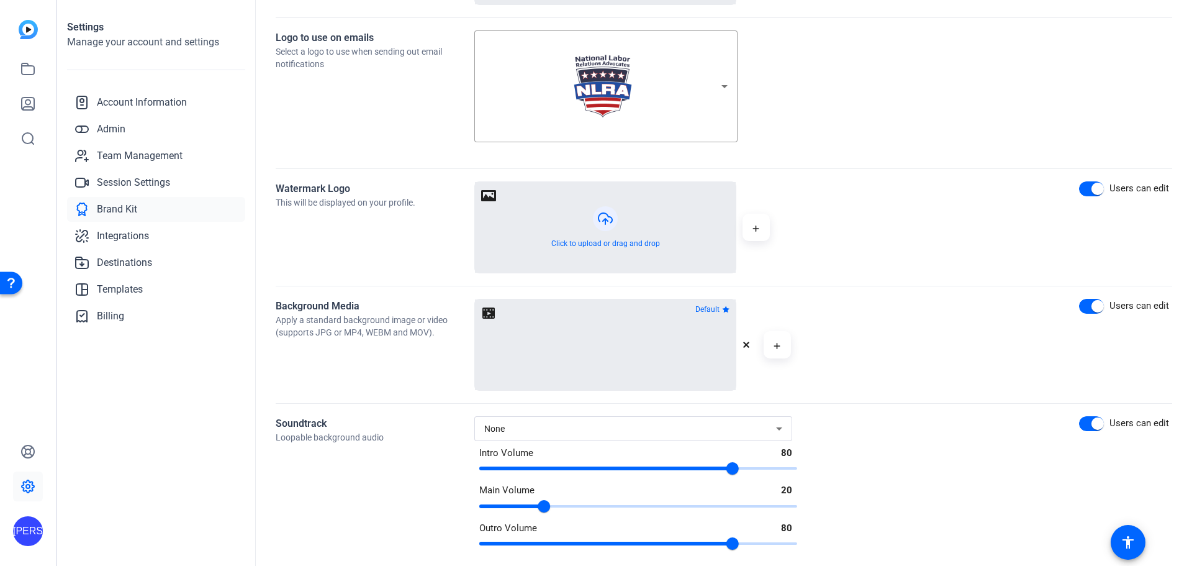
scroll to position [470, 0]
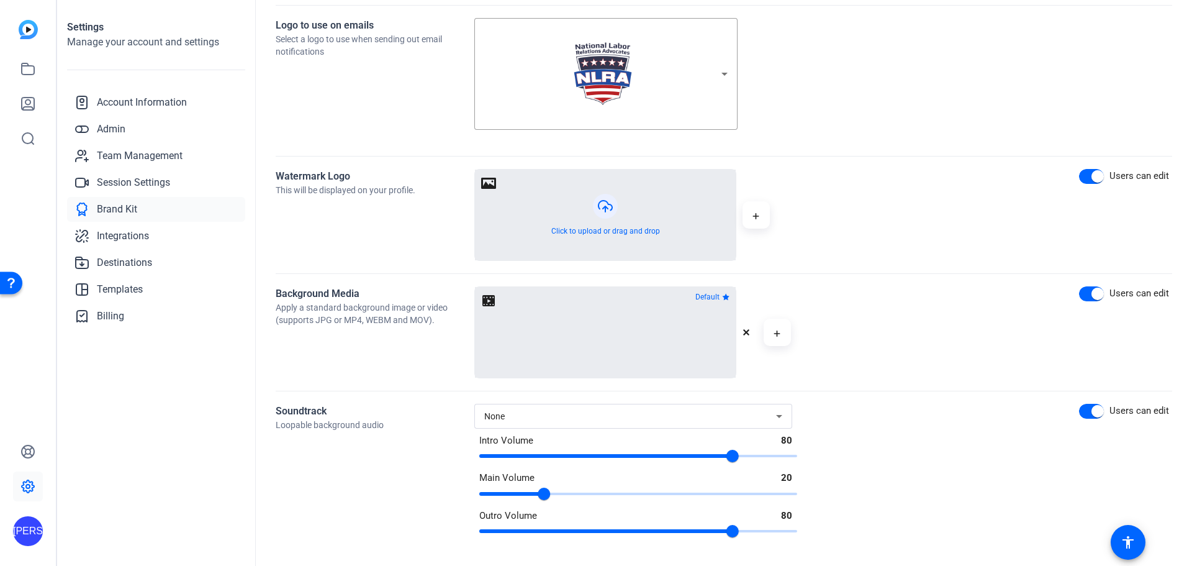
click at [781, 420] on icon at bounding box center [779, 415] width 15 height 15
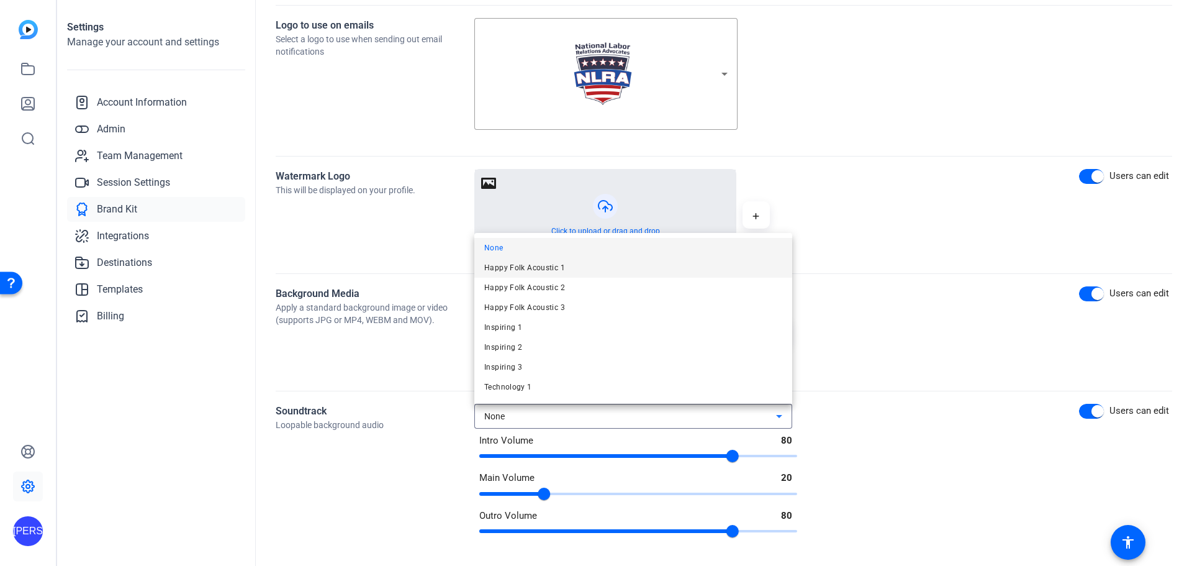
click at [574, 268] on mat-option "Happy Folk Acoustic 1" at bounding box center [633, 268] width 318 height 20
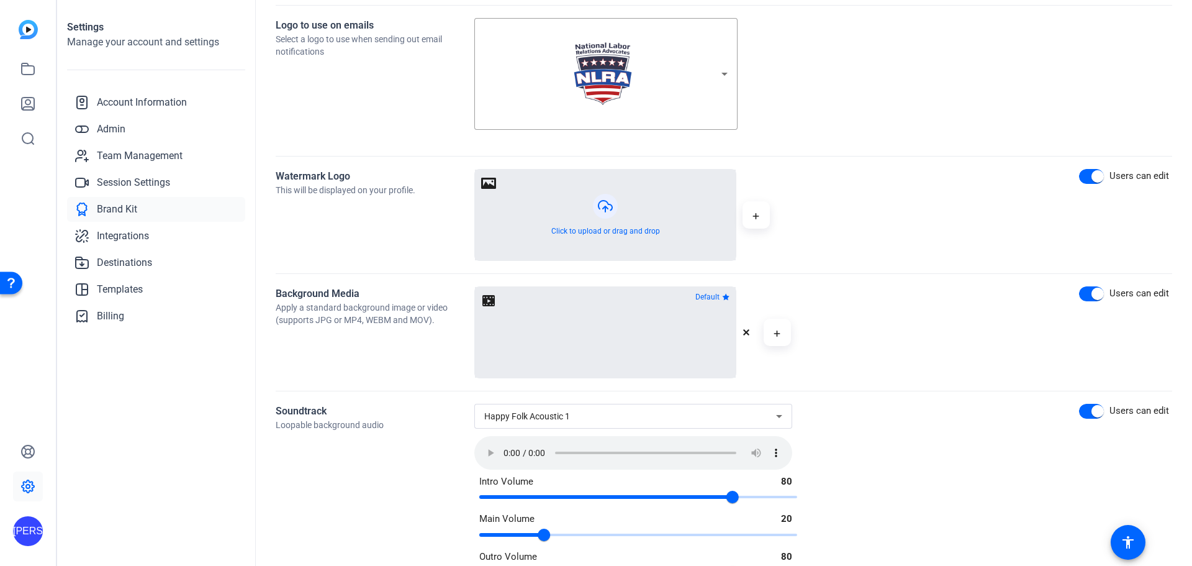
click at [779, 418] on icon at bounding box center [779, 415] width 15 height 15
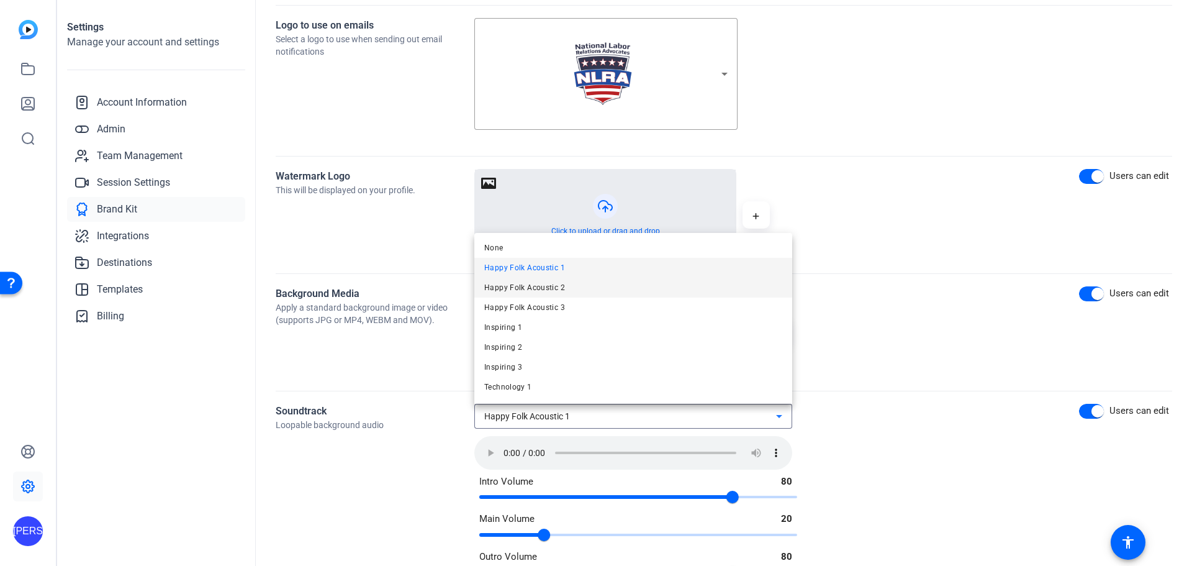
click at [570, 293] on mat-option "Happy Folk Acoustic 2" at bounding box center [633, 287] width 318 height 20
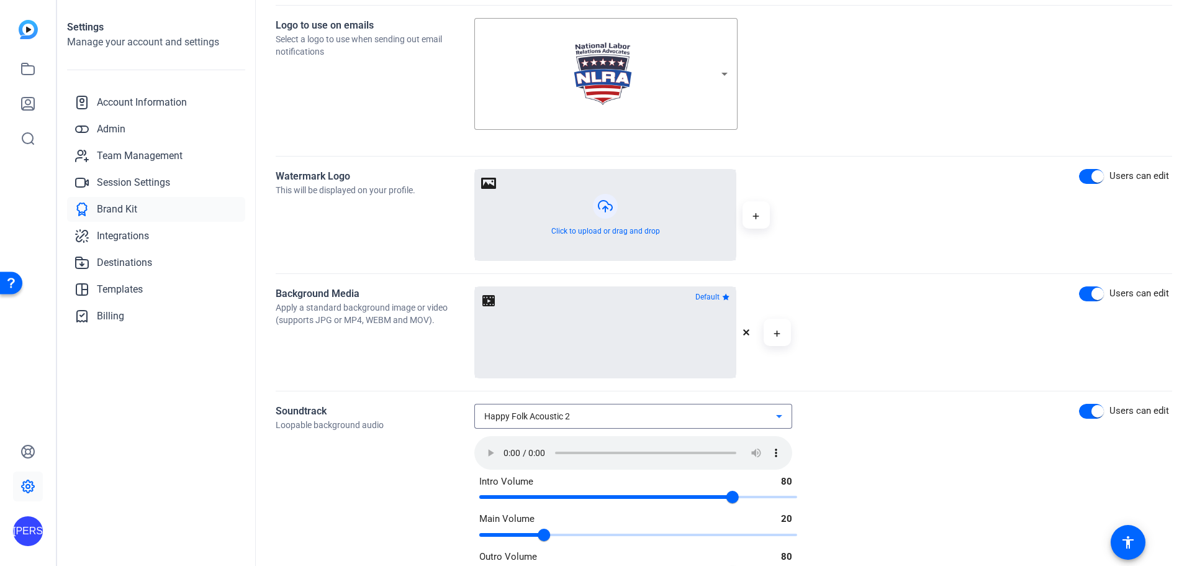
click at [781, 417] on icon at bounding box center [779, 415] width 15 height 15
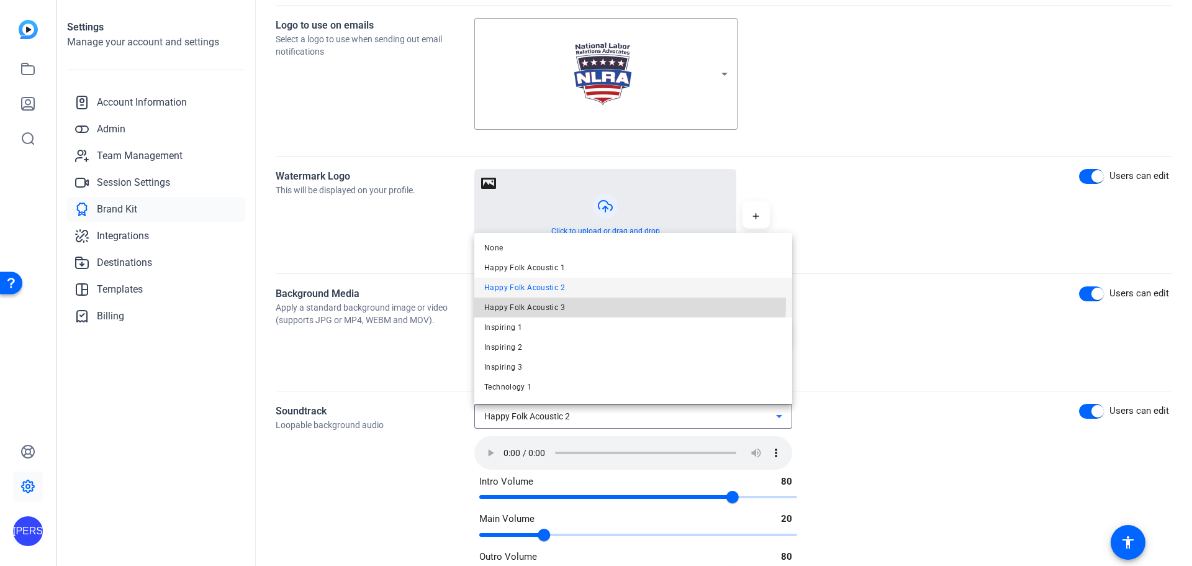
click at [510, 300] on span "Happy Folk Acoustic 3" at bounding box center [524, 307] width 81 height 15
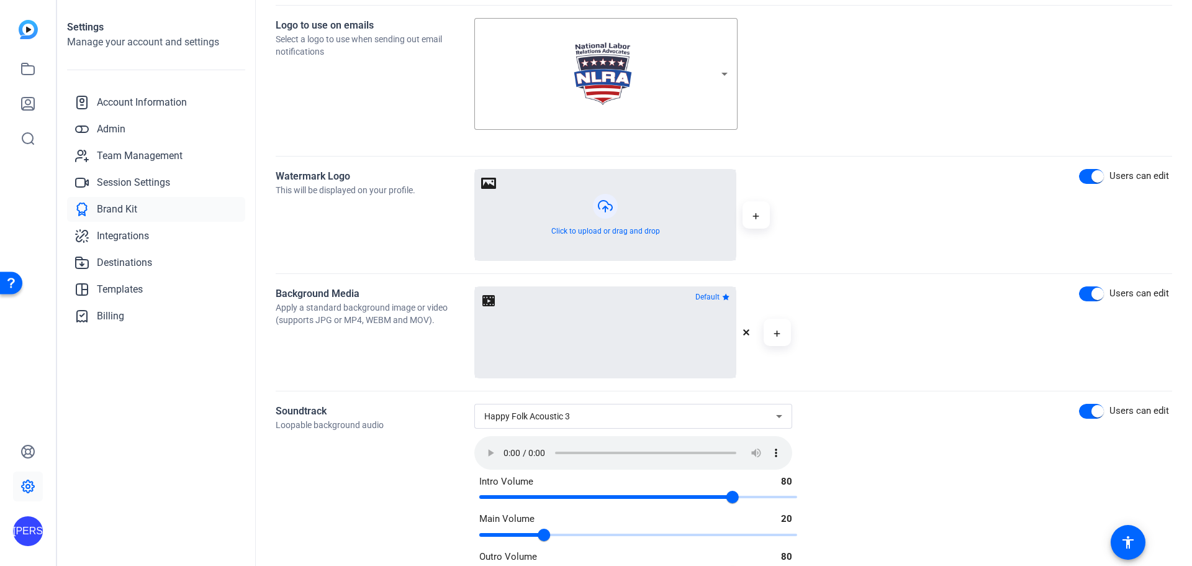
click at [778, 413] on icon at bounding box center [779, 415] width 15 height 15
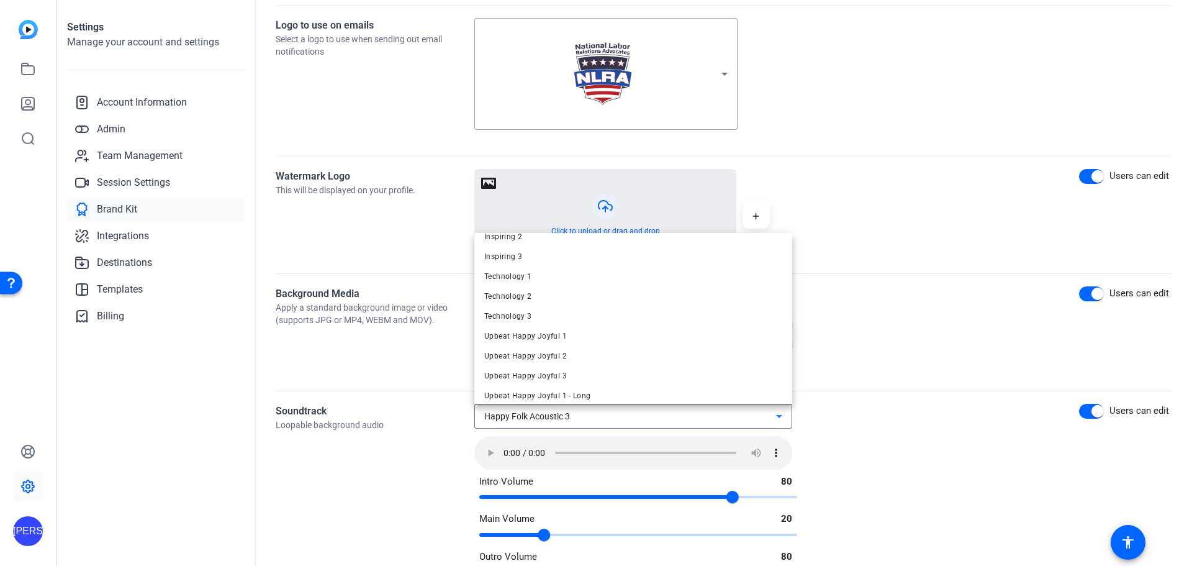
scroll to position [0, 0]
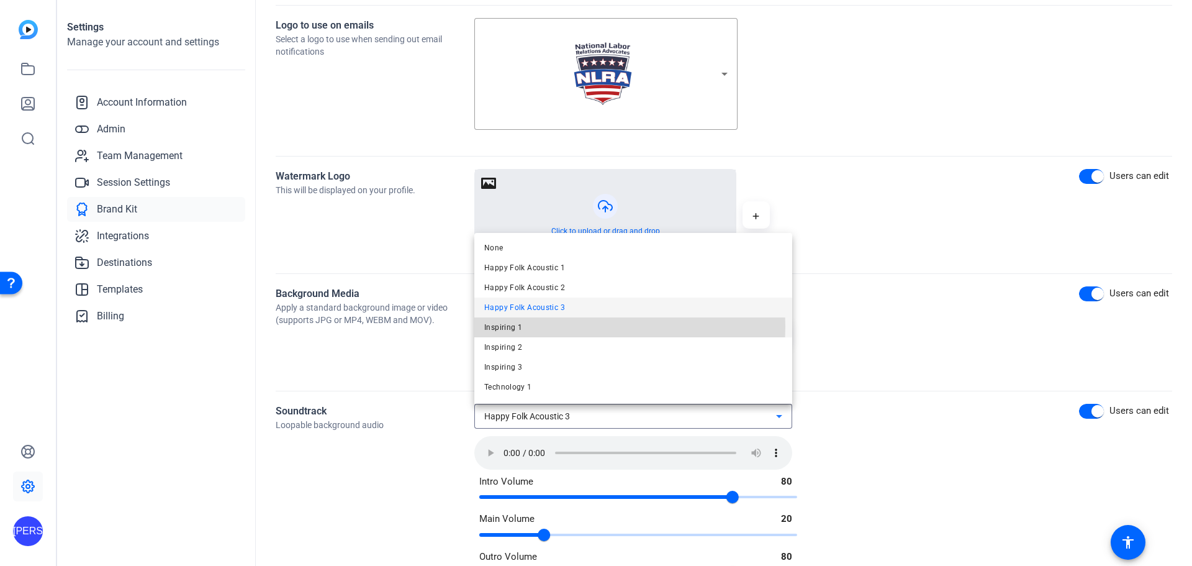
click at [498, 327] on span "Inspiring 1" at bounding box center [503, 327] width 38 height 15
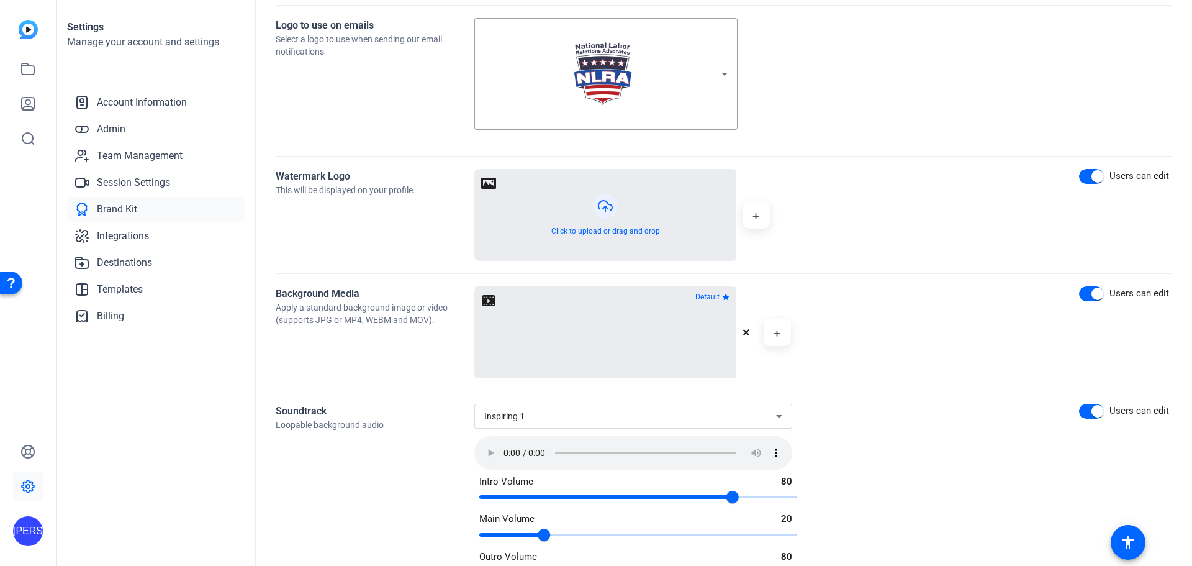
click at [776, 416] on icon at bounding box center [779, 415] width 15 height 15
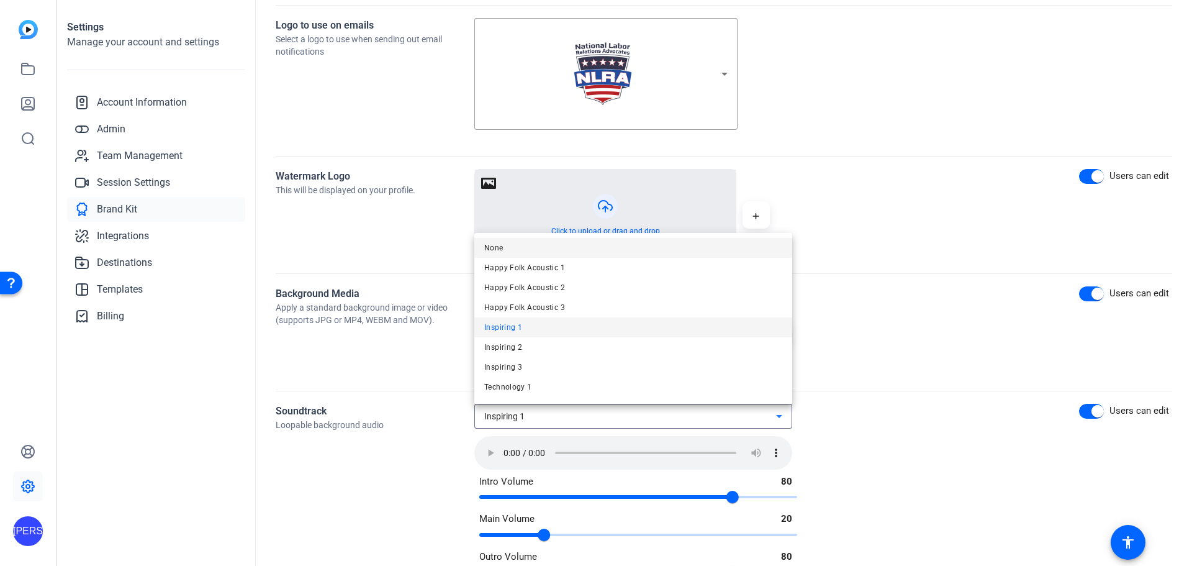
click at [508, 241] on mat-option "None" at bounding box center [633, 248] width 318 height 20
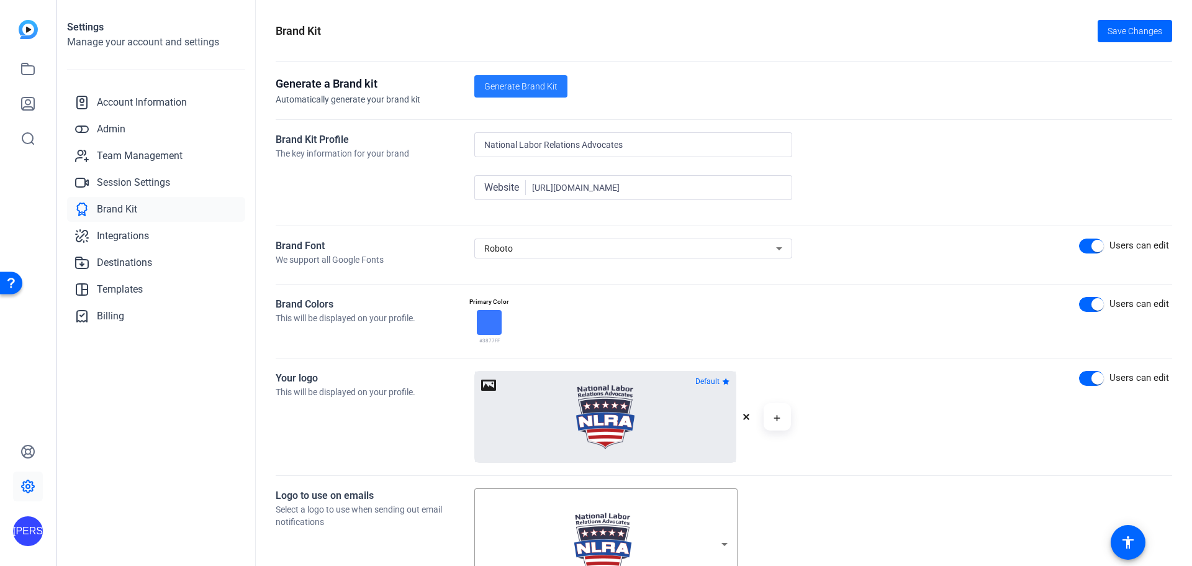
click at [535, 84] on span "Generate Brand Kit" at bounding box center [520, 86] width 73 height 13
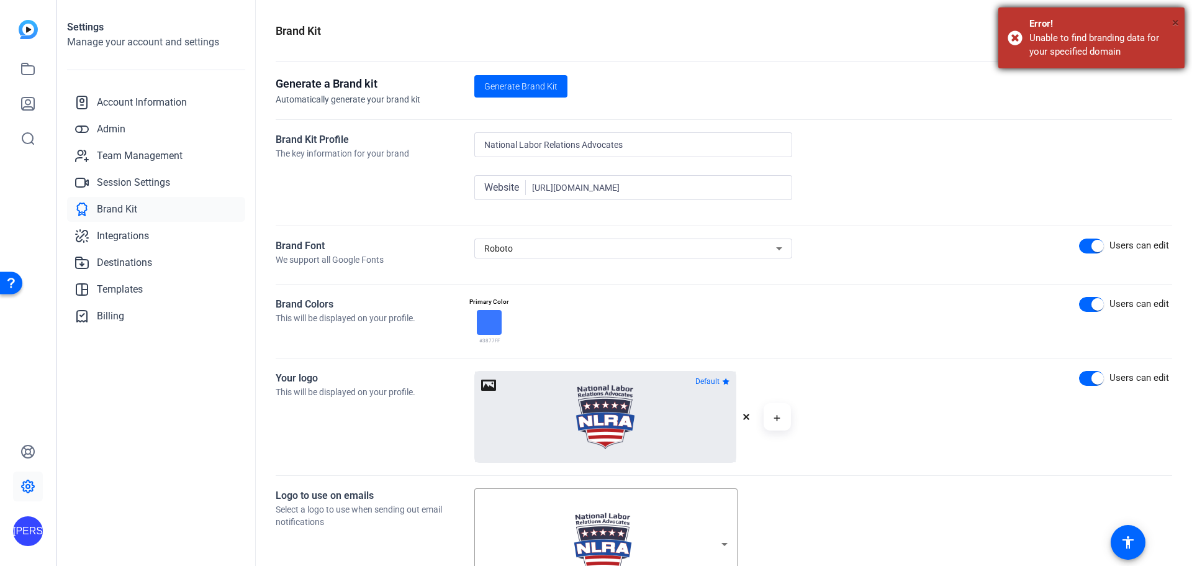
click at [1176, 23] on span "×" at bounding box center [1175, 22] width 7 height 15
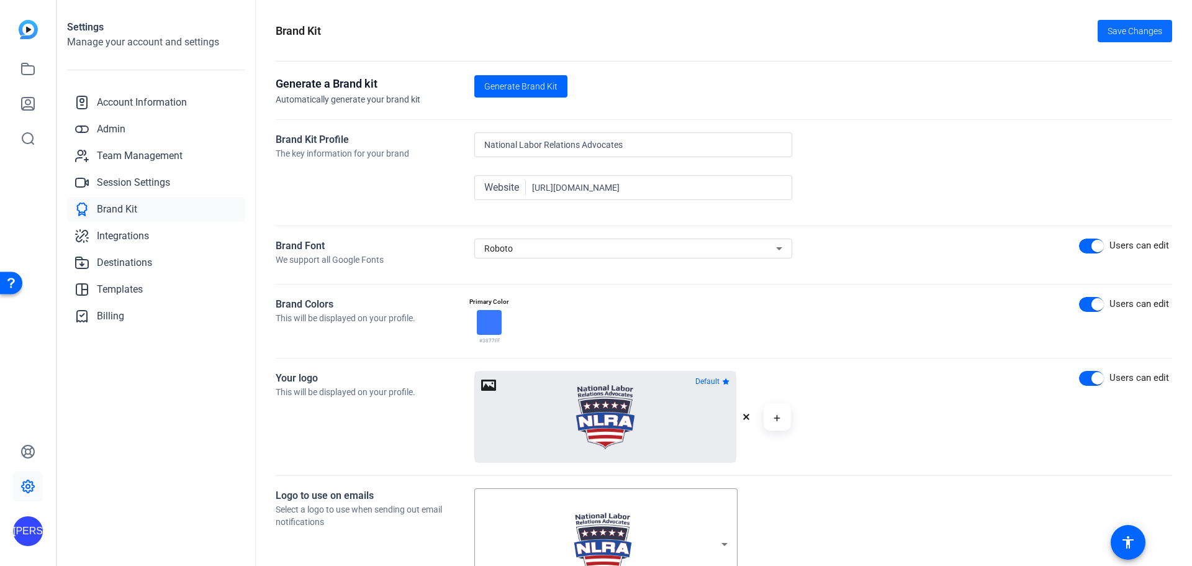
click at [1117, 34] on span "Save Changes" at bounding box center [1134, 31] width 55 height 13
click at [109, 234] on span "Integrations" at bounding box center [123, 235] width 52 height 15
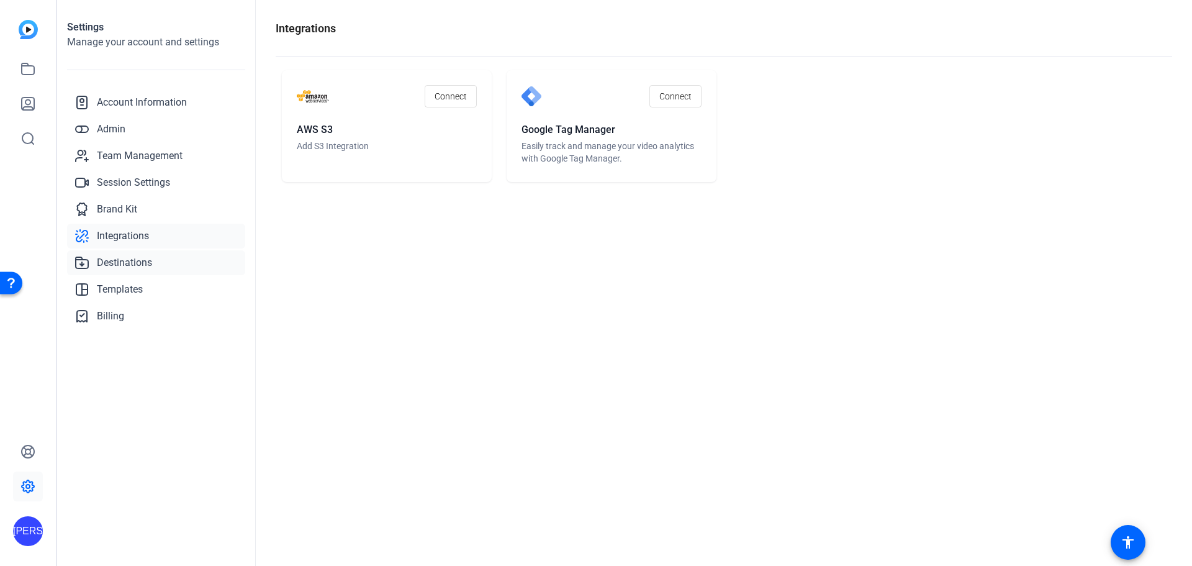
click at [123, 256] on span "Destinations" at bounding box center [124, 262] width 55 height 15
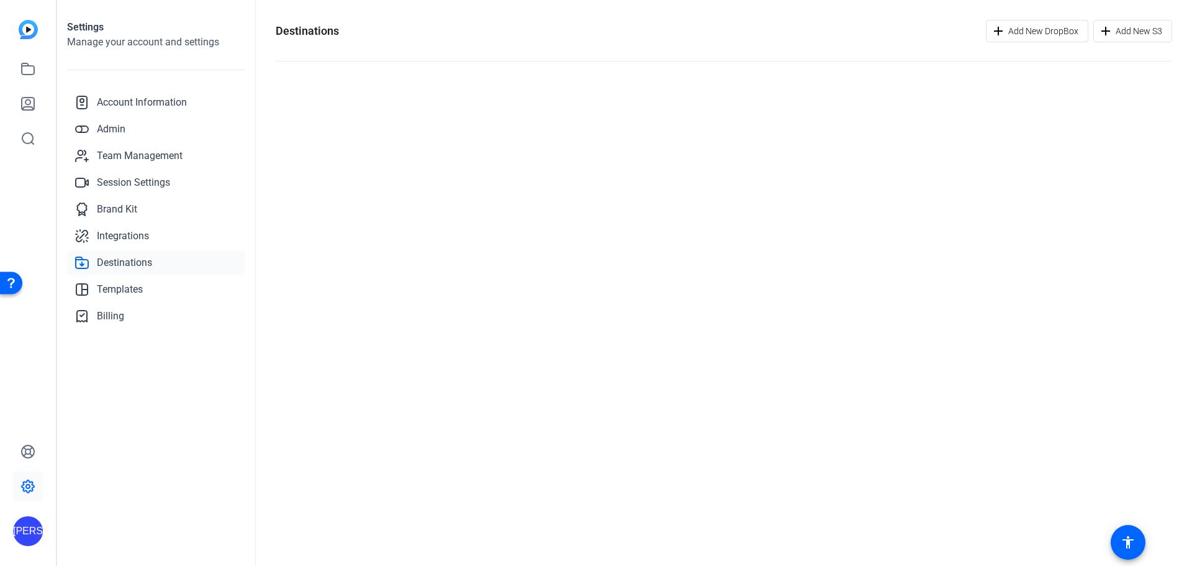
click at [140, 264] on span "Destinations" at bounding box center [124, 262] width 55 height 15
click at [1043, 34] on span "Add New DropBox" at bounding box center [1043, 31] width 70 height 24
click at [110, 287] on span "Templates" at bounding box center [120, 289] width 46 height 15
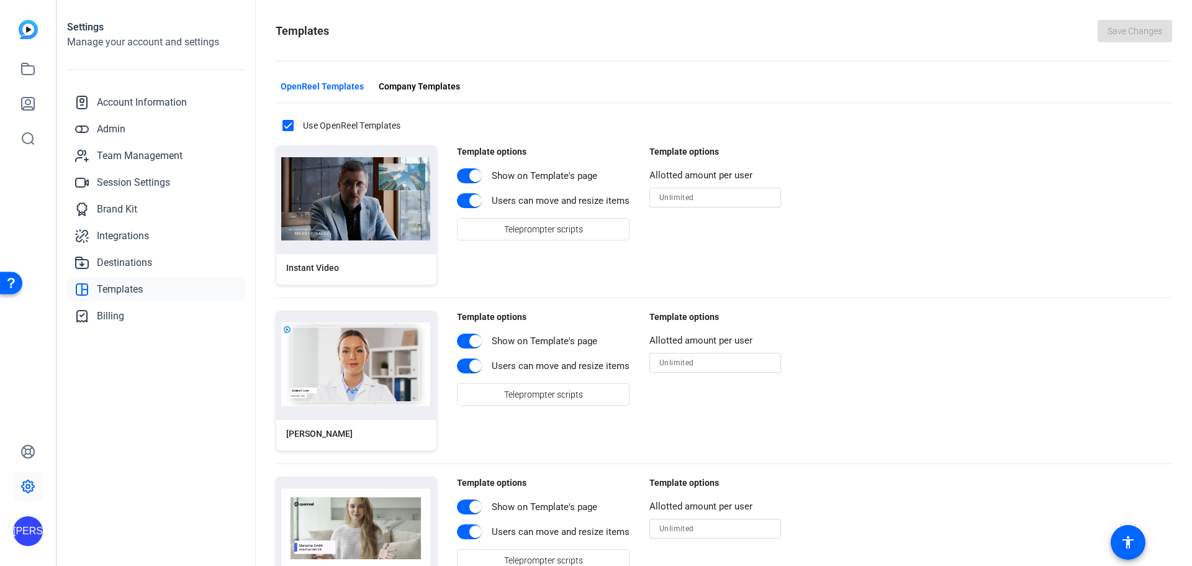
click at [6, 281] on div "Open Resource Center" at bounding box center [11, 282] width 10 height 10
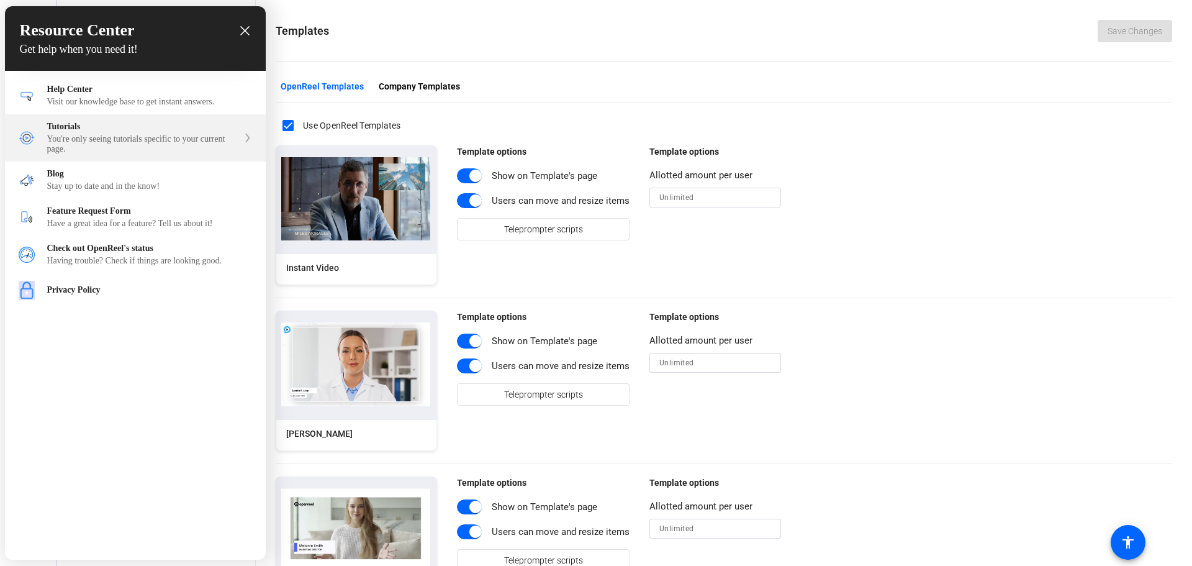
click at [141, 147] on div "You're only seeing tutorials specific to your current page." at bounding box center [142, 144] width 191 height 20
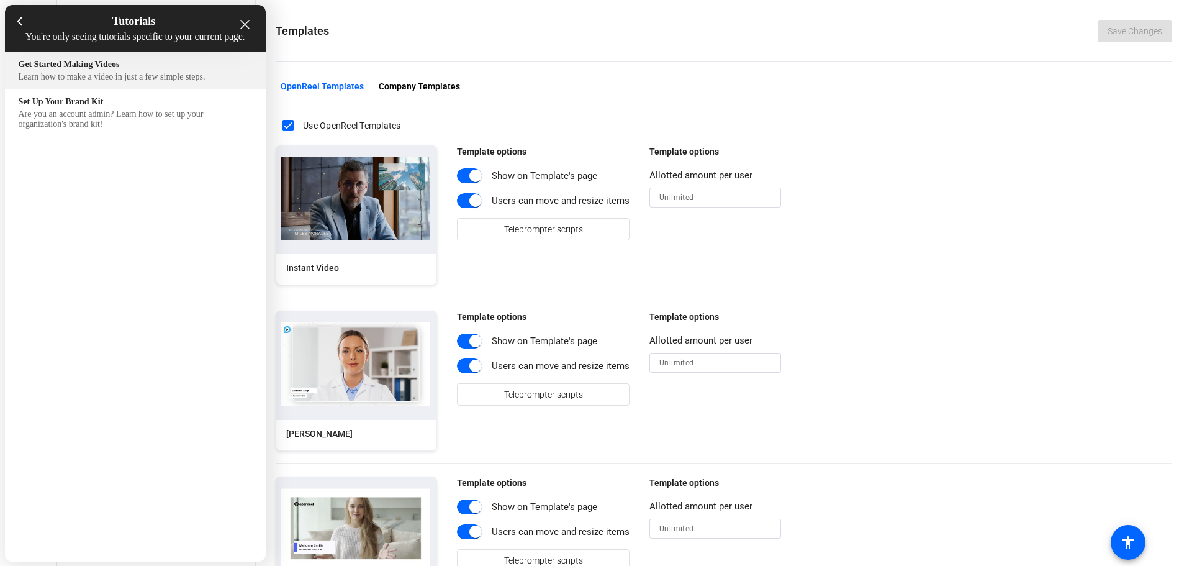
click at [117, 70] on div "Get Started Making Videos" at bounding box center [135, 65] width 233 height 10
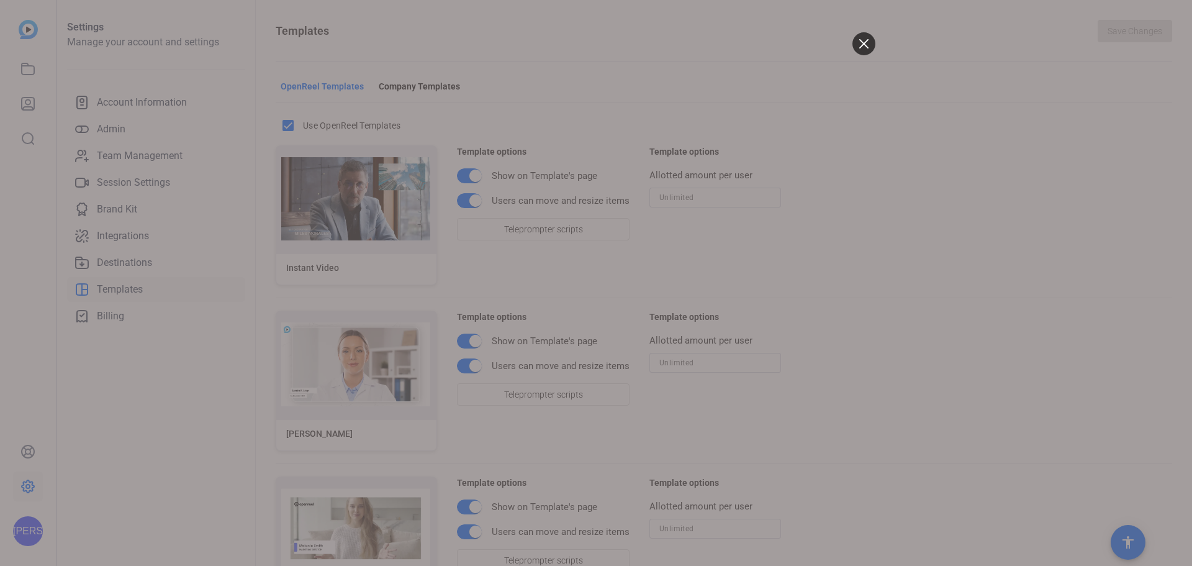
click at [137, 251] on div at bounding box center [596, 283] width 1192 height 566
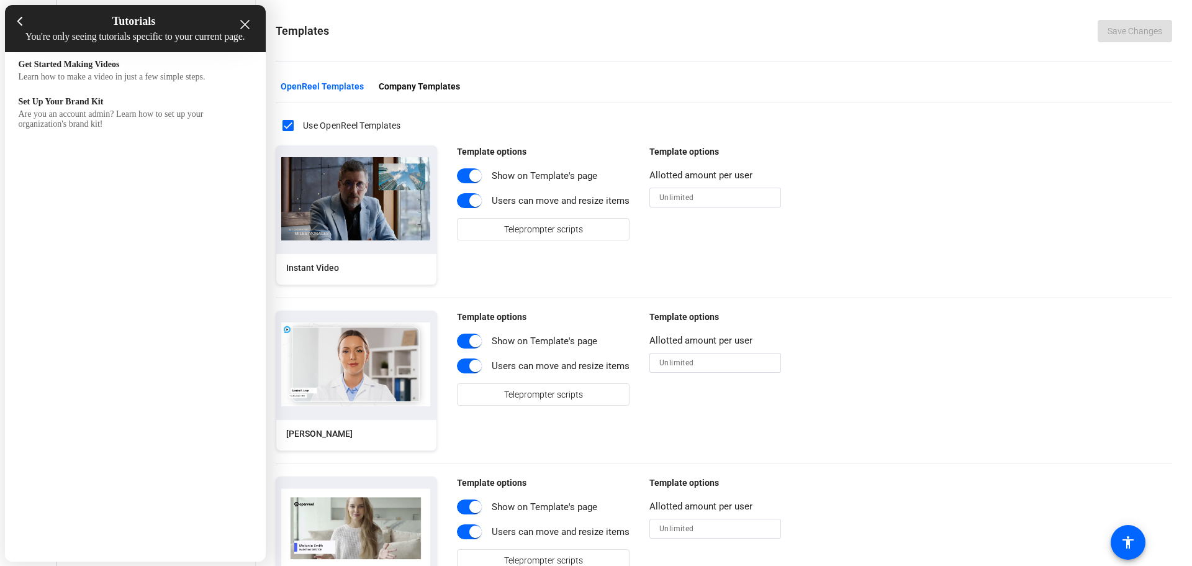
click at [487, 43] on div at bounding box center [596, 283] width 1192 height 566
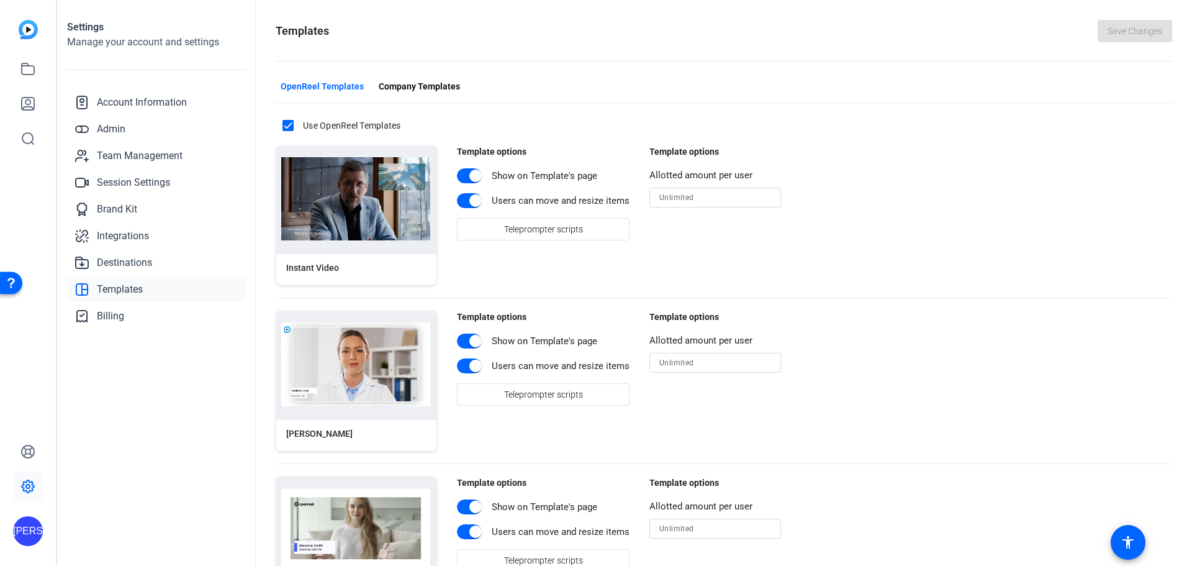
click at [29, 32] on img at bounding box center [28, 29] width 19 height 19
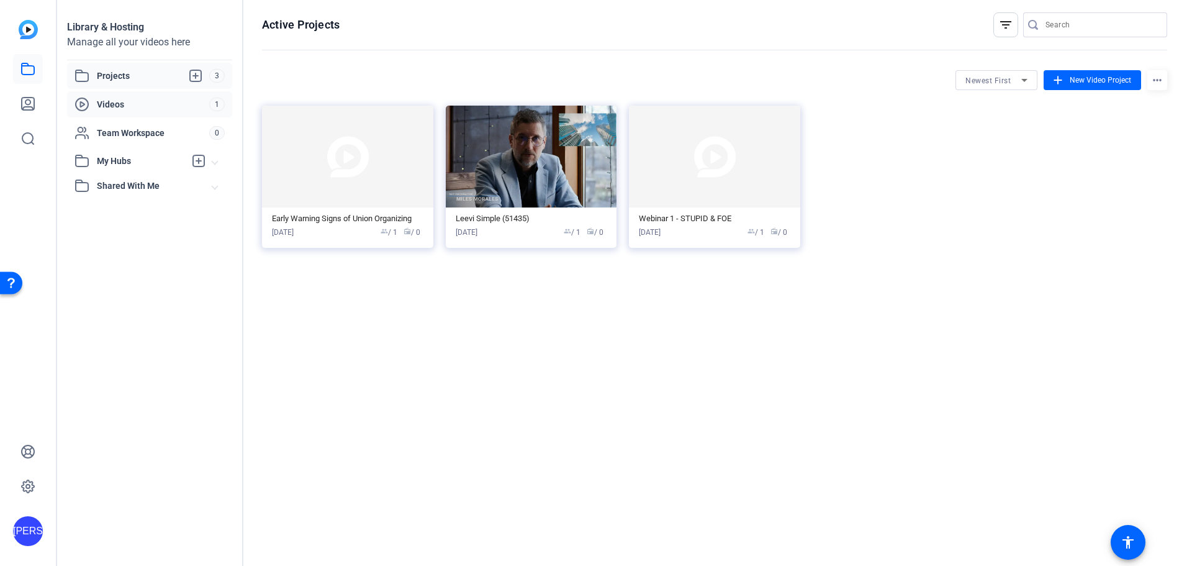
click at [111, 98] on span "Videos" at bounding box center [153, 104] width 112 height 12
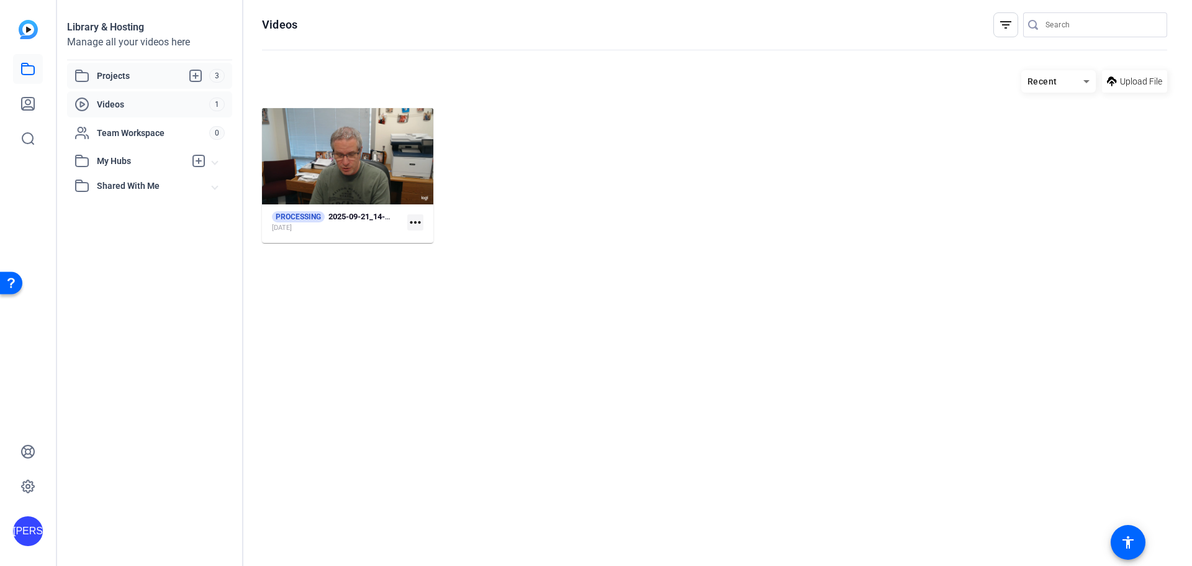
click at [108, 81] on span "Projects" at bounding box center [153, 75] width 112 height 15
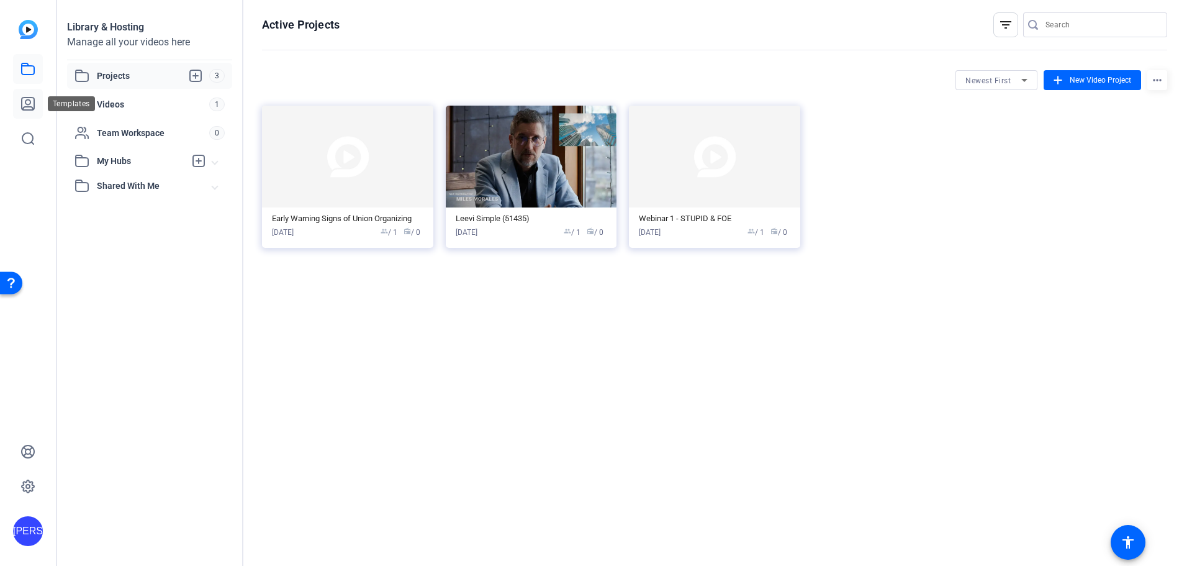
click at [22, 102] on icon at bounding box center [28, 103] width 12 height 12
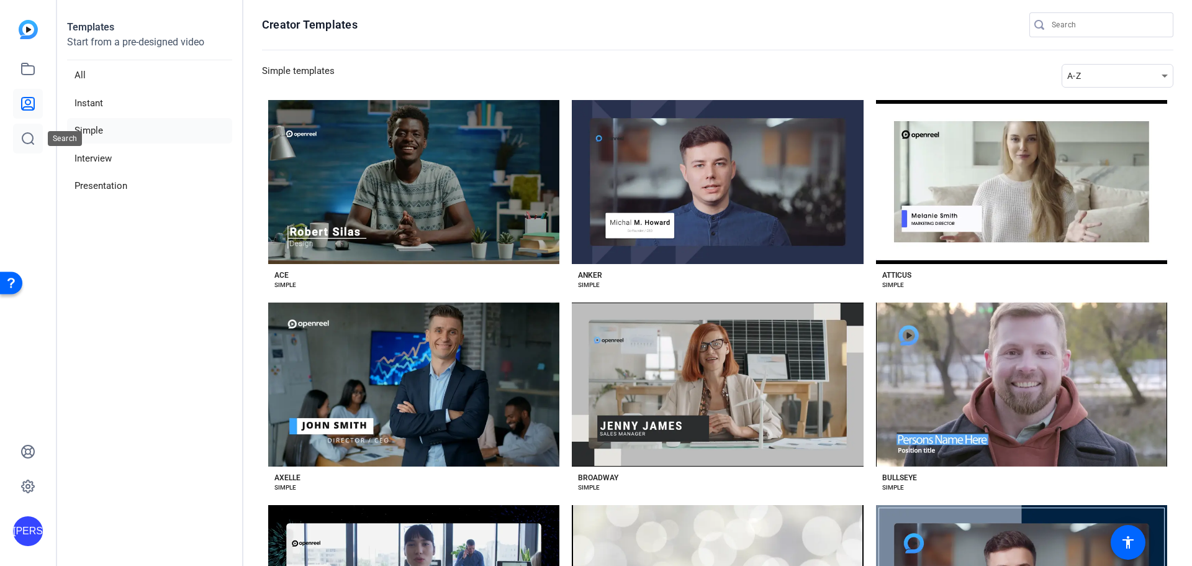
click at [25, 135] on icon at bounding box center [27, 138] width 15 height 15
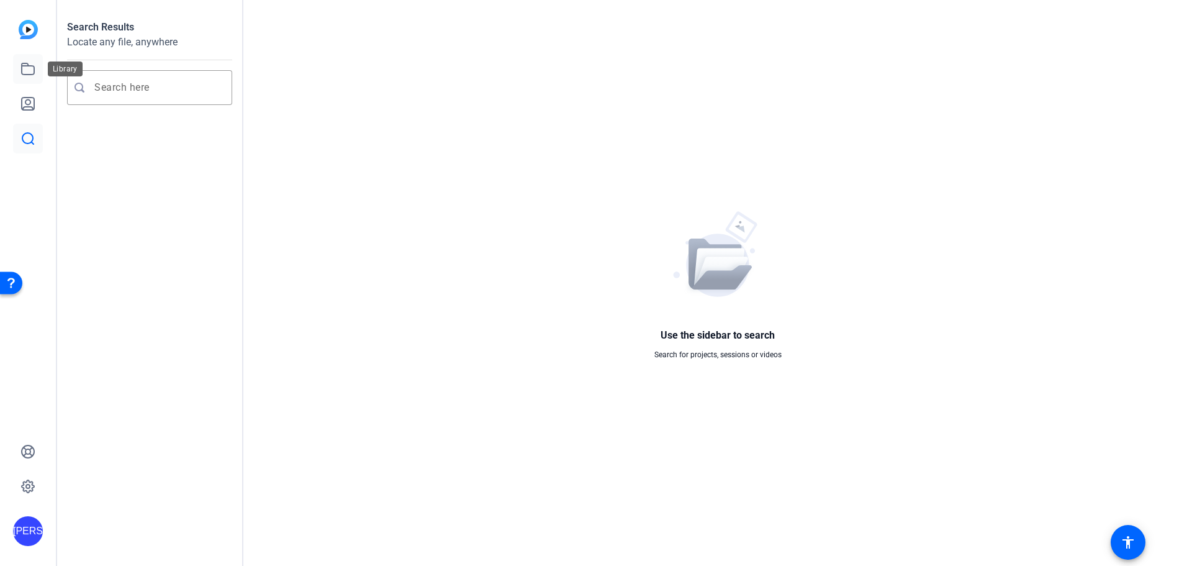
click at [25, 71] on icon at bounding box center [27, 68] width 15 height 15
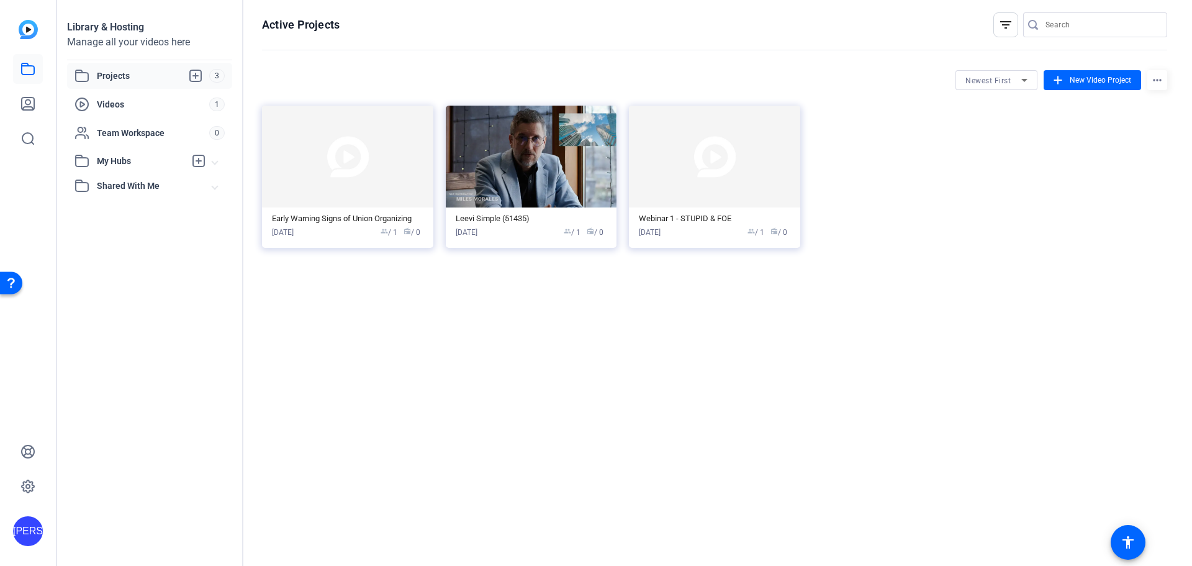
click at [28, 29] on img at bounding box center [28, 29] width 19 height 19
click at [9, 275] on div "Open Resource Center" at bounding box center [11, 282] width 22 height 22
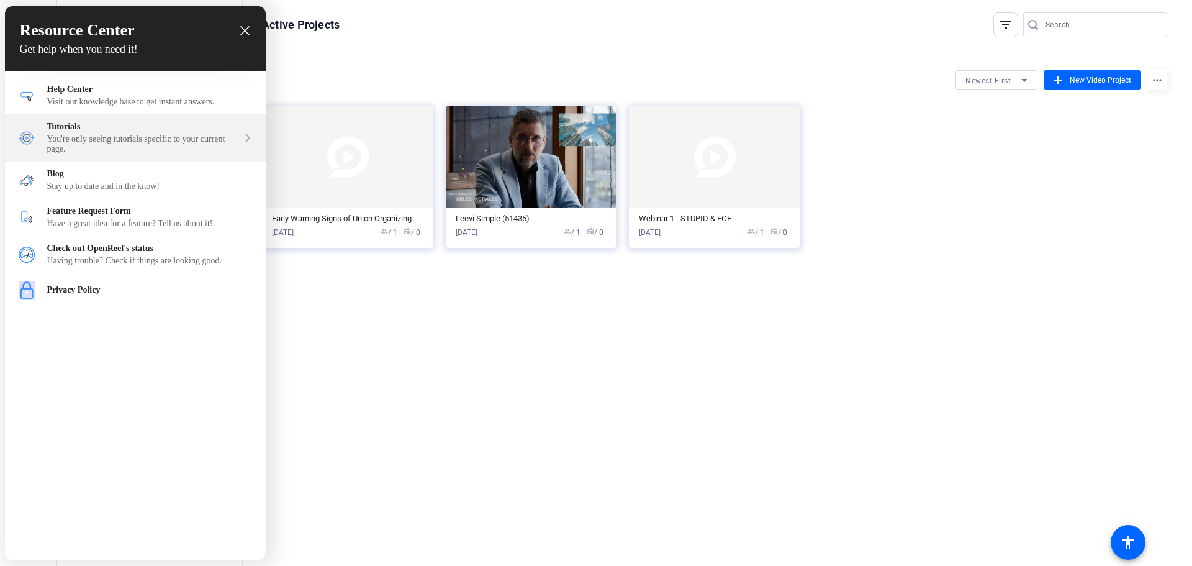
click at [85, 137] on div "Tutorials You're only seeing tutorials specific to your current page." at bounding box center [142, 138] width 191 height 32
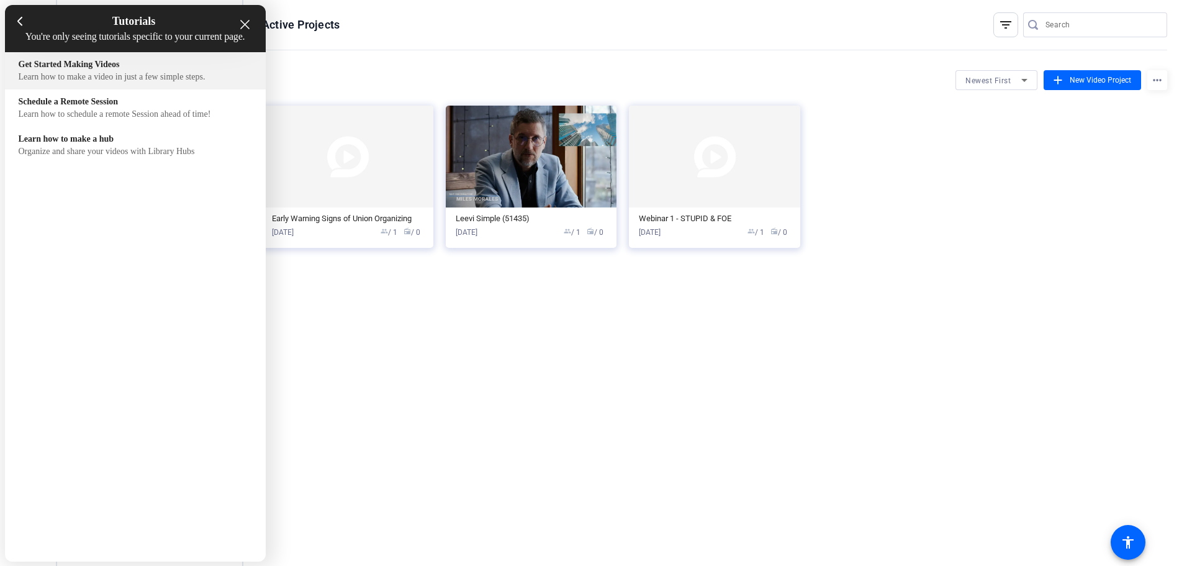
click at [161, 82] on div "Learn how to make a video in just a few simple steps." at bounding box center [135, 77] width 233 height 10
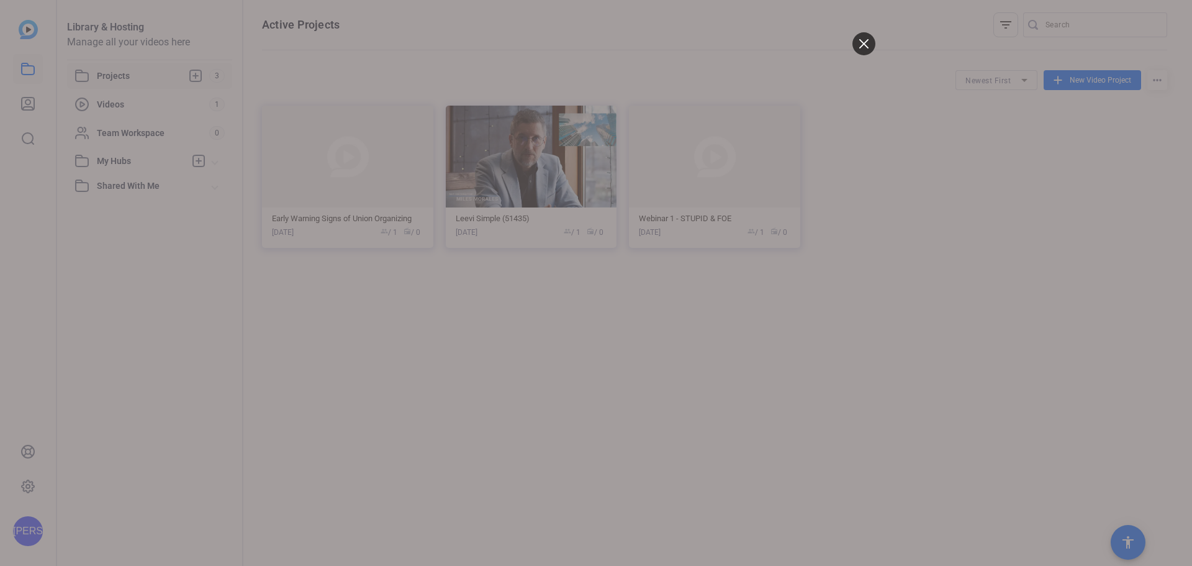
click at [40, 182] on div at bounding box center [596, 283] width 1192 height 566
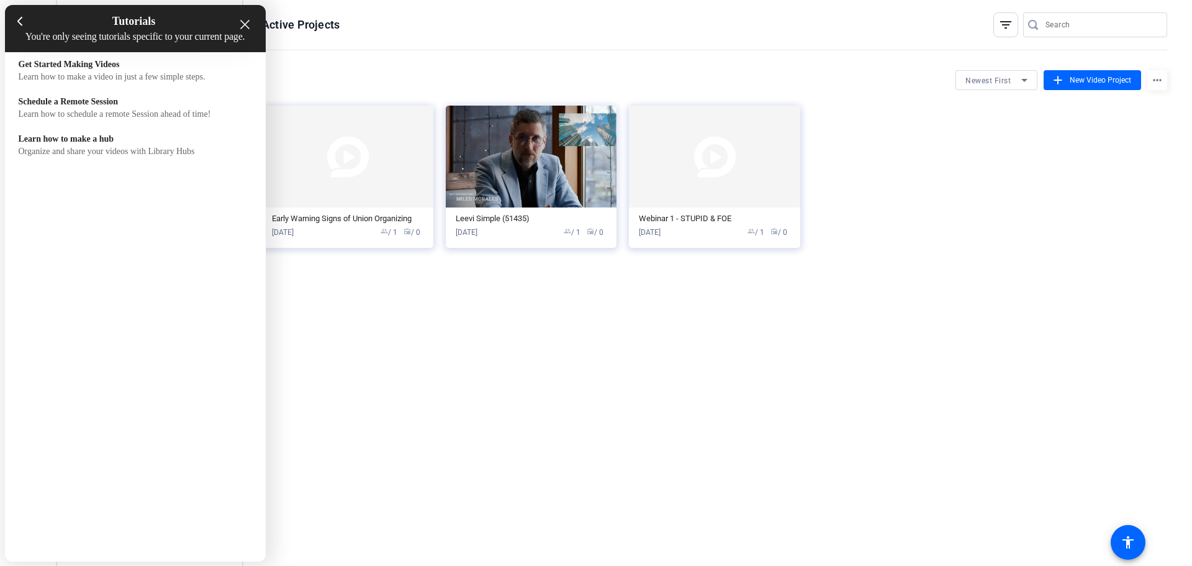
click at [244, 25] on icon "close resource center" at bounding box center [244, 24] width 9 height 9
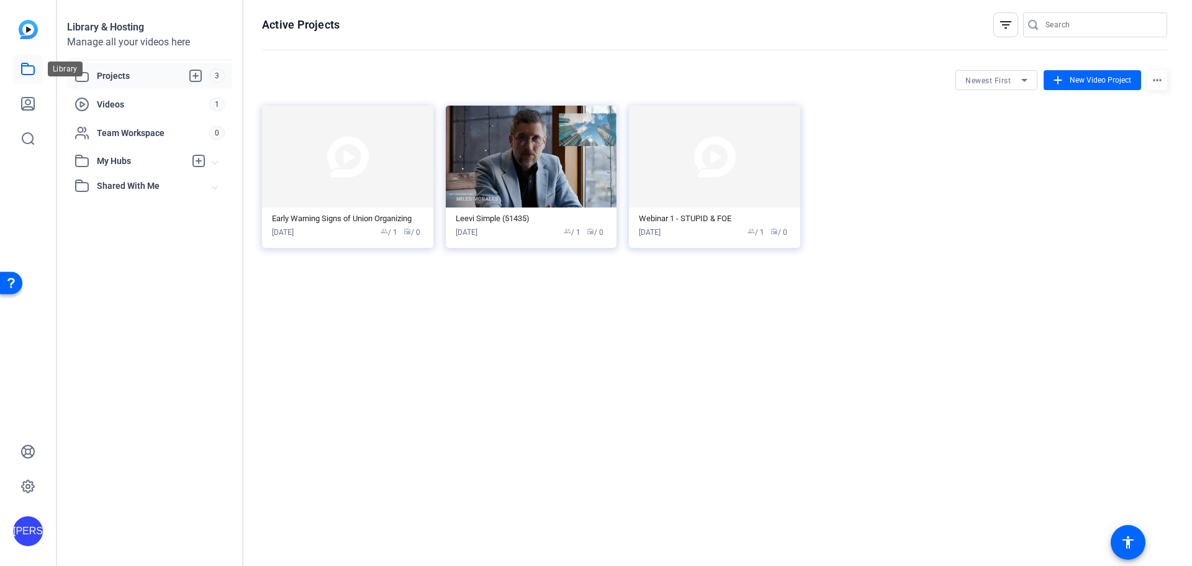
click at [32, 70] on icon at bounding box center [27, 68] width 15 height 15
click at [31, 97] on icon at bounding box center [28, 103] width 12 height 12
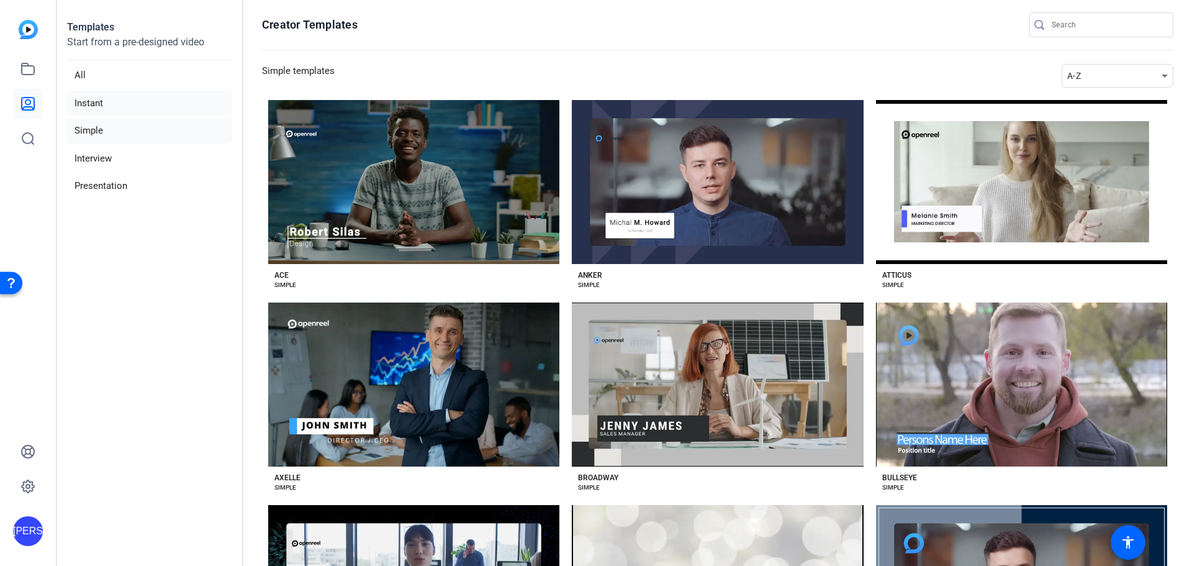
click at [87, 98] on li "Instant" at bounding box center [149, 103] width 165 height 25
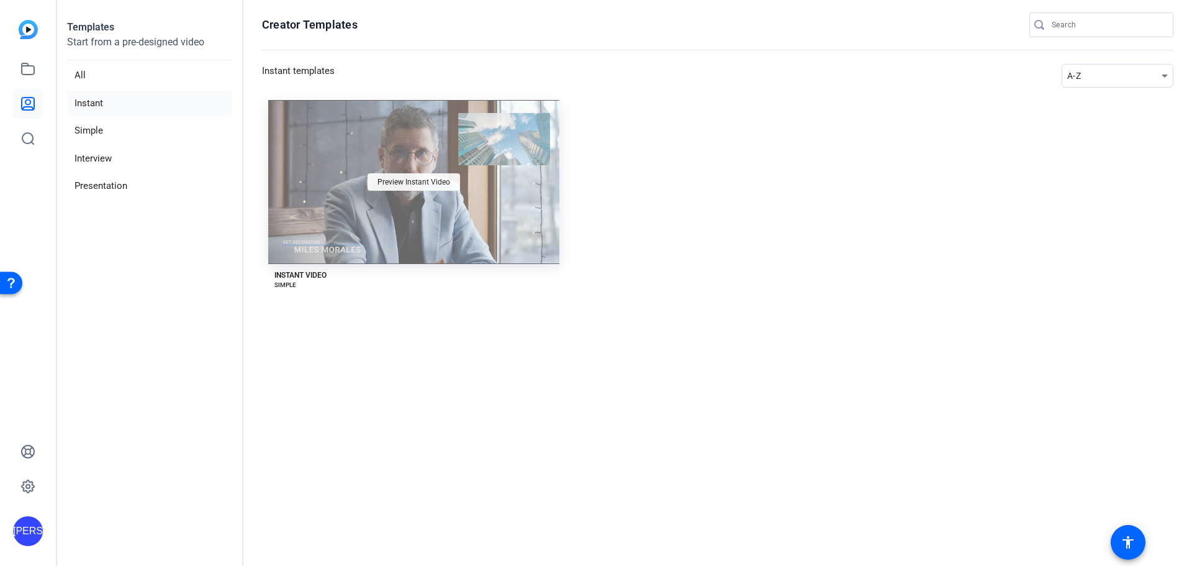
click at [415, 181] on span "Preview Instant Video" at bounding box center [413, 181] width 73 height 7
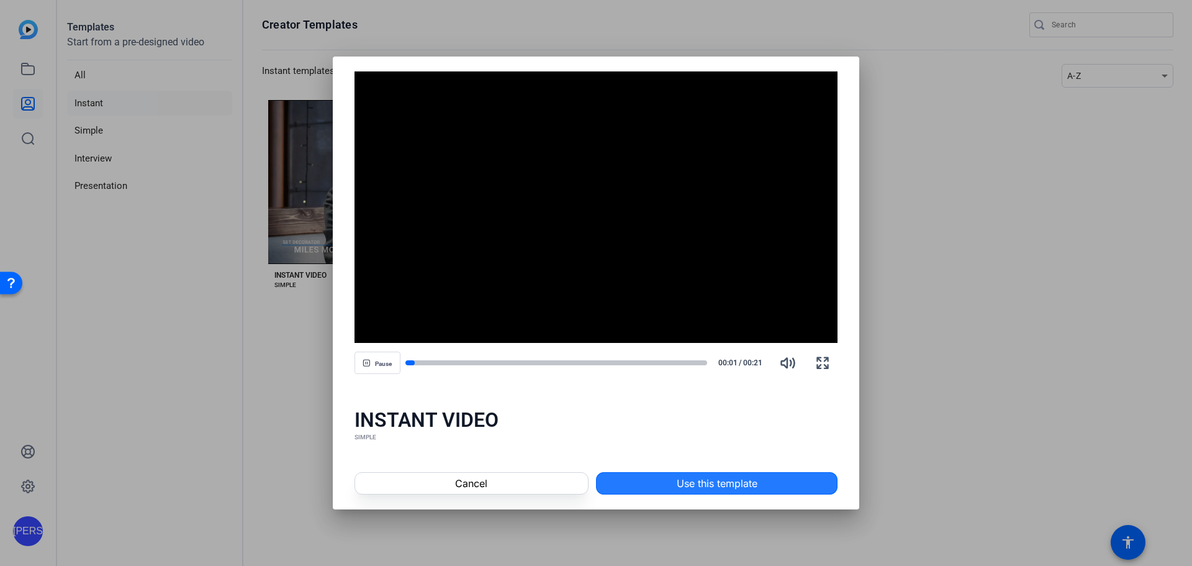
click at [664, 486] on span at bounding box center [717, 483] width 240 height 30
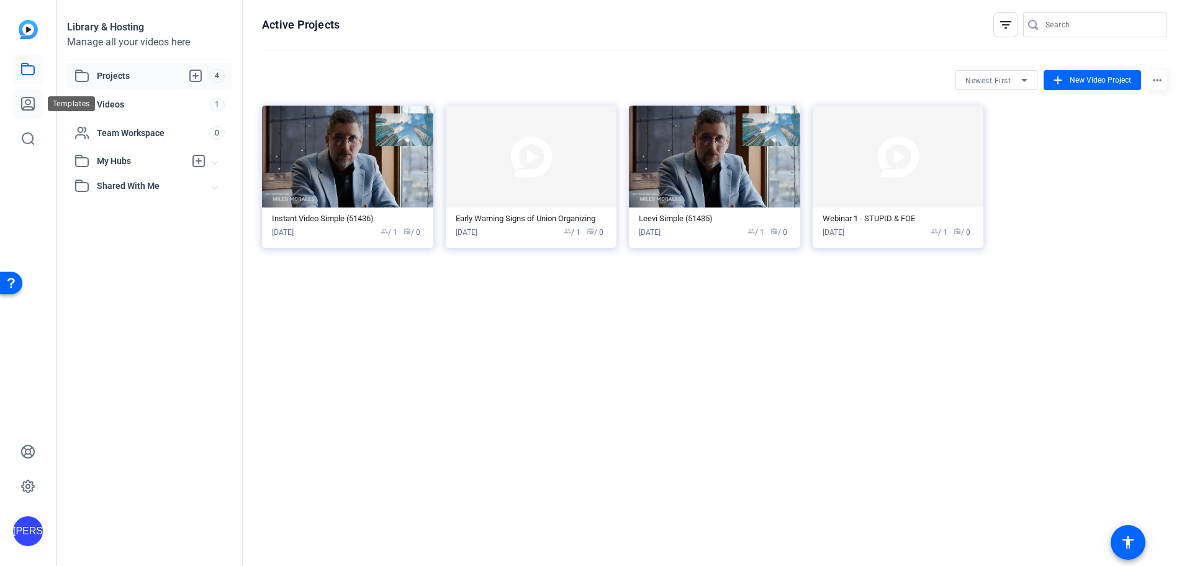
click at [31, 104] on icon at bounding box center [27, 103] width 15 height 15
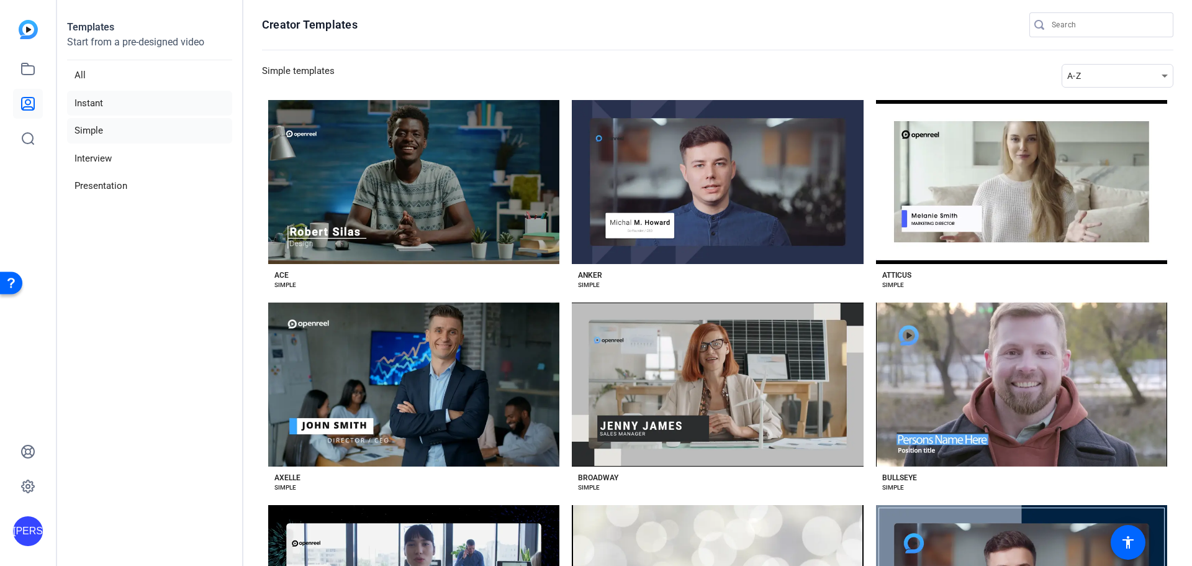
click at [93, 100] on li "Instant" at bounding box center [149, 103] width 165 height 25
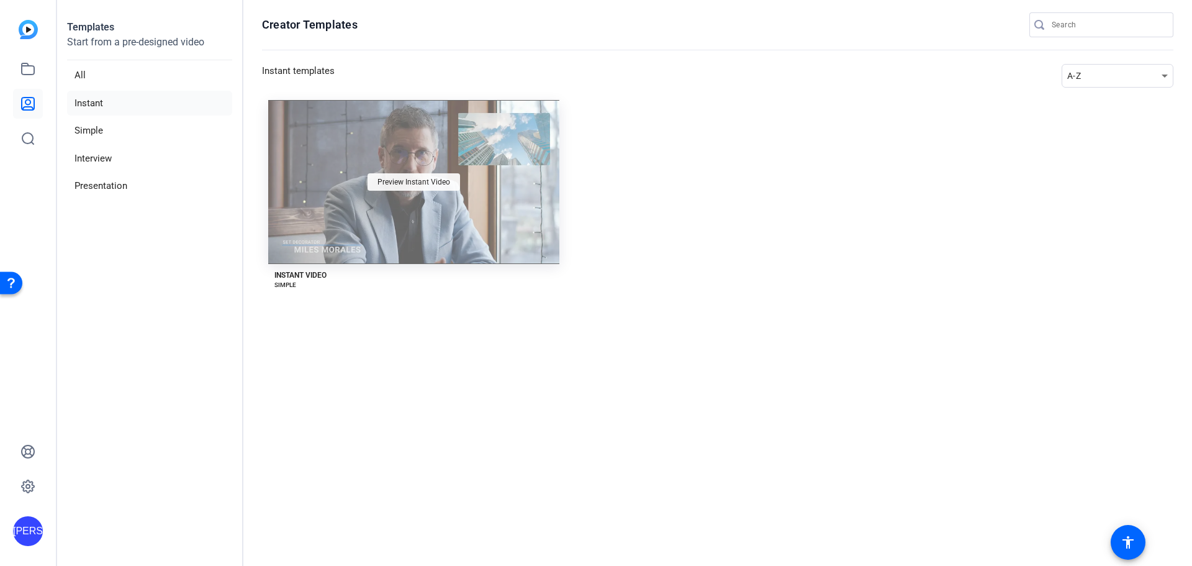
click at [417, 178] on span "Preview Instant Video" at bounding box center [413, 181] width 73 height 7
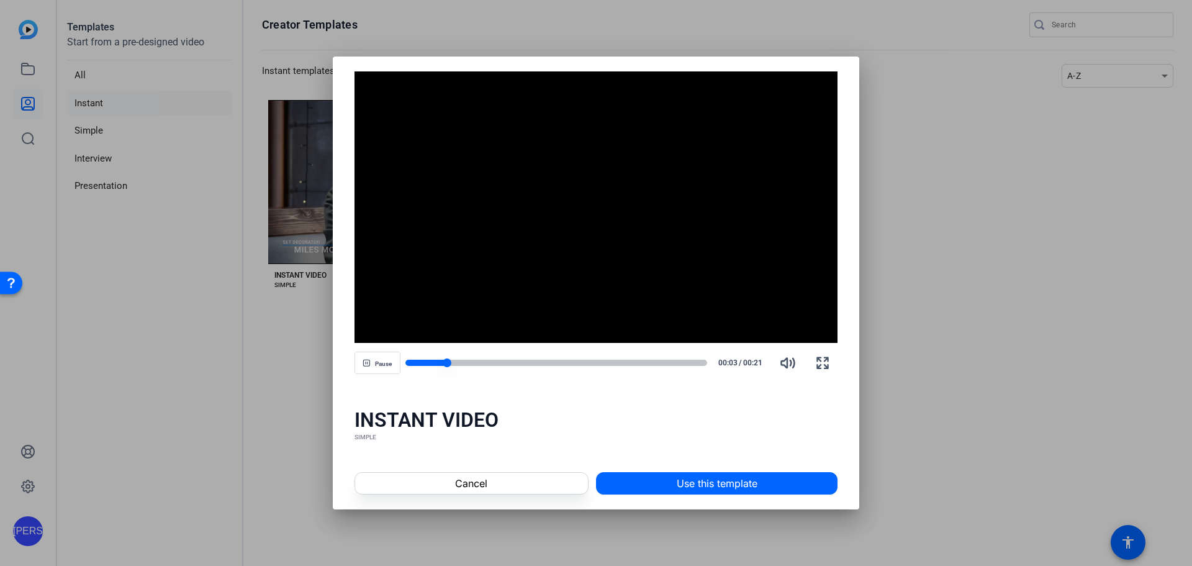
click at [701, 360] on div at bounding box center [556, 362] width 302 height 6
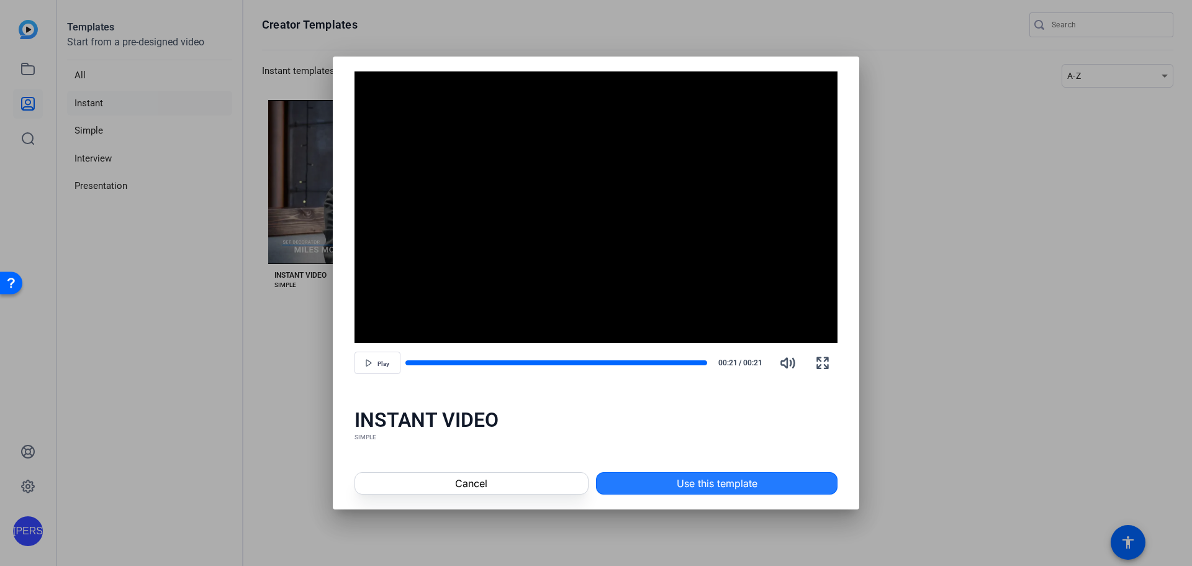
click at [745, 489] on span "Use this template" at bounding box center [717, 483] width 81 height 15
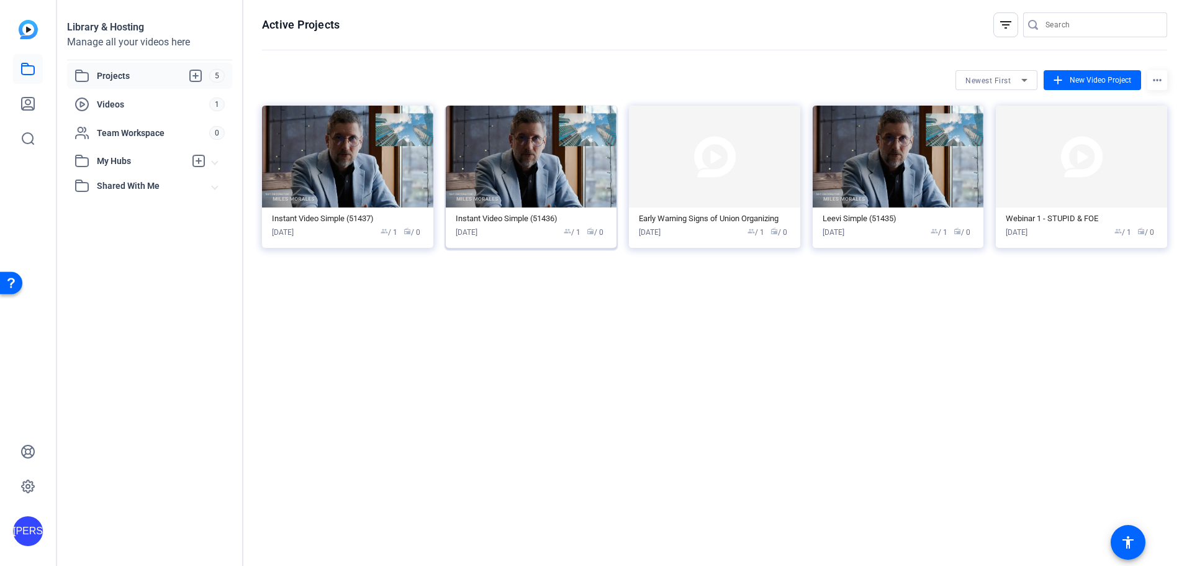
click at [526, 182] on img at bounding box center [531, 157] width 171 height 102
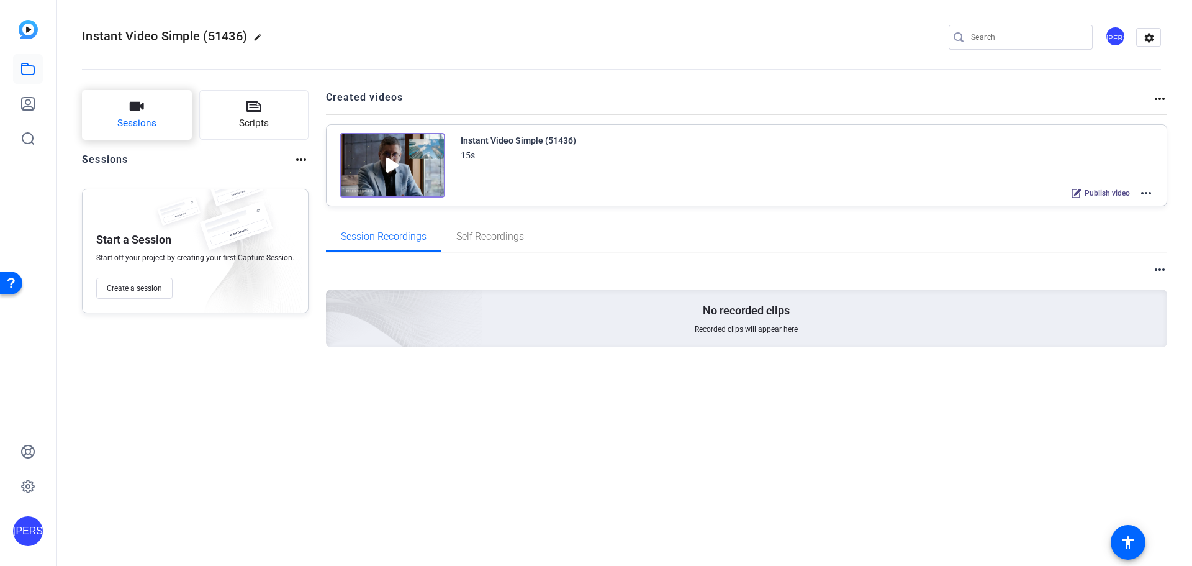
click at [160, 120] on button "Sessions" at bounding box center [137, 115] width 110 height 50
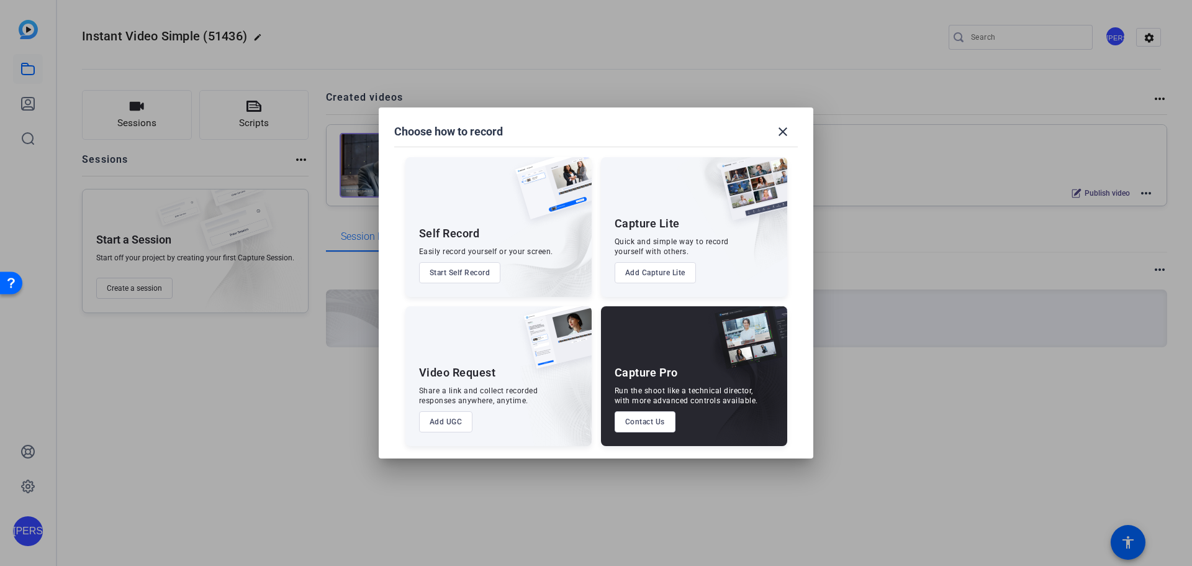
click at [460, 270] on button "Start Self Record" at bounding box center [460, 272] width 82 height 21
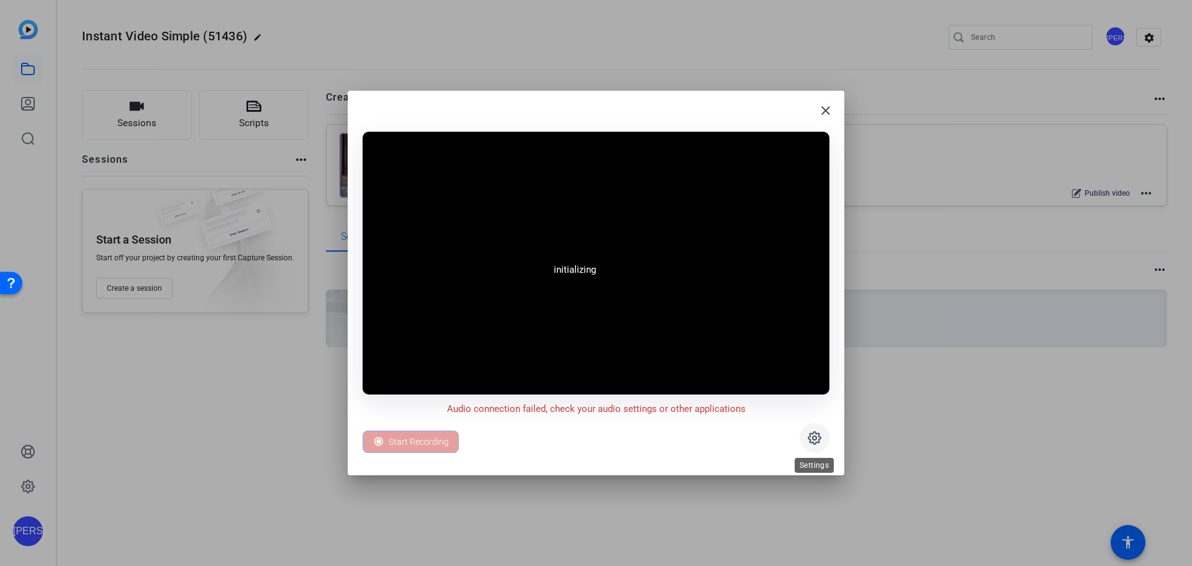
click at [818, 438] on icon at bounding box center [814, 437] width 15 height 15
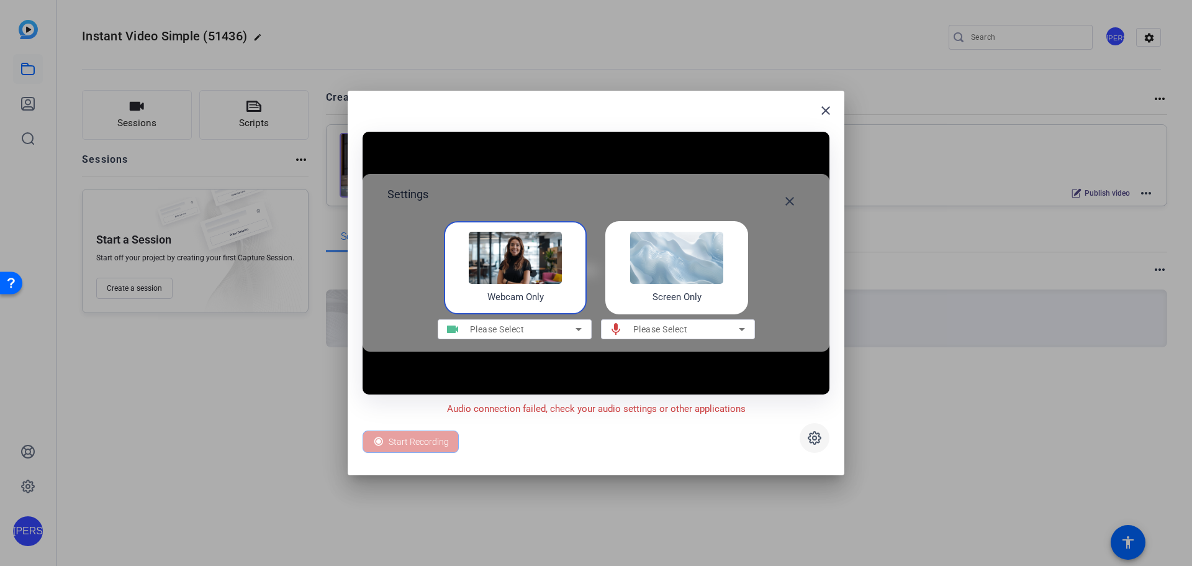
click at [818, 438] on icon at bounding box center [814, 437] width 15 height 15
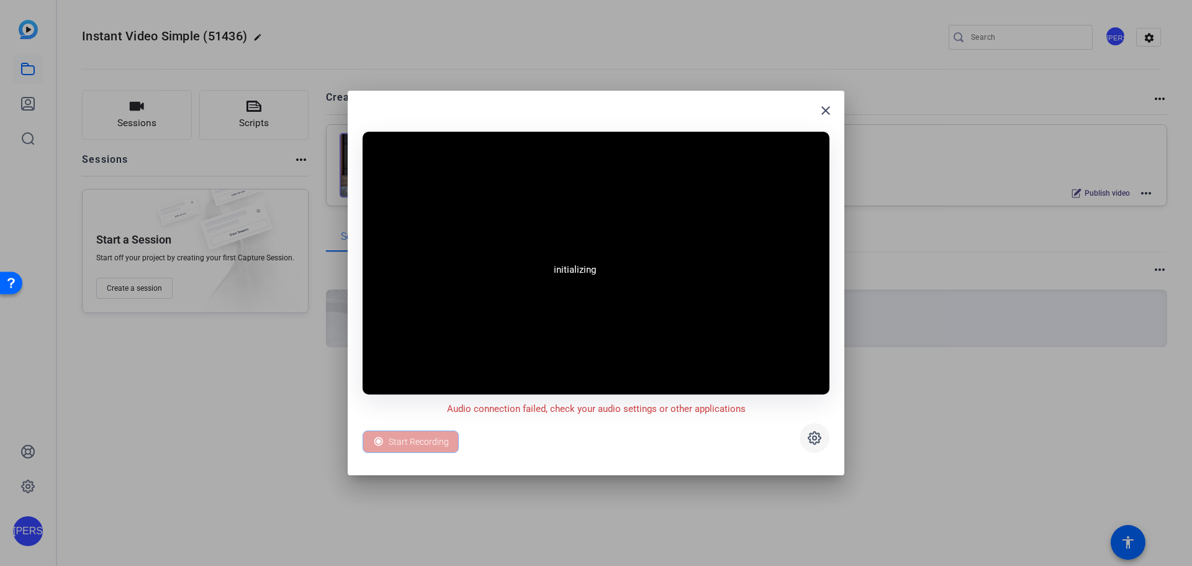
click at [818, 438] on icon at bounding box center [814, 437] width 15 height 15
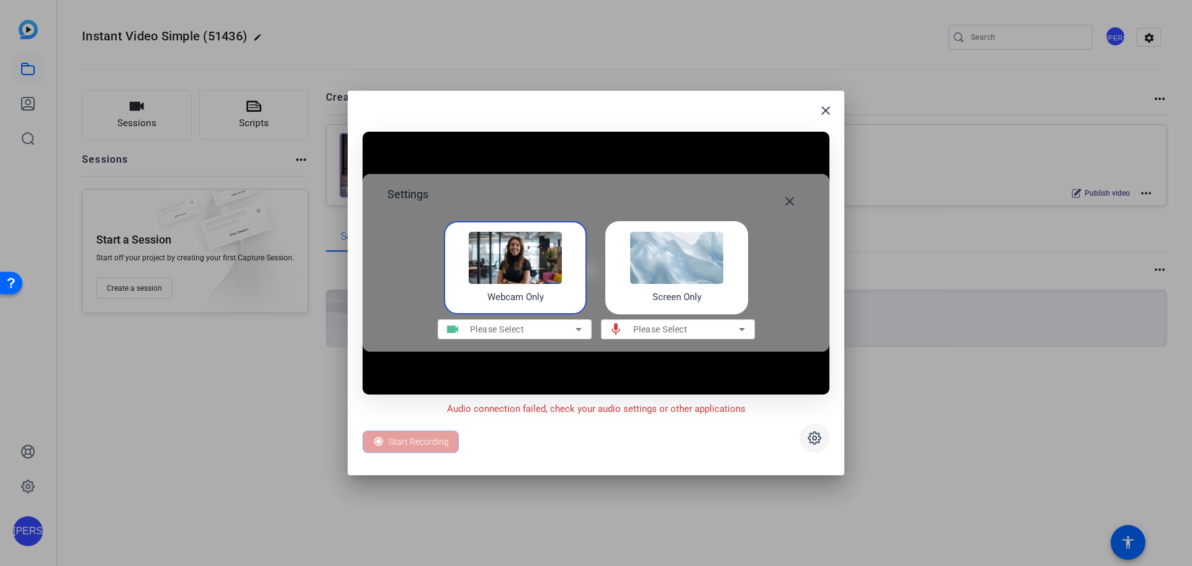
click at [819, 439] on icon at bounding box center [814, 437] width 12 height 12
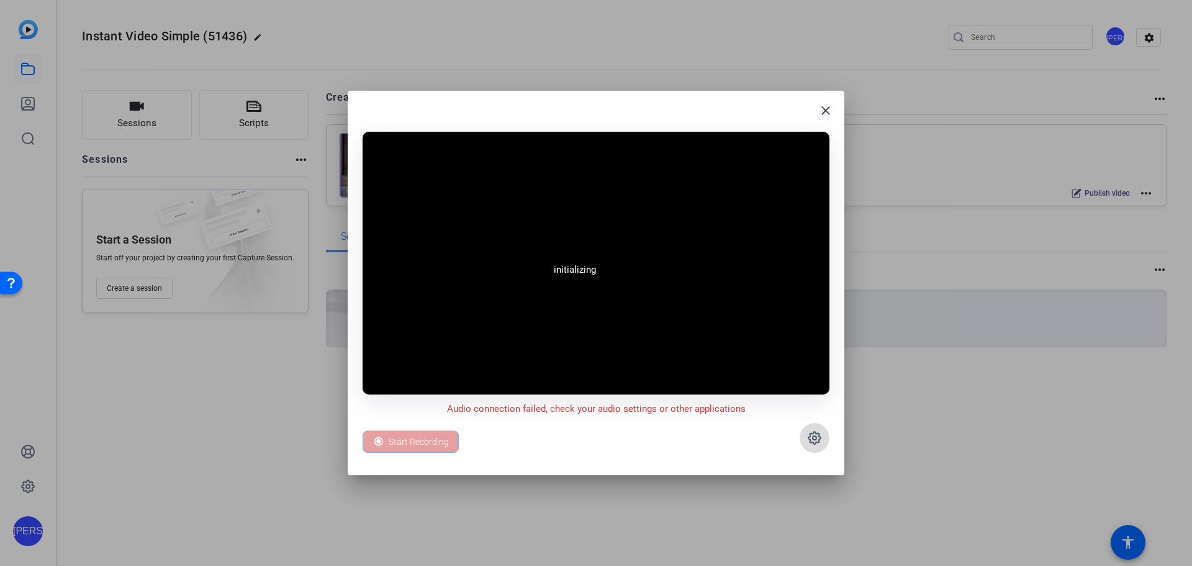
click at [819, 439] on icon at bounding box center [814, 437] width 12 height 12
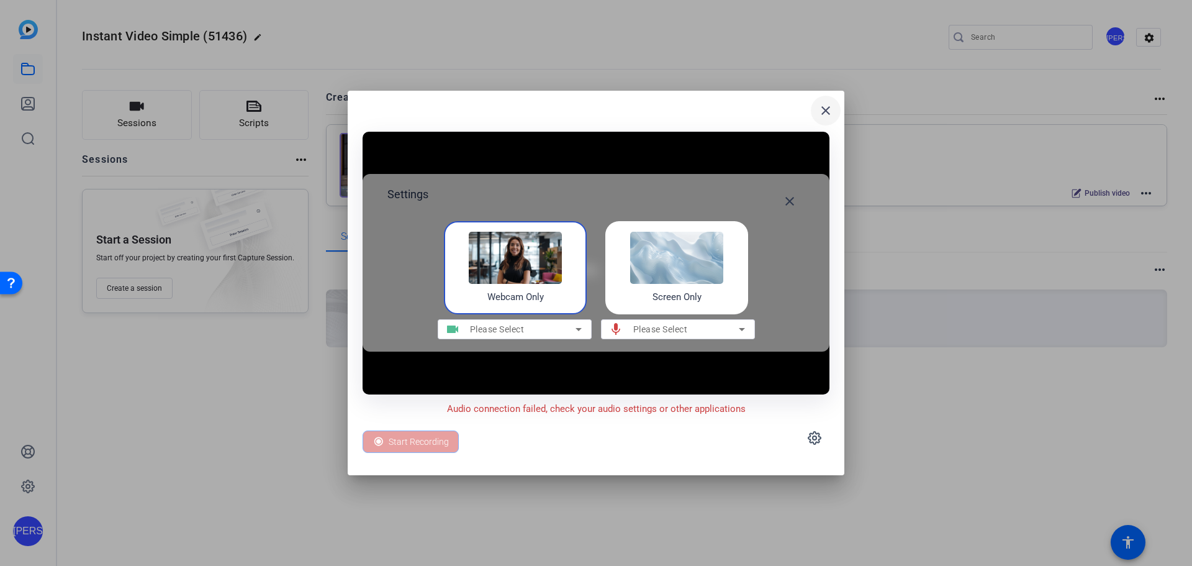
click at [824, 112] on mat-icon "close" at bounding box center [825, 110] width 15 height 15
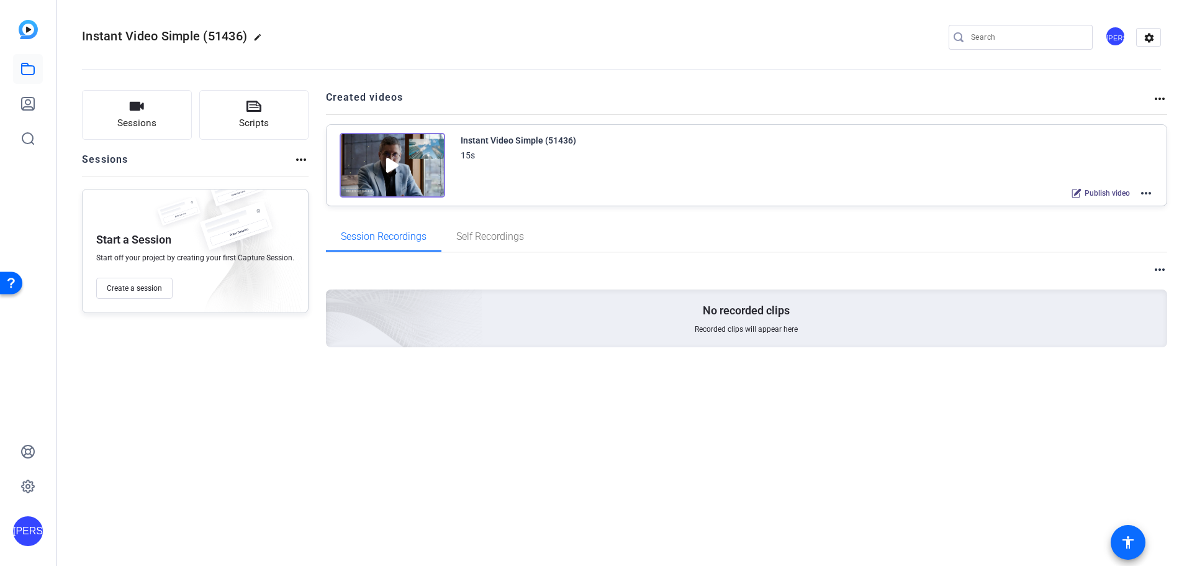
click at [1129, 544] on mat-icon "accessibility" at bounding box center [1128, 541] width 15 height 15
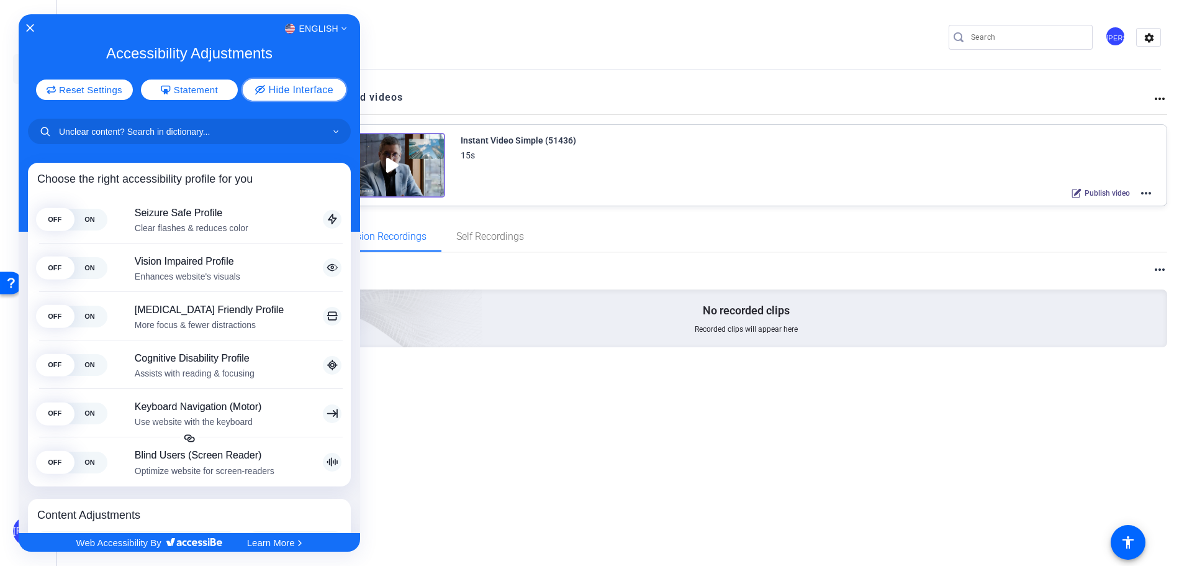
click at [289, 89] on span "Hide Interface" at bounding box center [300, 89] width 65 height 10
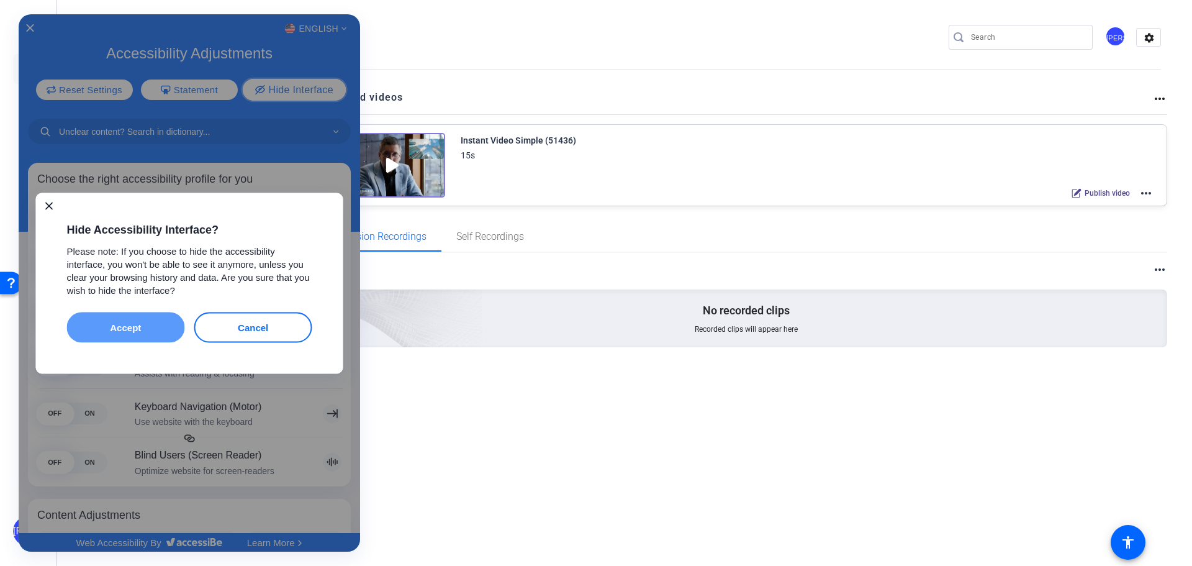
click at [120, 330] on button "Accept" at bounding box center [126, 327] width 118 height 30
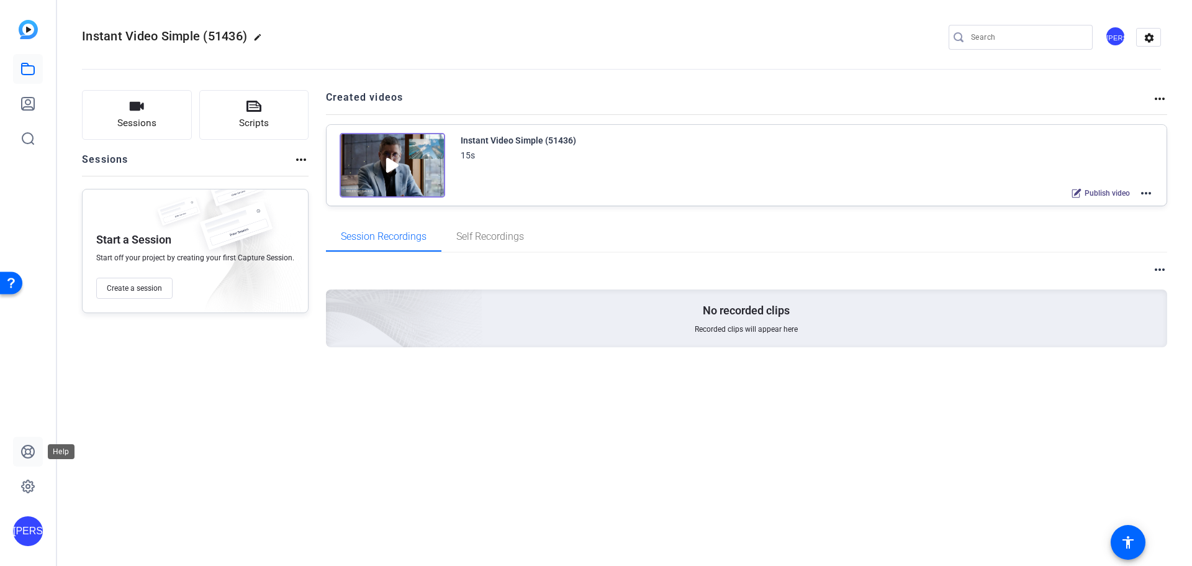
click at [29, 453] on icon at bounding box center [28, 451] width 12 height 12
